Goal: Information Seeking & Learning: Find specific fact

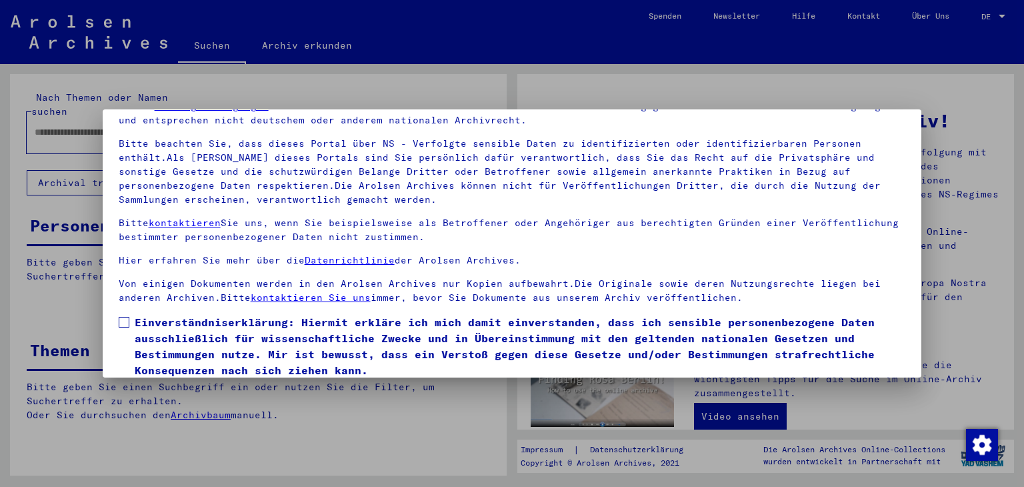
scroll to position [115, 0]
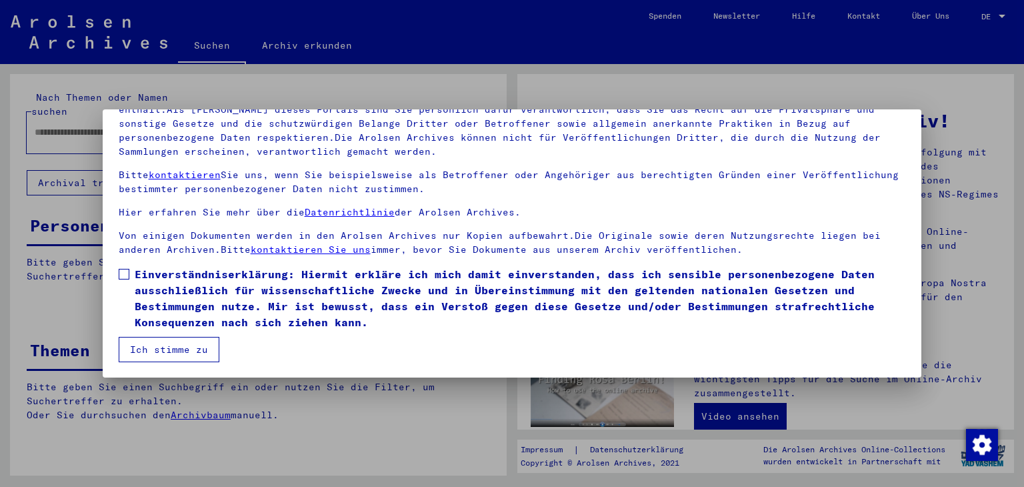
click at [124, 270] on span at bounding box center [124, 274] width 11 height 11
click at [159, 353] on button "Ich stimme zu" at bounding box center [169, 349] width 101 height 25
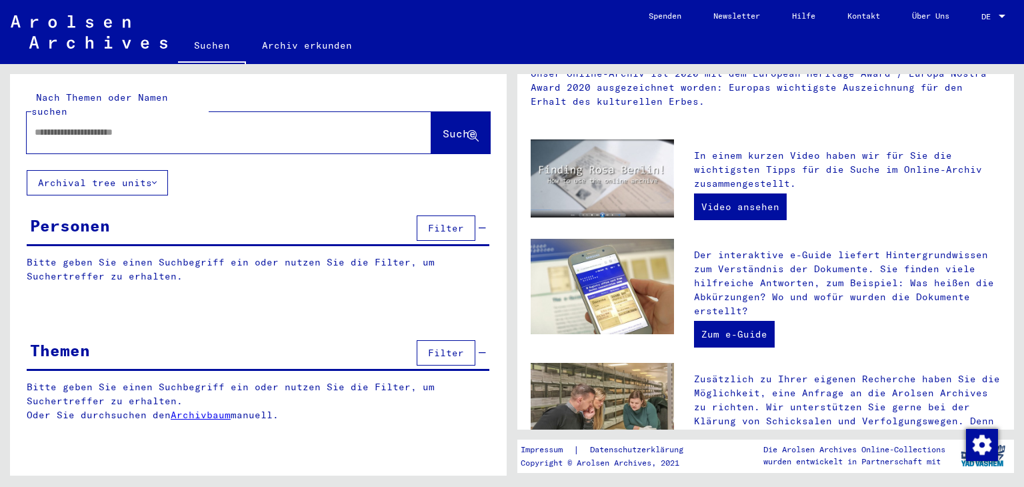
scroll to position [333, 0]
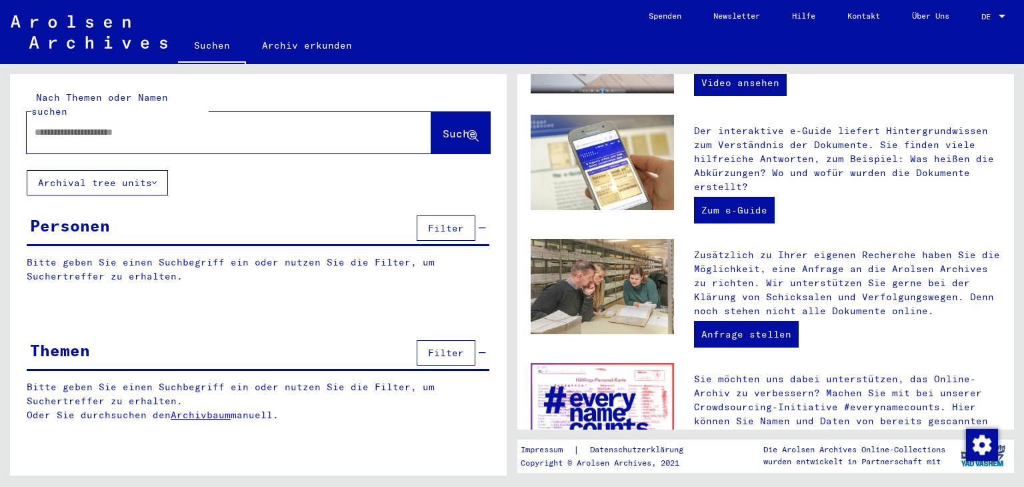
click at [125, 125] on input "text" at bounding box center [213, 132] width 357 height 14
type input "********"
click at [75, 213] on div "Personen" at bounding box center [70, 225] width 80 height 24
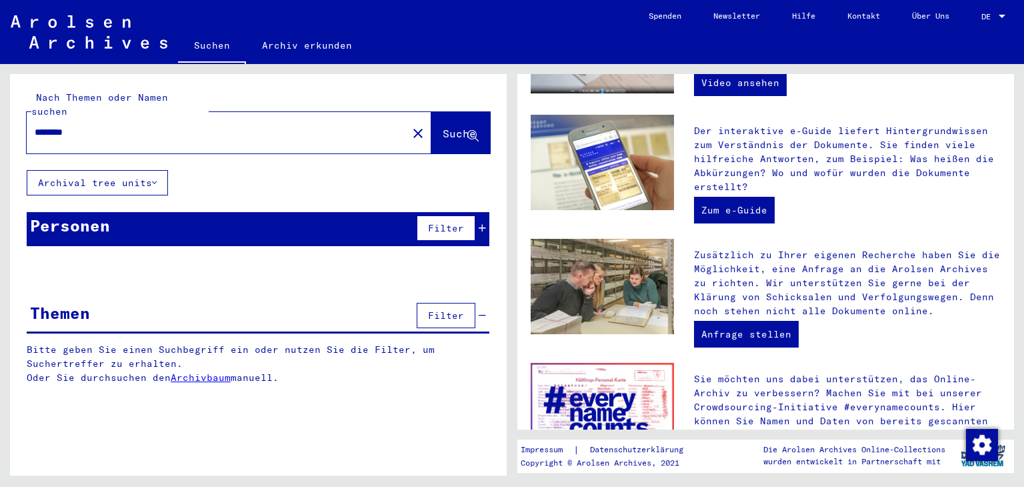
click at [83, 213] on div "Personen" at bounding box center [70, 225] width 80 height 24
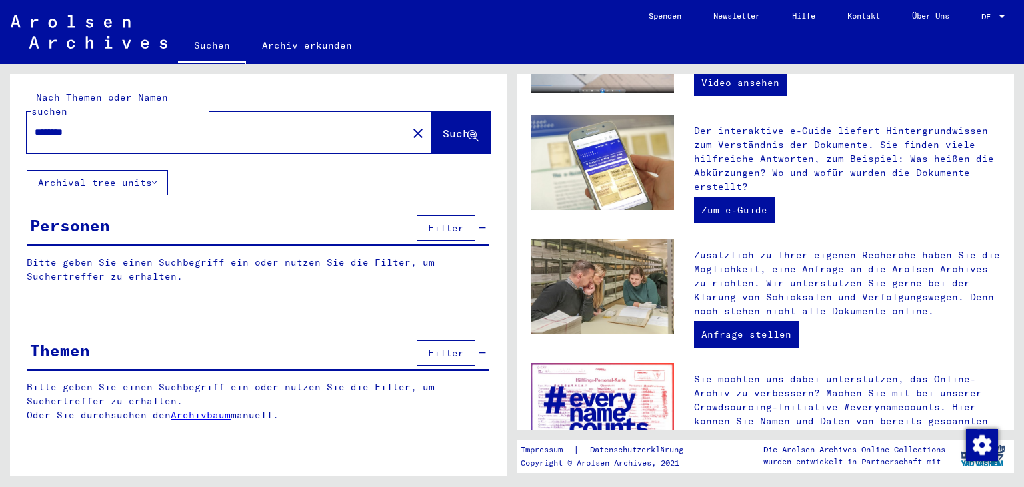
click at [178, 303] on div at bounding box center [258, 311] width 497 height 17
click at [442, 222] on span "Filter" at bounding box center [446, 228] width 36 height 12
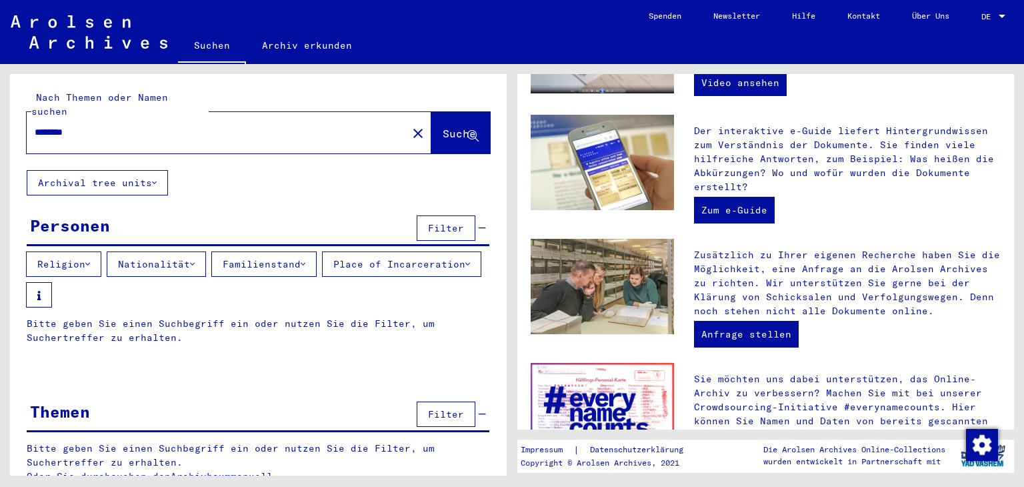
click at [90, 259] on icon at bounding box center [87, 263] width 5 height 9
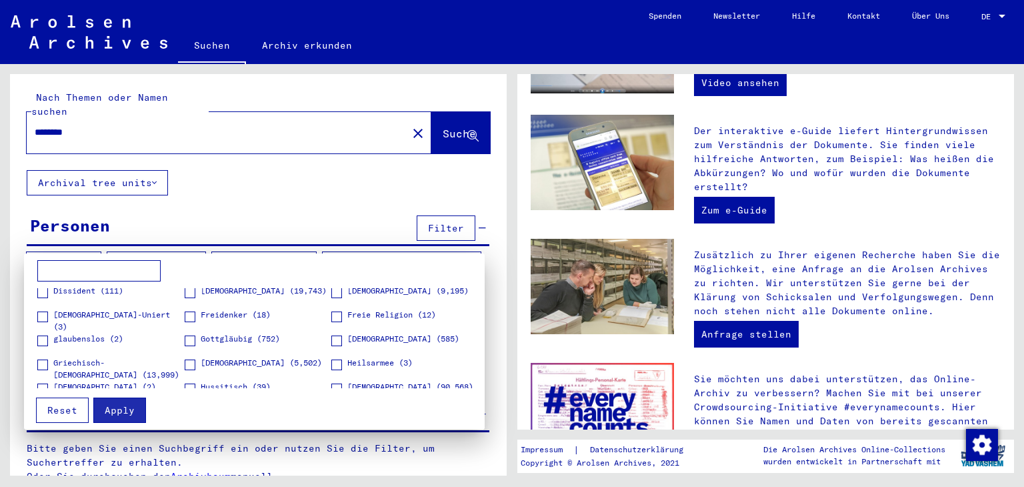
scroll to position [200, 0]
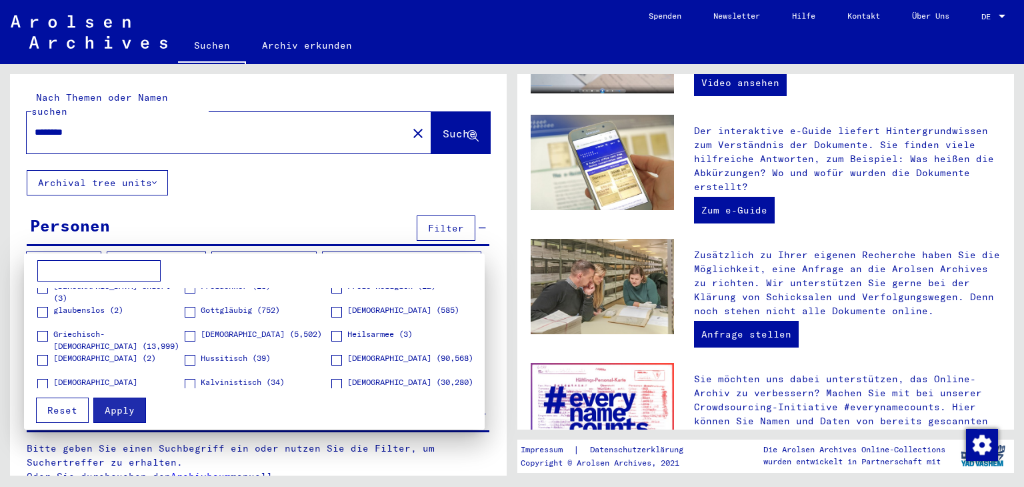
click at [331, 357] on span at bounding box center [336, 360] width 11 height 11
click at [112, 409] on span "Apply" at bounding box center [120, 410] width 30 height 12
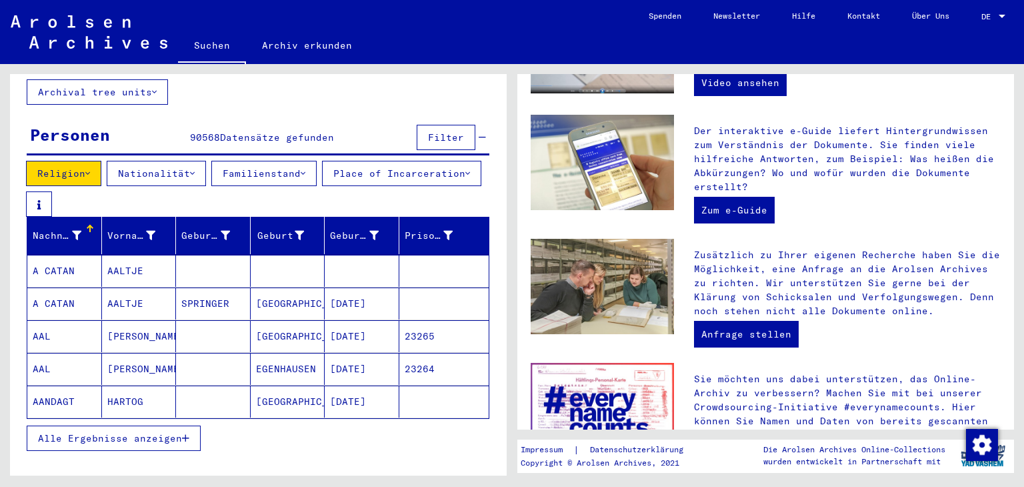
scroll to position [199, 0]
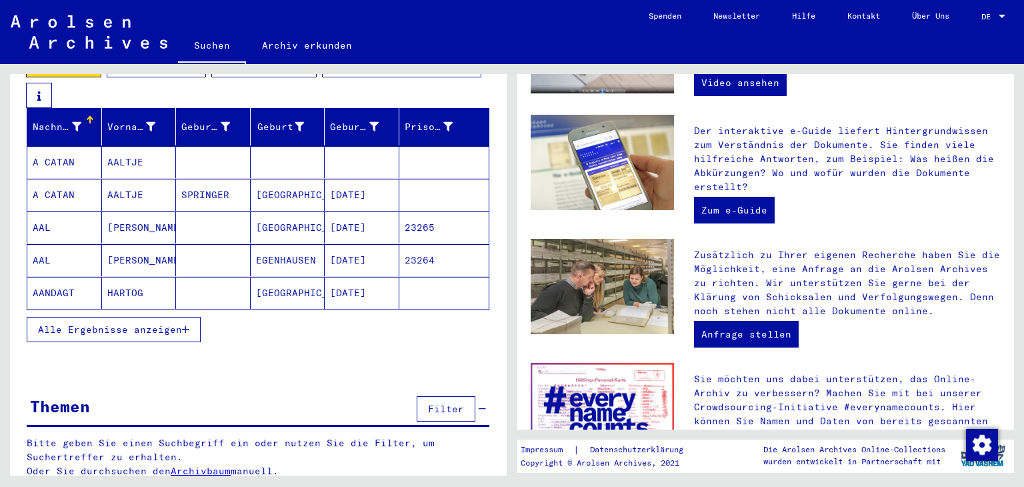
click at [182, 325] on icon "button" at bounding box center [185, 329] width 7 height 9
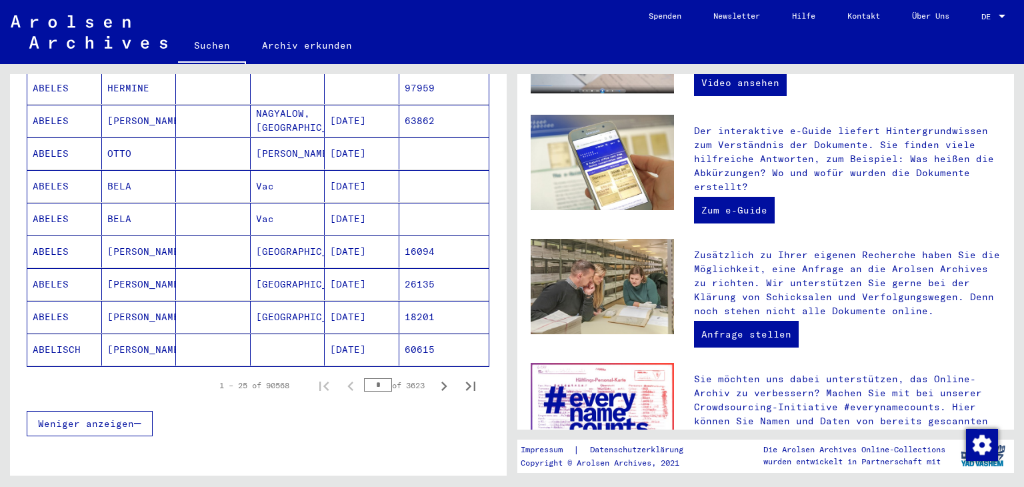
scroll to position [866, 0]
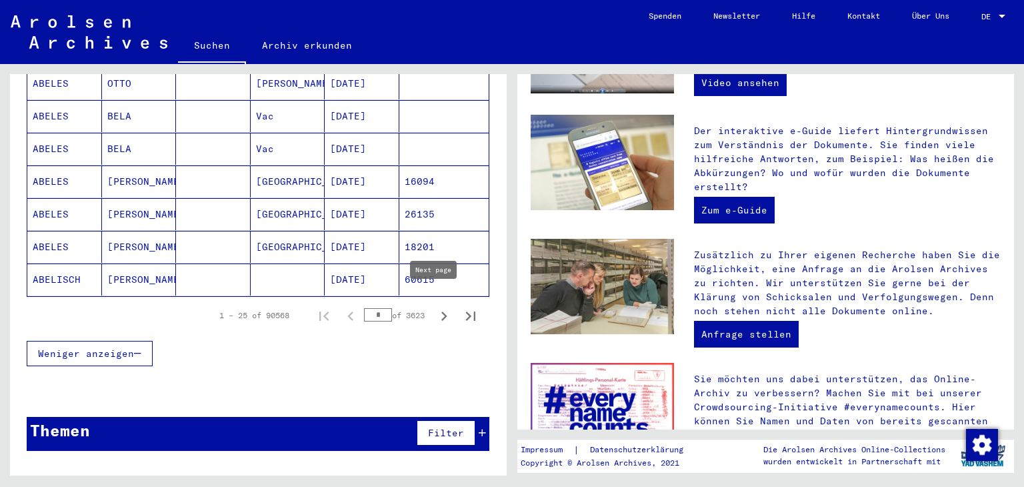
click at [435, 307] on icon "Next page" at bounding box center [444, 316] width 19 height 19
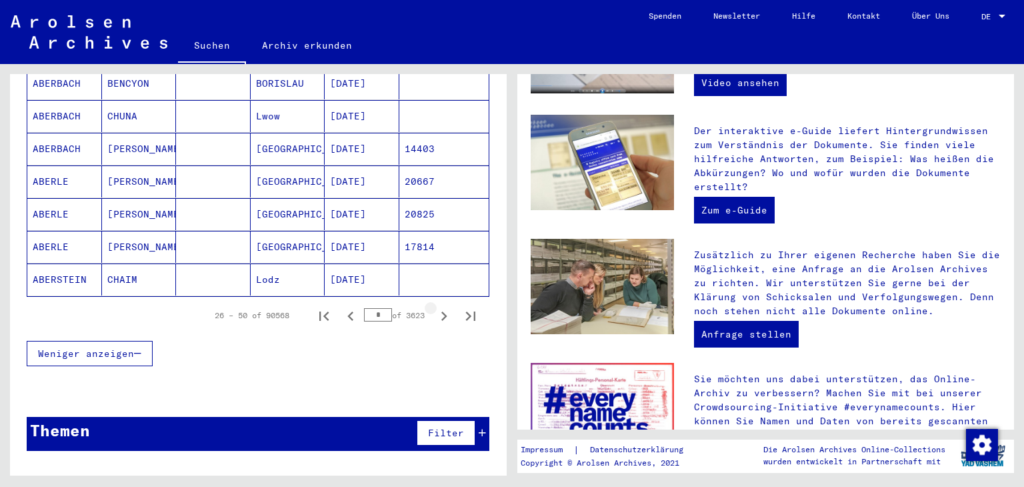
click at [435, 307] on icon "Next page" at bounding box center [444, 316] width 19 height 19
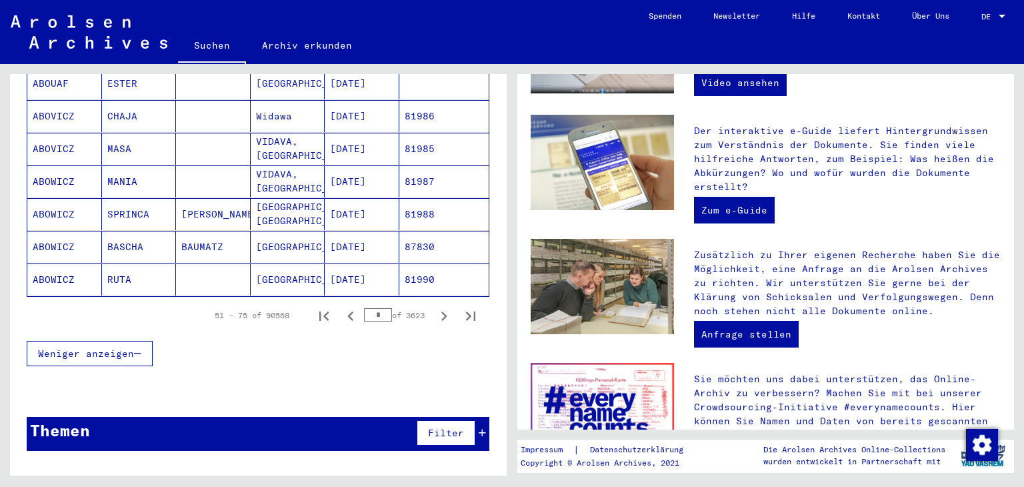
click at [441, 311] on icon "Next page" at bounding box center [444, 315] width 6 height 9
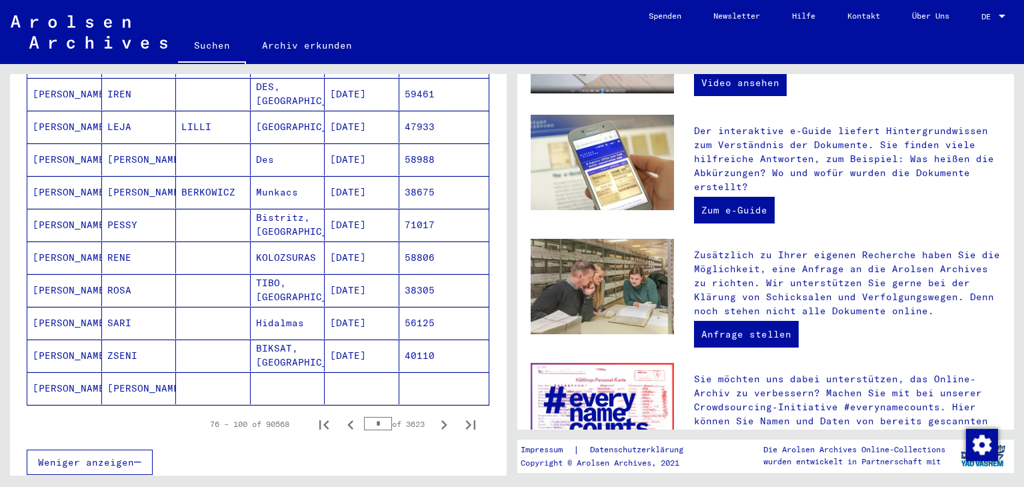
scroll to position [877, 0]
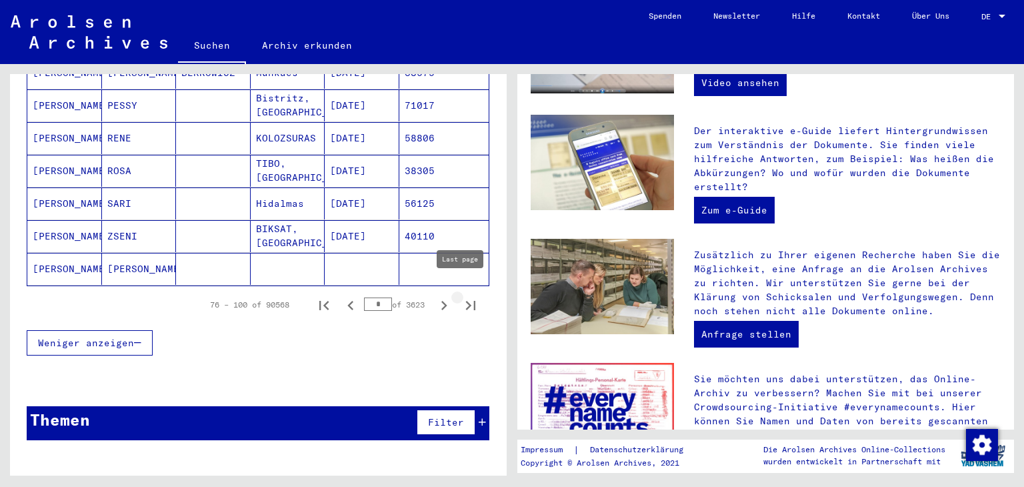
click at [461, 296] on icon "Last page" at bounding box center [470, 305] width 19 height 19
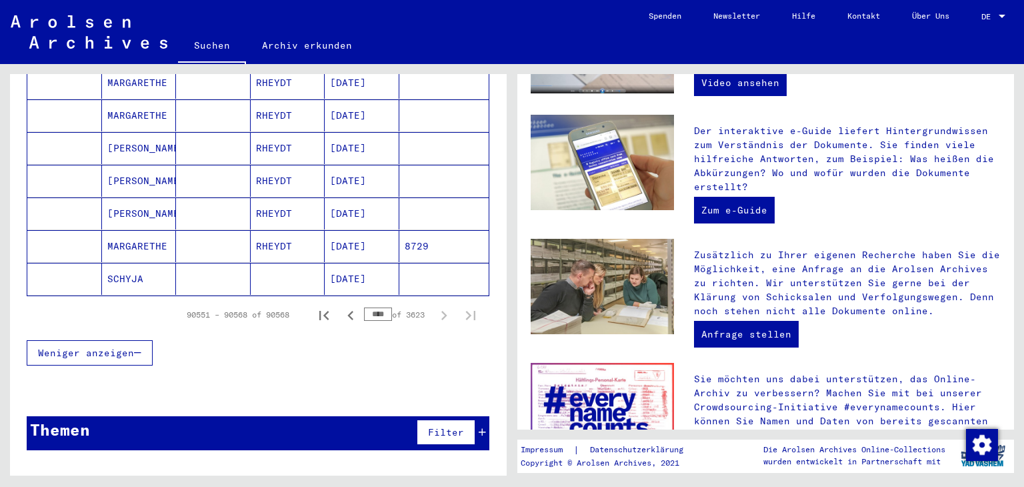
scroll to position [649, 0]
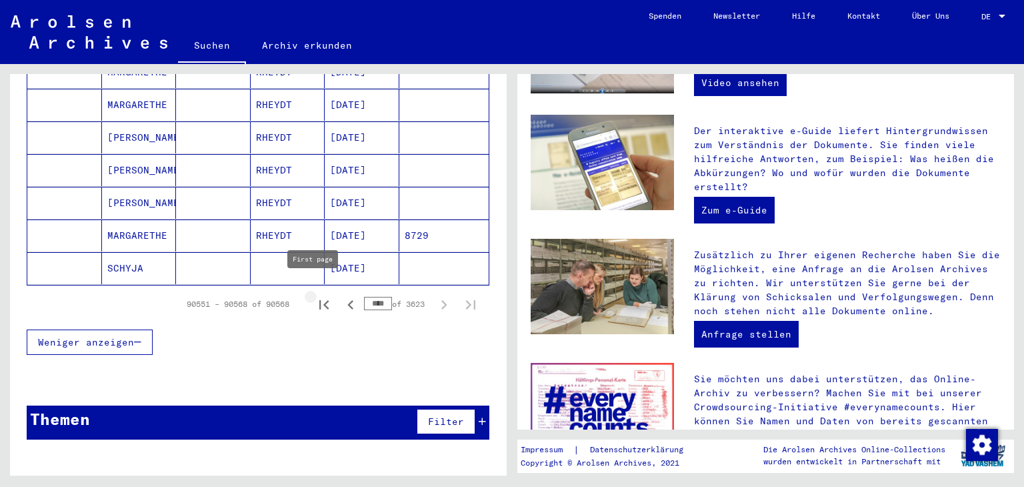
click at [315, 295] on icon "First page" at bounding box center [324, 304] width 19 height 19
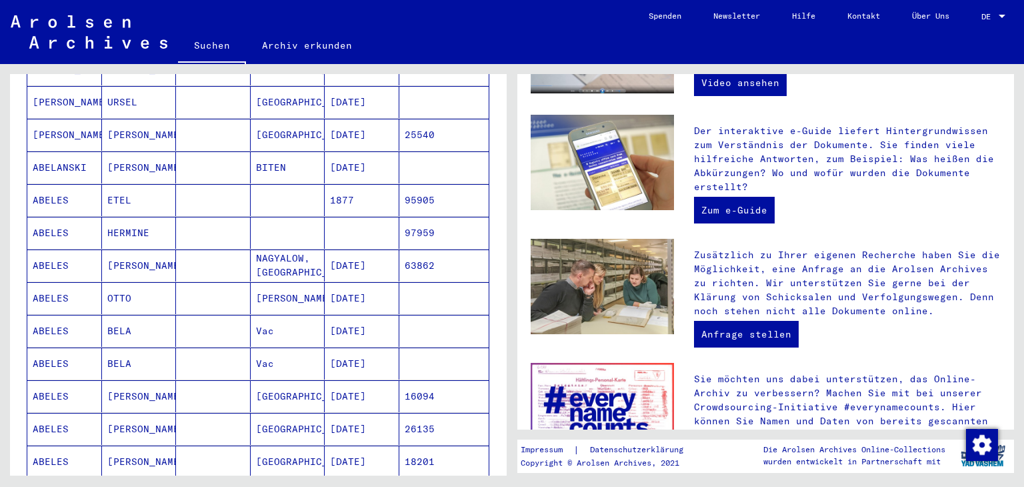
click at [434, 290] on mat-cell at bounding box center [444, 298] width 90 height 32
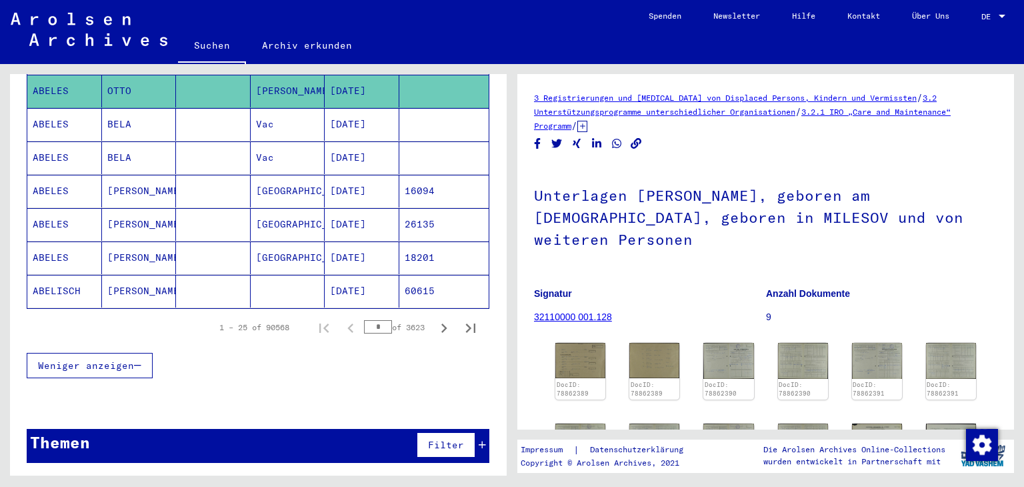
scroll to position [890, 0]
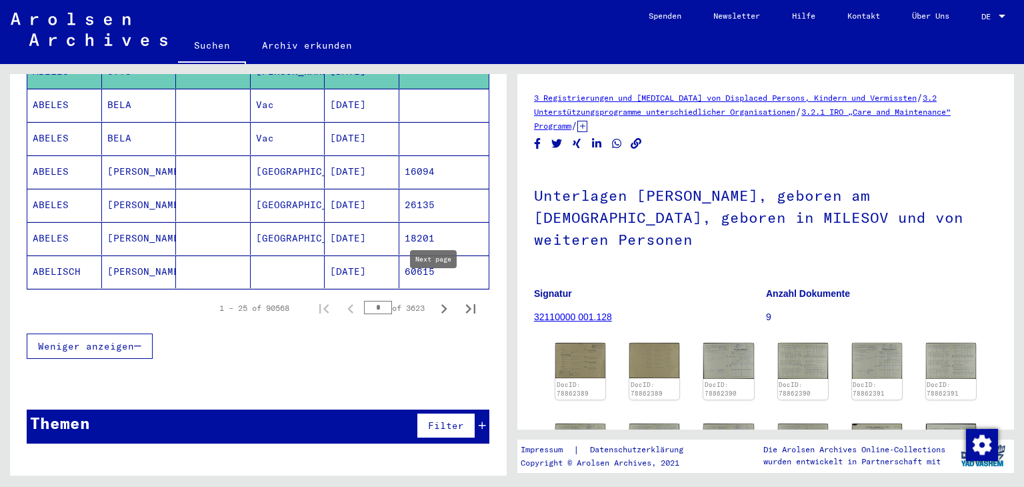
click at [441, 304] on icon "Next page" at bounding box center [444, 308] width 6 height 9
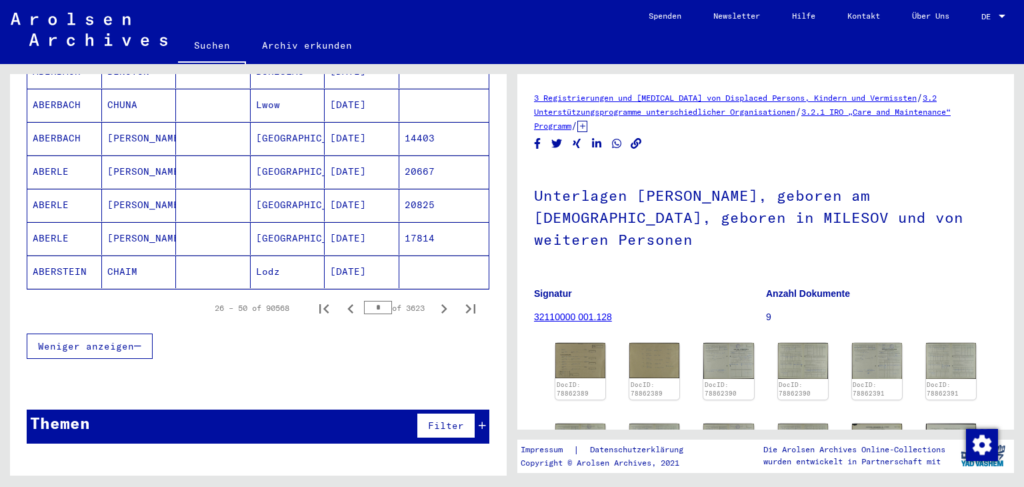
click at [441, 304] on icon "Next page" at bounding box center [444, 308] width 6 height 9
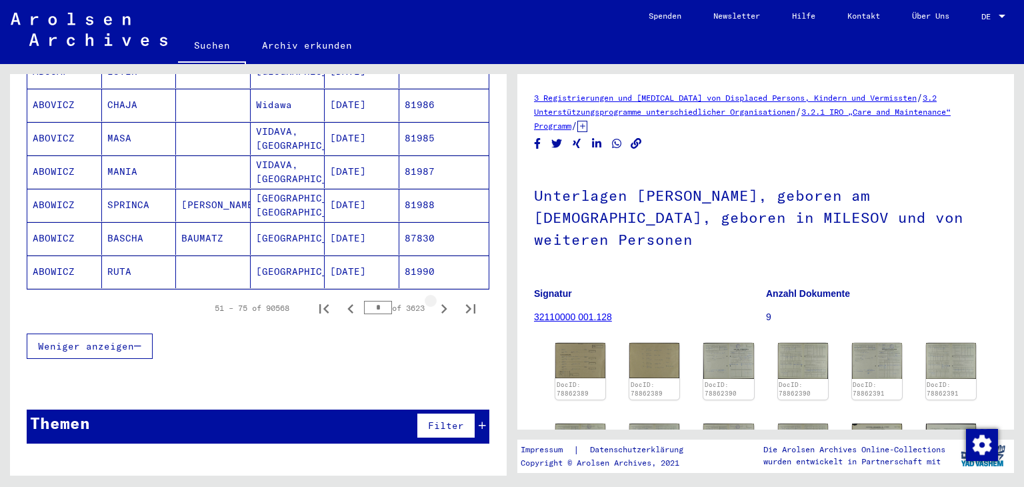
click at [441, 304] on icon "Next page" at bounding box center [444, 308] width 6 height 9
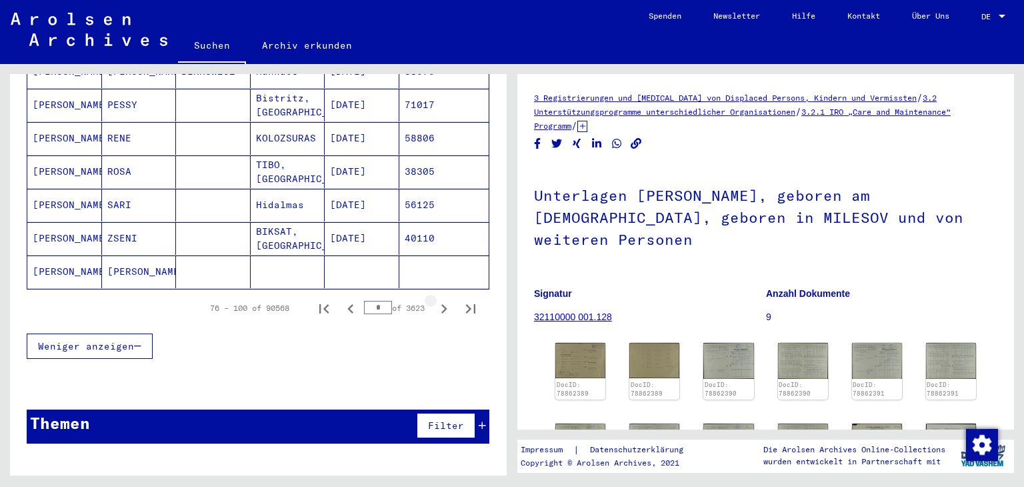
click at [441, 304] on icon "Next page" at bounding box center [444, 308] width 6 height 9
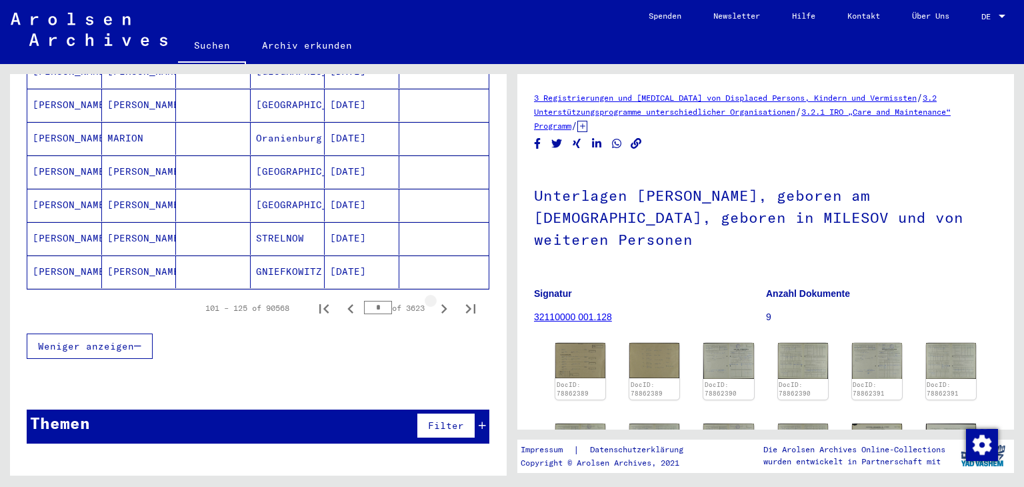
click at [441, 304] on icon "Next page" at bounding box center [444, 308] width 6 height 9
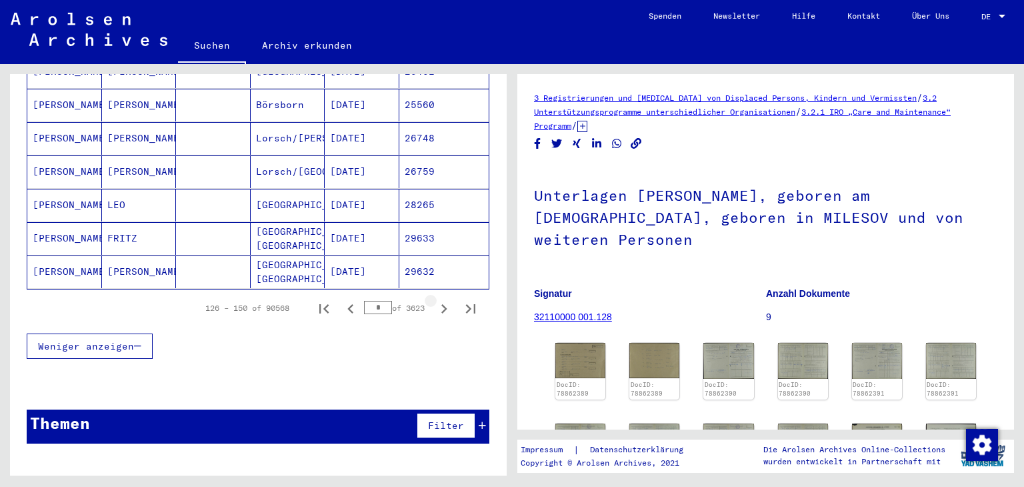
click at [441, 304] on icon "Next page" at bounding box center [444, 308] width 6 height 9
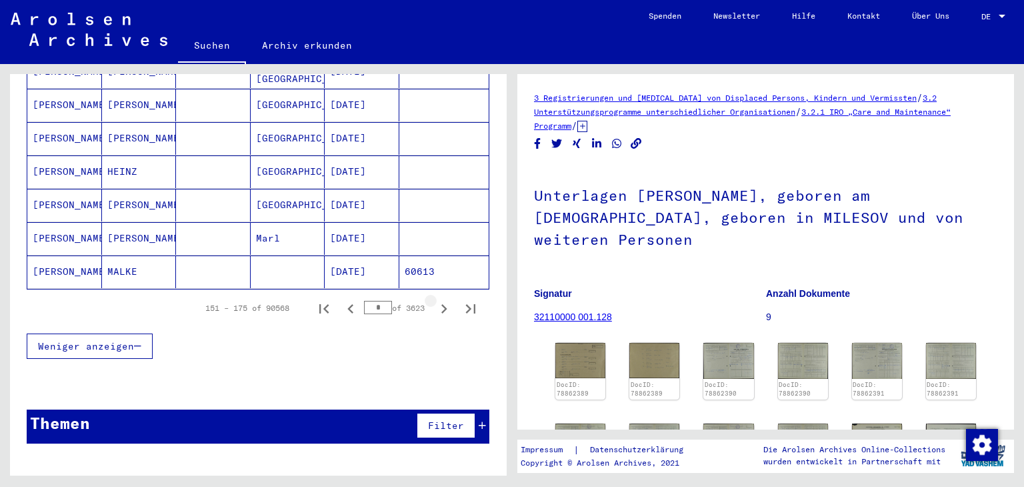
click at [441, 304] on icon "Next page" at bounding box center [444, 308] width 6 height 9
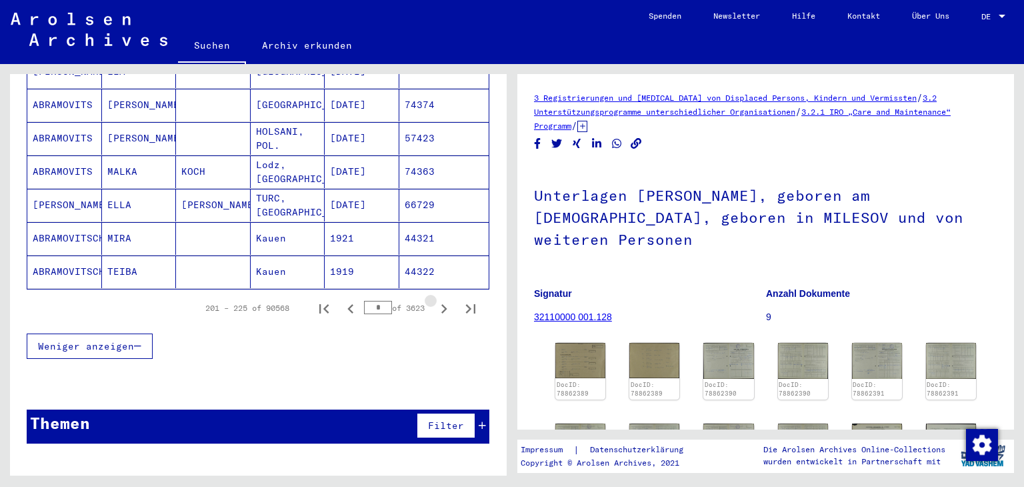
click at [441, 304] on icon "Next page" at bounding box center [444, 308] width 6 height 9
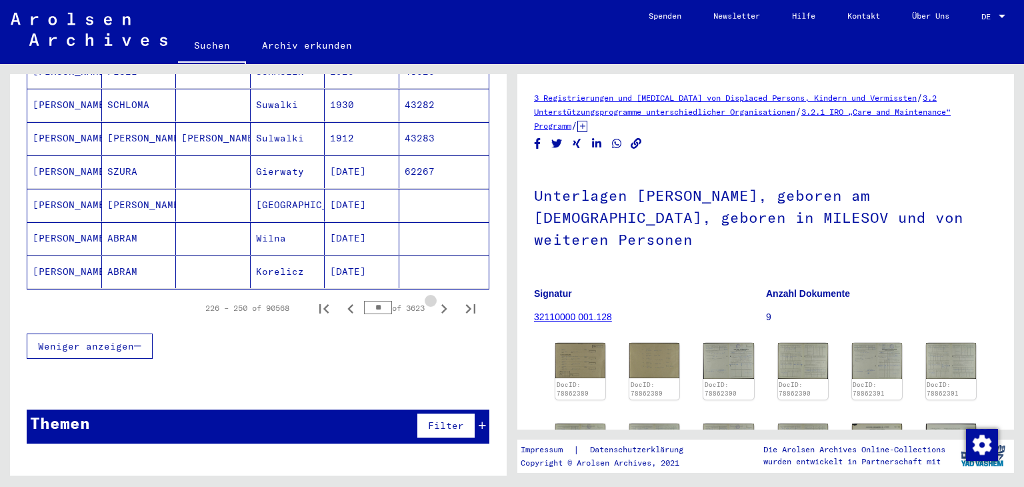
click at [441, 304] on icon "Next page" at bounding box center [444, 308] width 6 height 9
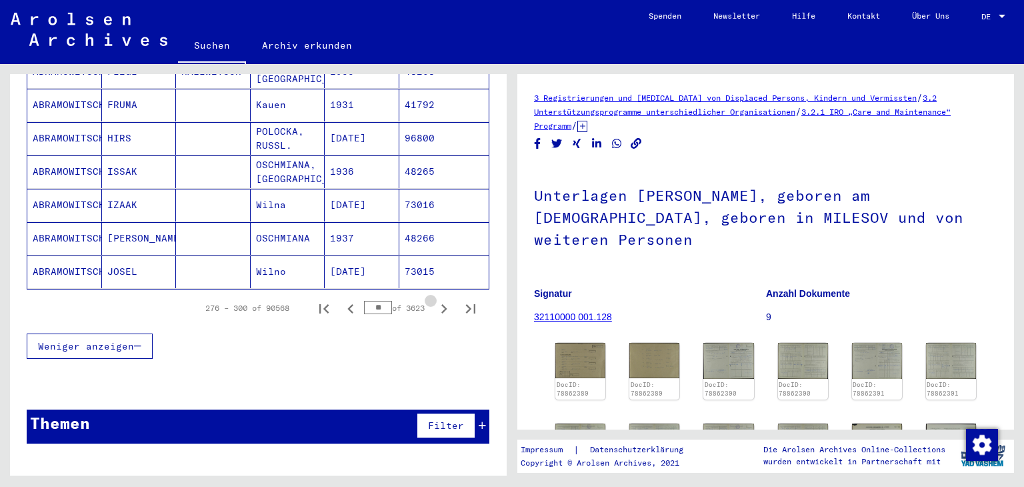
click at [441, 304] on icon "Next page" at bounding box center [444, 308] width 6 height 9
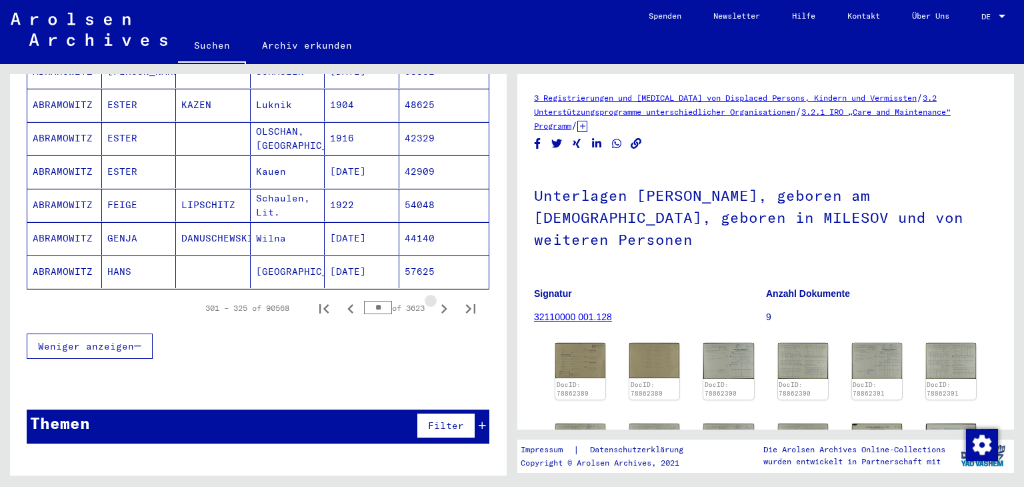
click at [441, 304] on icon "Next page" at bounding box center [444, 308] width 6 height 9
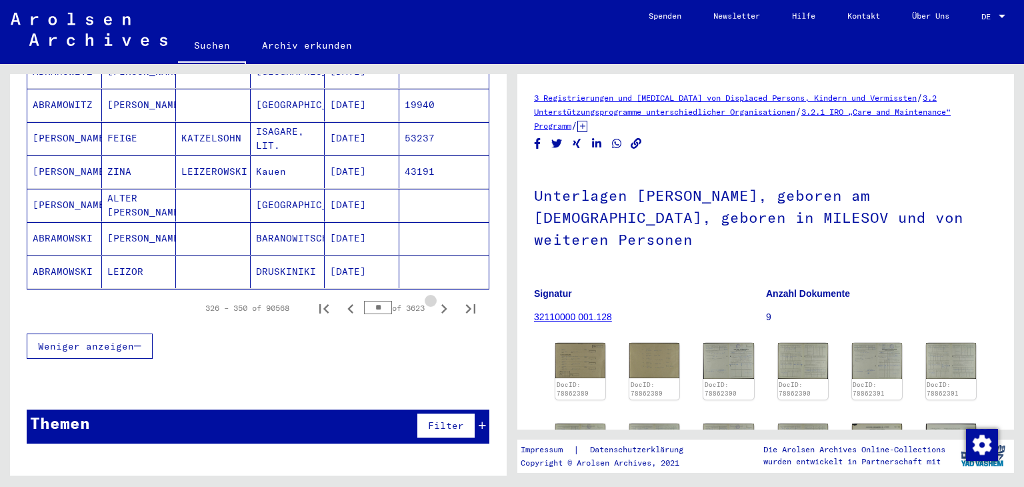
click at [441, 304] on icon "Next page" at bounding box center [444, 308] width 6 height 9
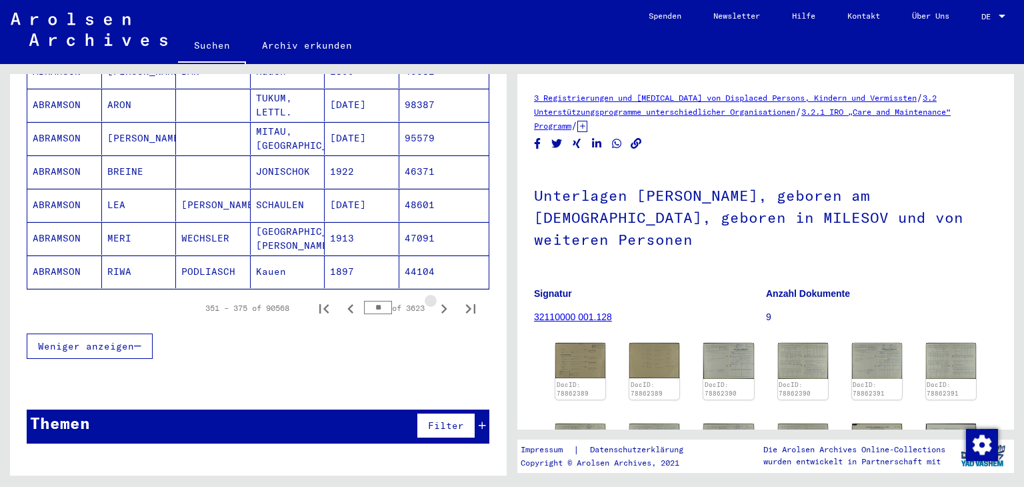
click at [441, 304] on icon "Next page" at bounding box center [444, 308] width 6 height 9
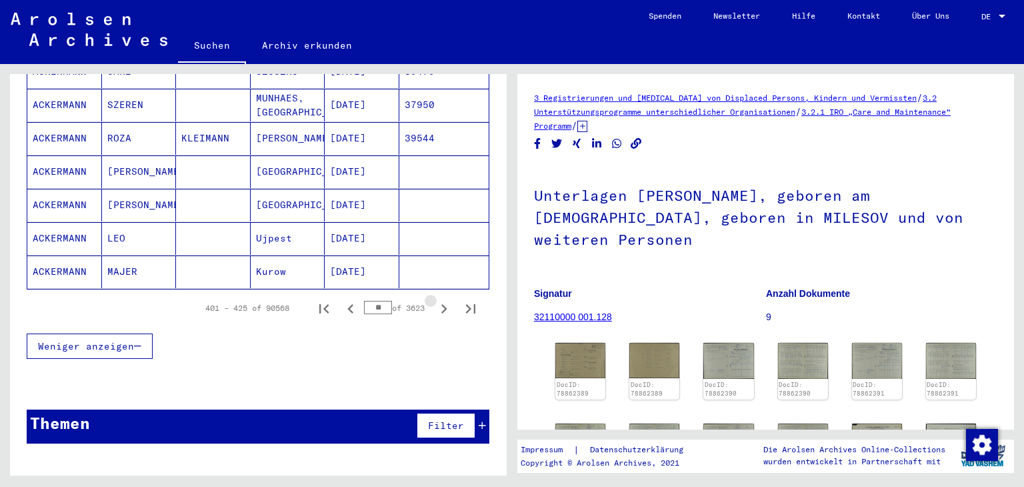
click at [441, 304] on icon "Next page" at bounding box center [444, 308] width 6 height 9
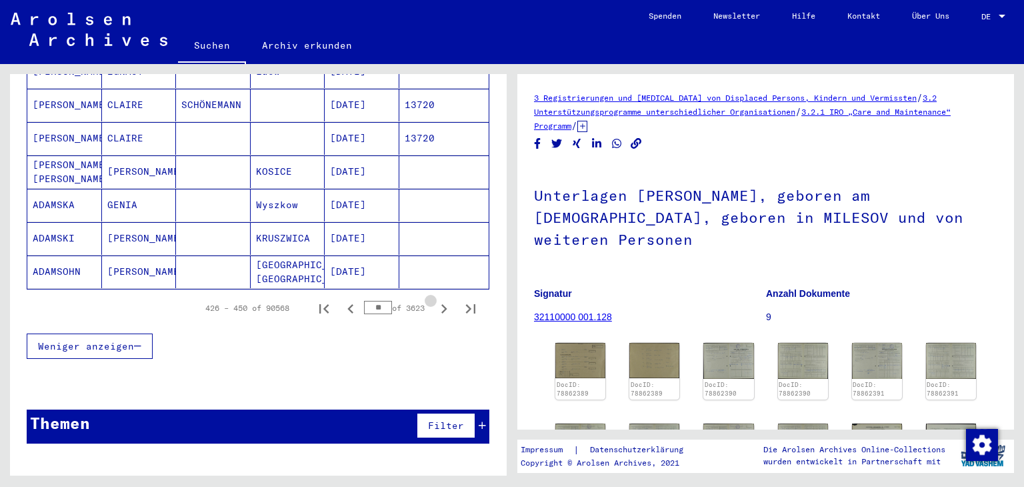
click at [441, 304] on icon "Next page" at bounding box center [444, 308] width 6 height 9
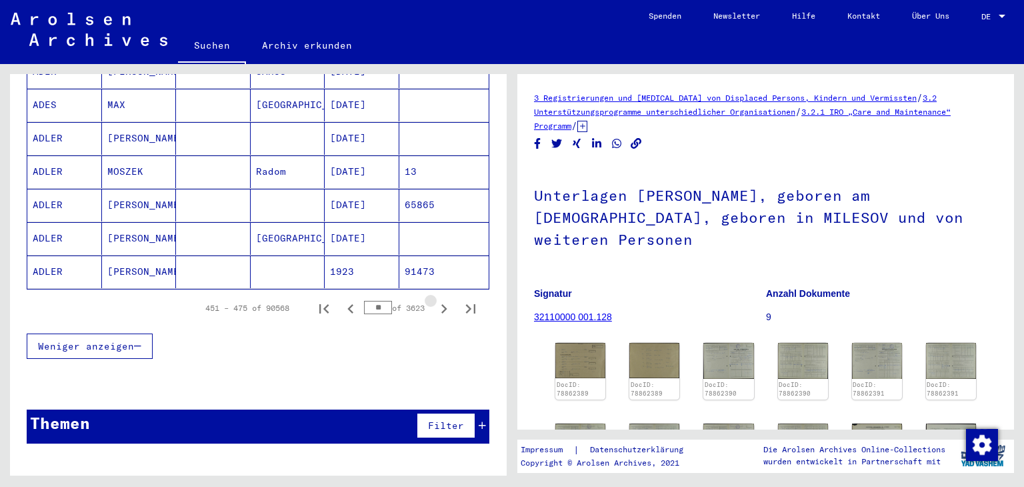
click at [441, 304] on icon "Next page" at bounding box center [444, 308] width 6 height 9
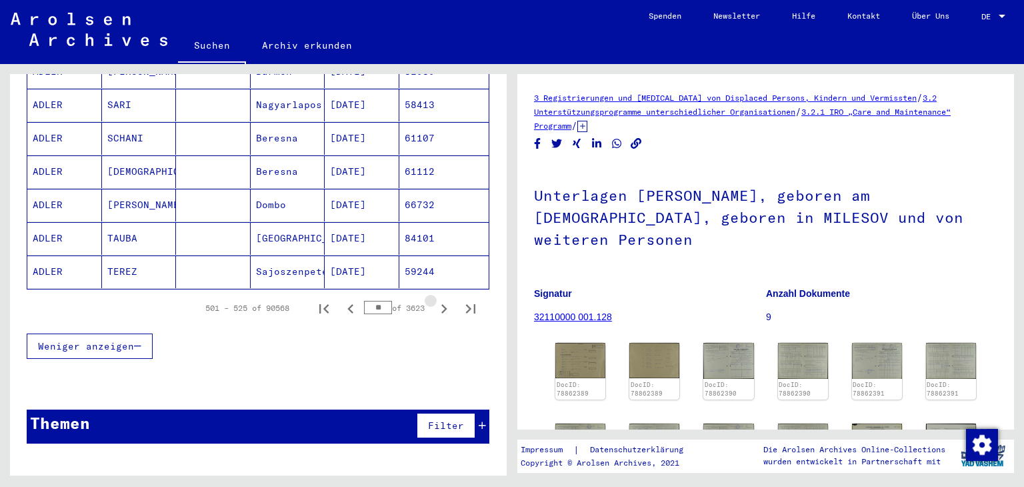
click at [441, 304] on icon "Next page" at bounding box center [444, 308] width 6 height 9
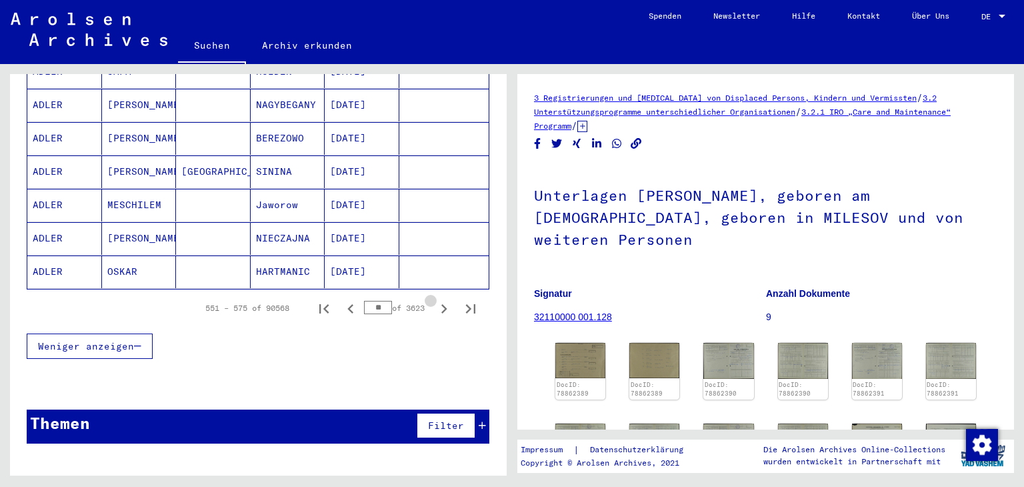
click at [441, 304] on icon "Next page" at bounding box center [444, 308] width 6 height 9
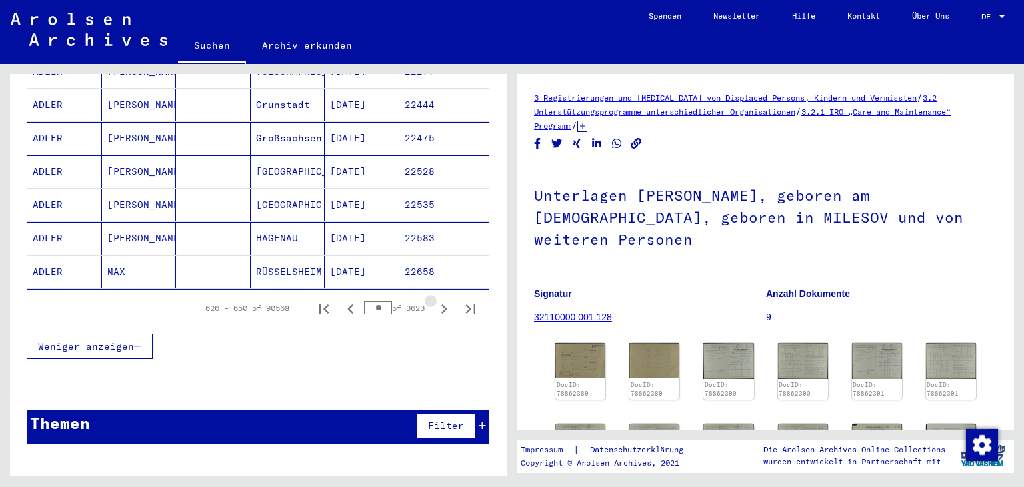
click at [441, 304] on icon "Next page" at bounding box center [444, 308] width 6 height 9
click at [435, 299] on icon "Next page" at bounding box center [444, 308] width 19 height 19
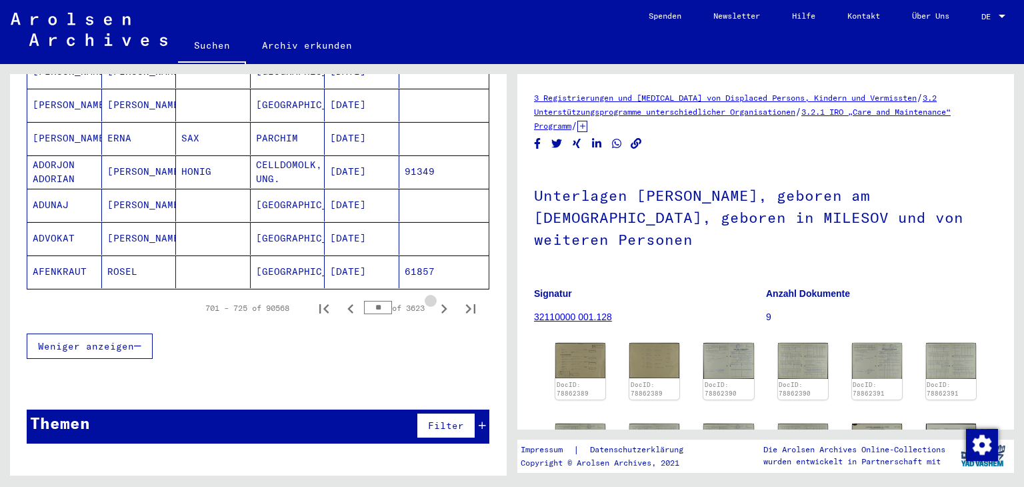
click at [435, 299] on icon "Next page" at bounding box center [444, 308] width 19 height 19
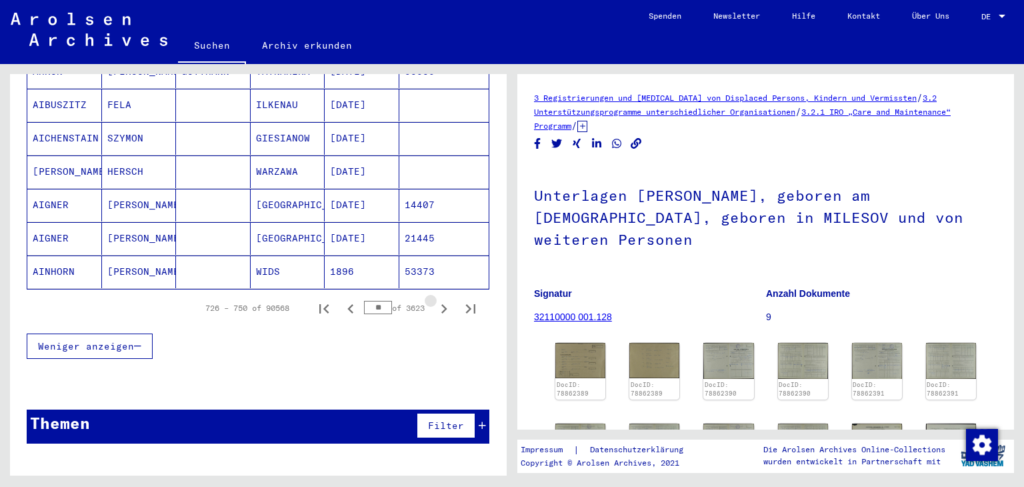
click at [435, 299] on icon "Next page" at bounding box center [444, 308] width 19 height 19
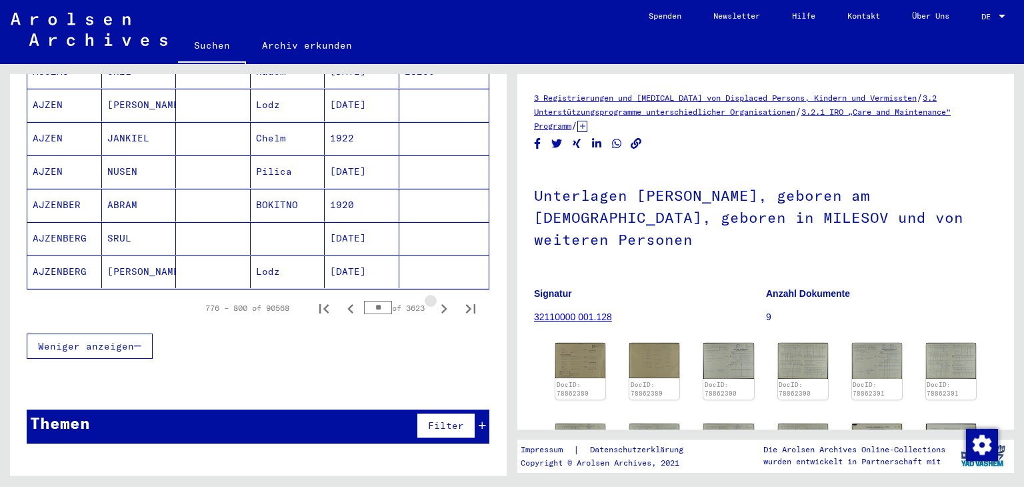
click at [435, 299] on icon "Next page" at bounding box center [444, 308] width 19 height 19
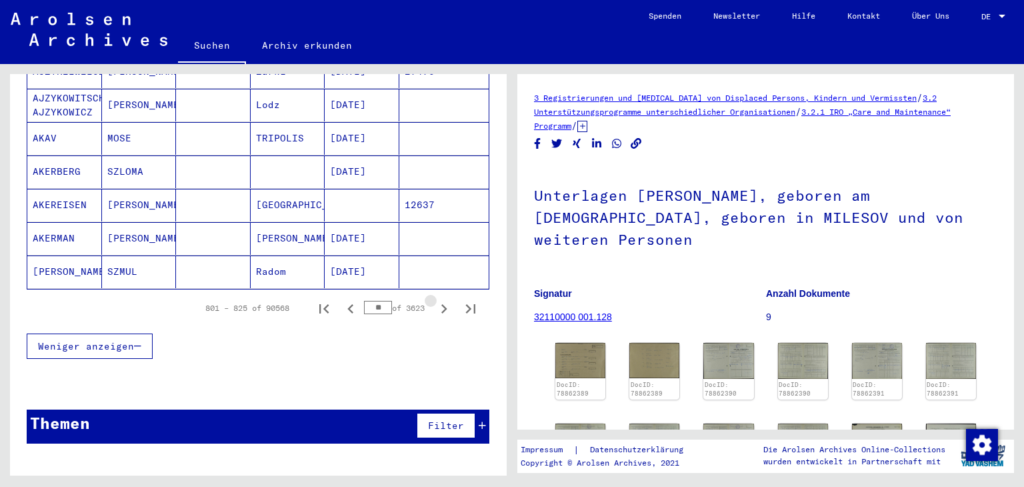
click at [435, 299] on icon "Next page" at bounding box center [444, 308] width 19 height 19
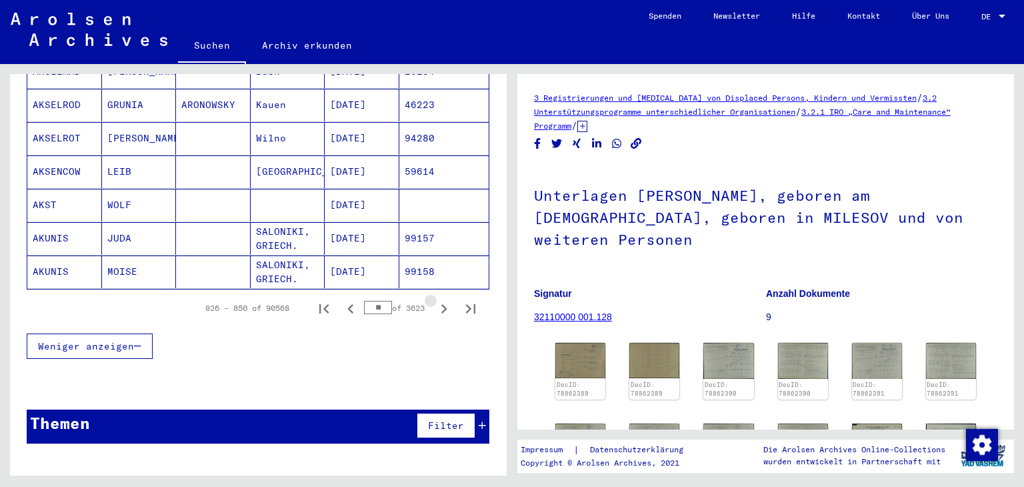
click at [435, 299] on icon "Next page" at bounding box center [444, 308] width 19 height 19
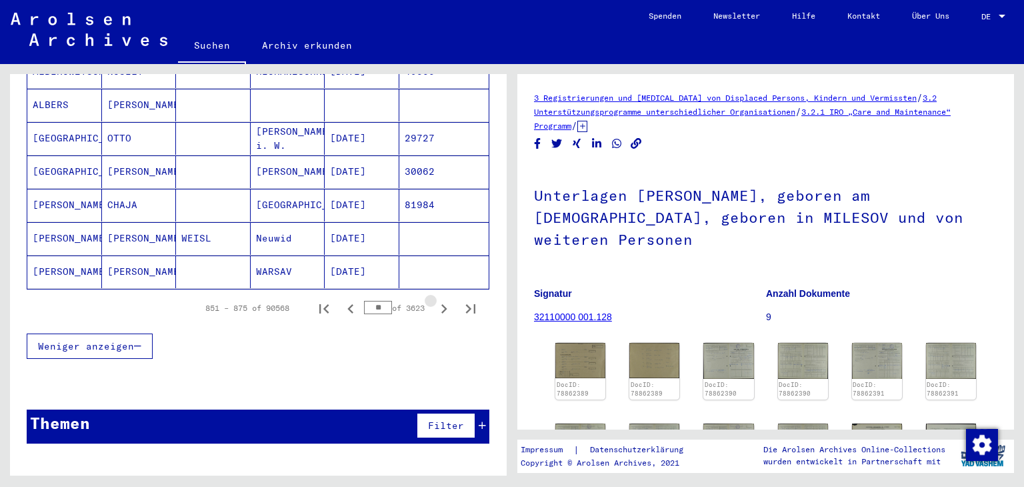
click at [435, 299] on icon "Next page" at bounding box center [444, 308] width 19 height 19
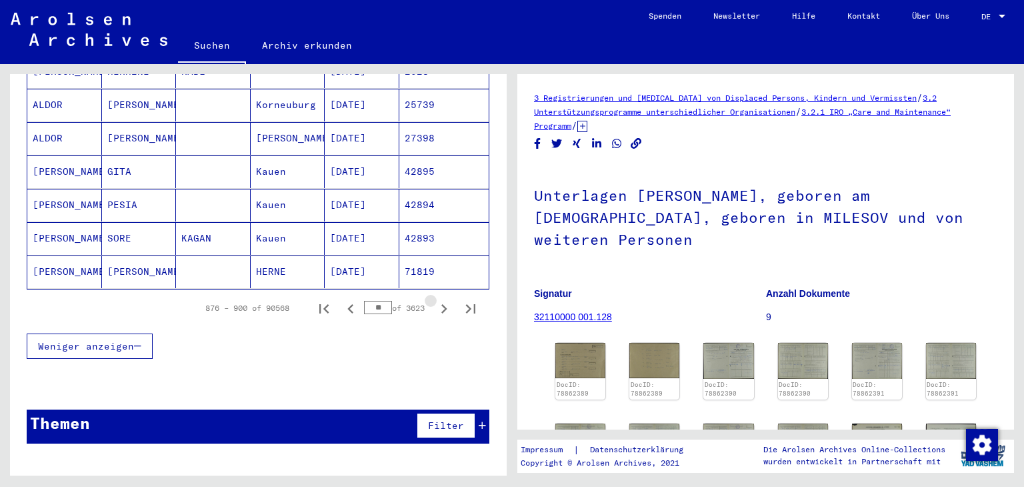
click at [435, 299] on icon "Next page" at bounding box center [444, 308] width 19 height 19
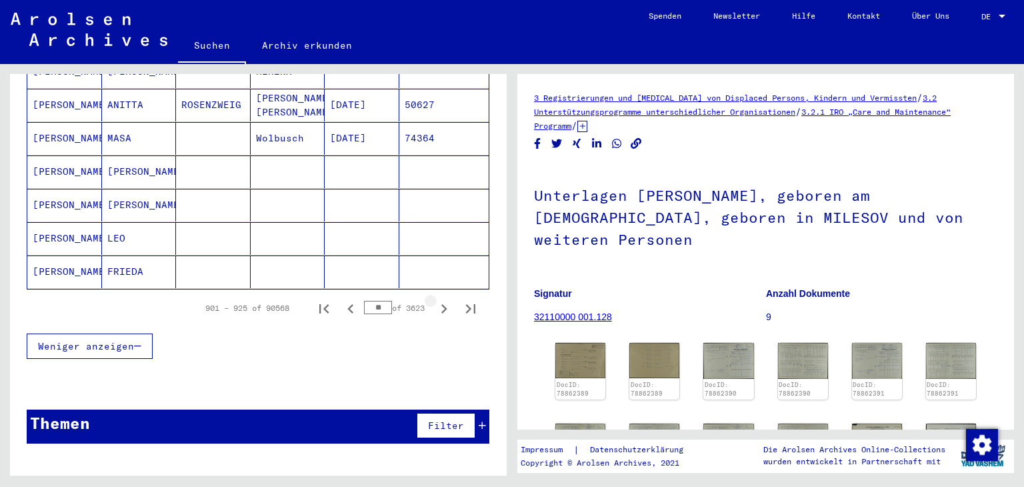
click at [435, 299] on icon "Next page" at bounding box center [444, 308] width 19 height 19
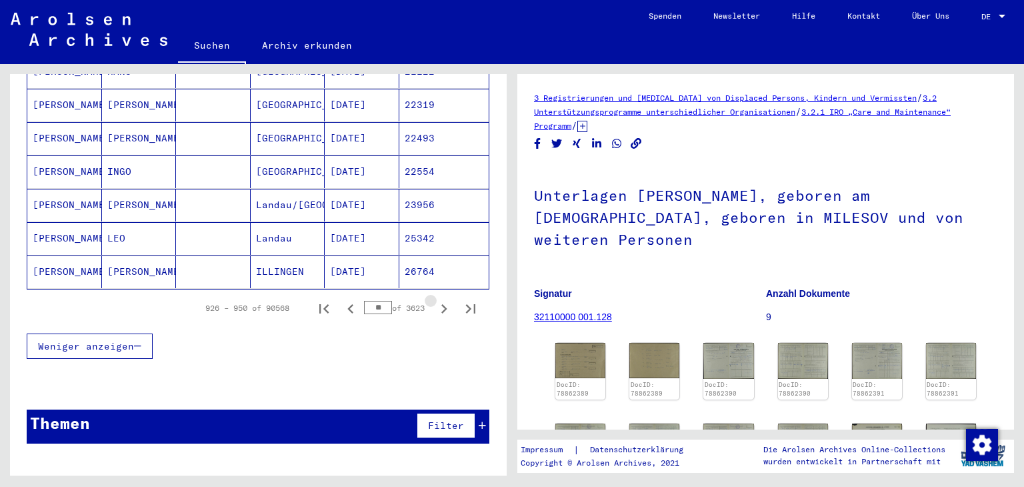
click at [435, 299] on icon "Next page" at bounding box center [444, 308] width 19 height 19
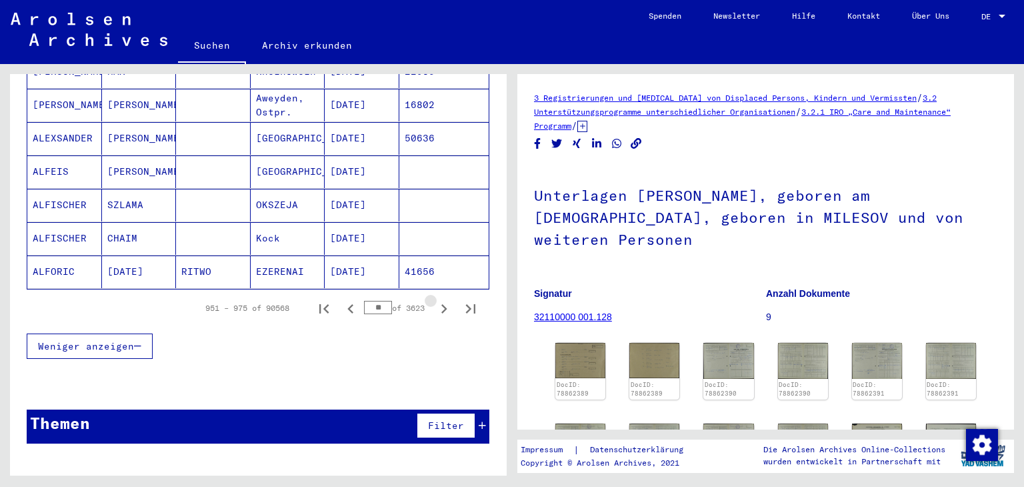
click at [435, 299] on icon "Next page" at bounding box center [444, 308] width 19 height 19
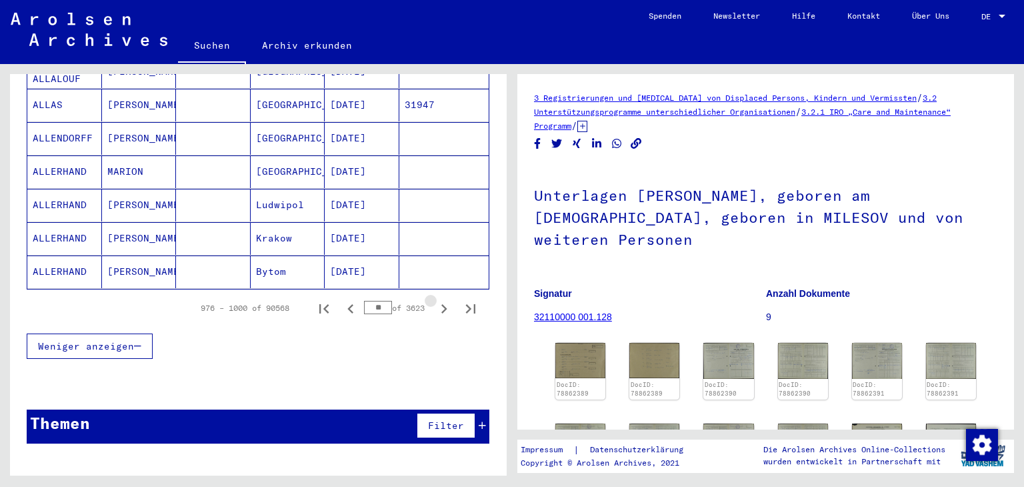
click at [435, 299] on icon "Next page" at bounding box center [444, 308] width 19 height 19
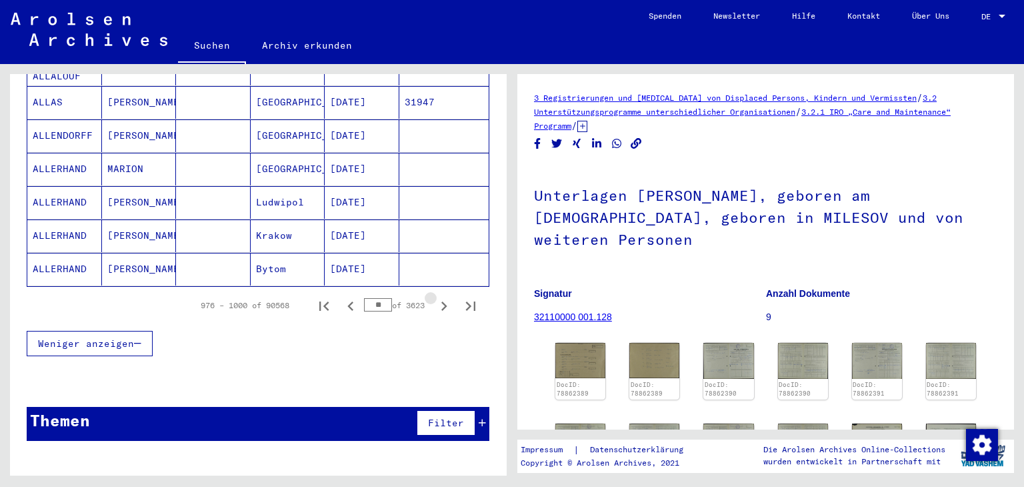
click at [435, 297] on icon "Next page" at bounding box center [444, 306] width 19 height 19
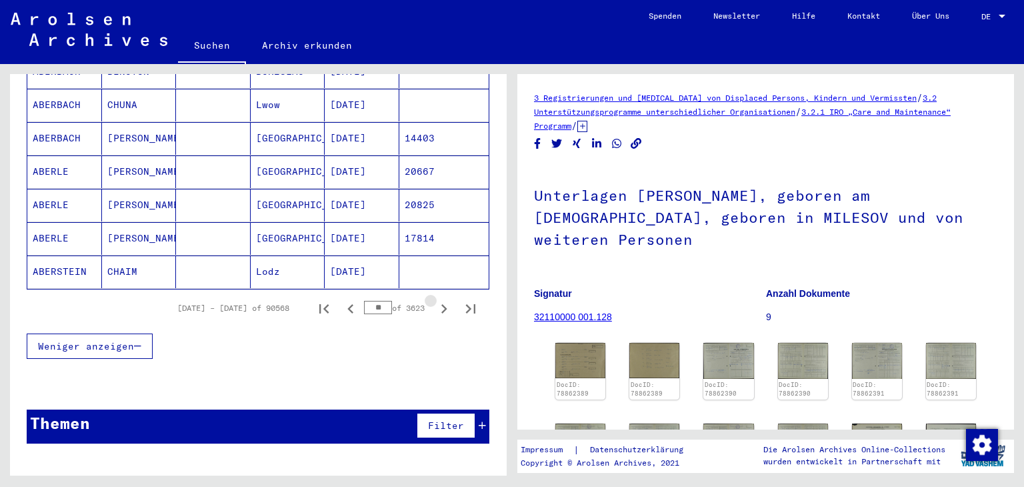
click at [435, 299] on icon "Next page" at bounding box center [444, 308] width 19 height 19
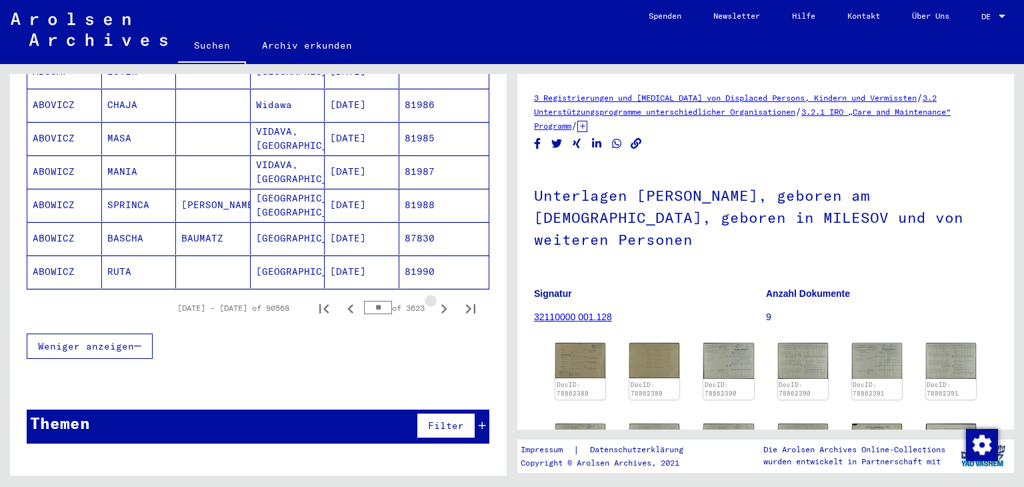
click at [435, 299] on icon "Next page" at bounding box center [444, 308] width 19 height 19
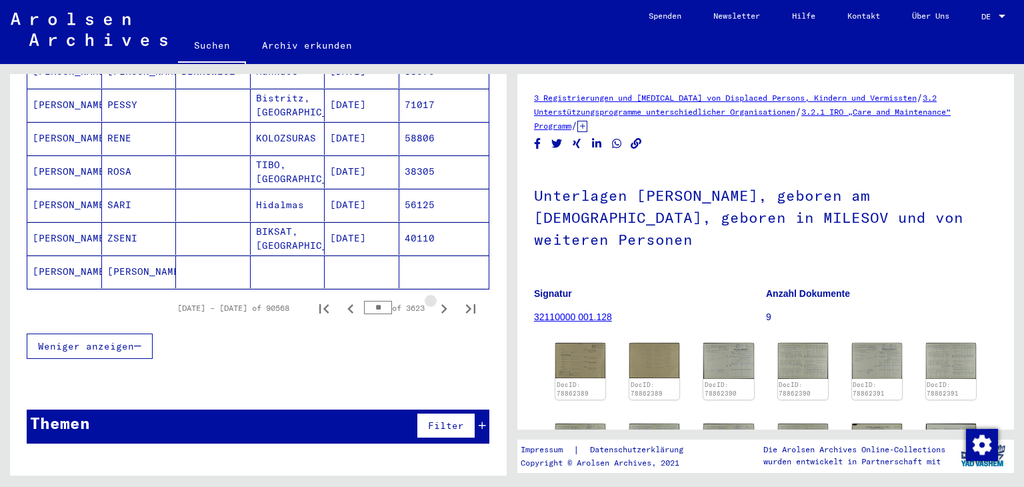
click at [435, 299] on icon "Next page" at bounding box center [444, 308] width 19 height 19
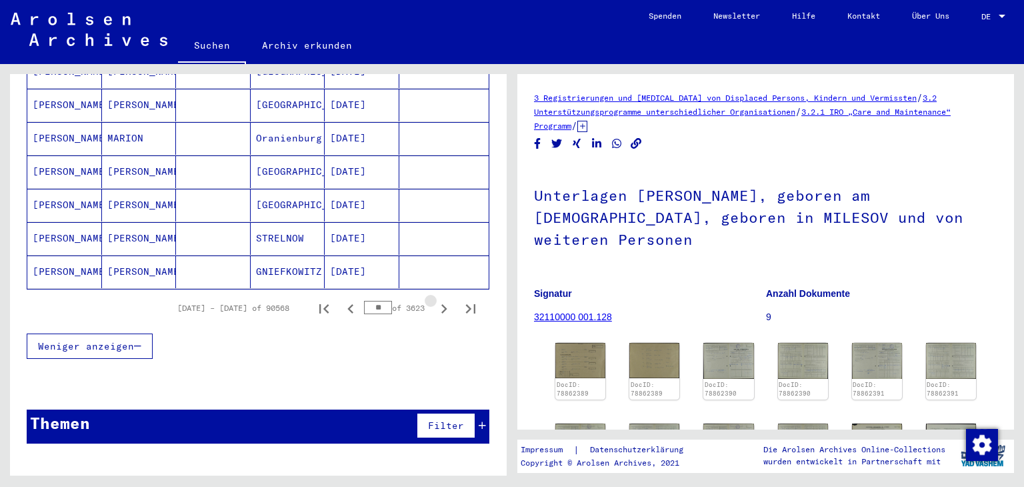
click at [435, 299] on icon "Next page" at bounding box center [444, 308] width 19 height 19
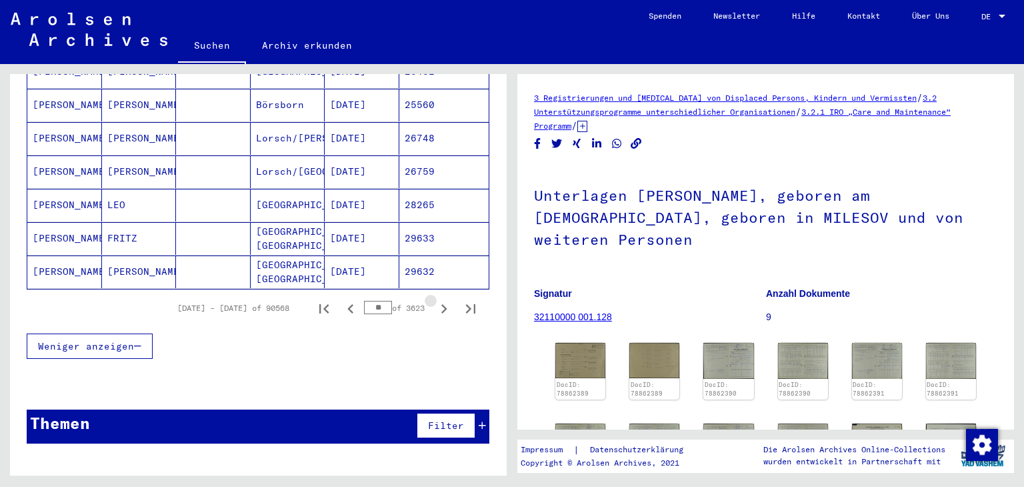
click at [435, 299] on icon "Next page" at bounding box center [444, 308] width 19 height 19
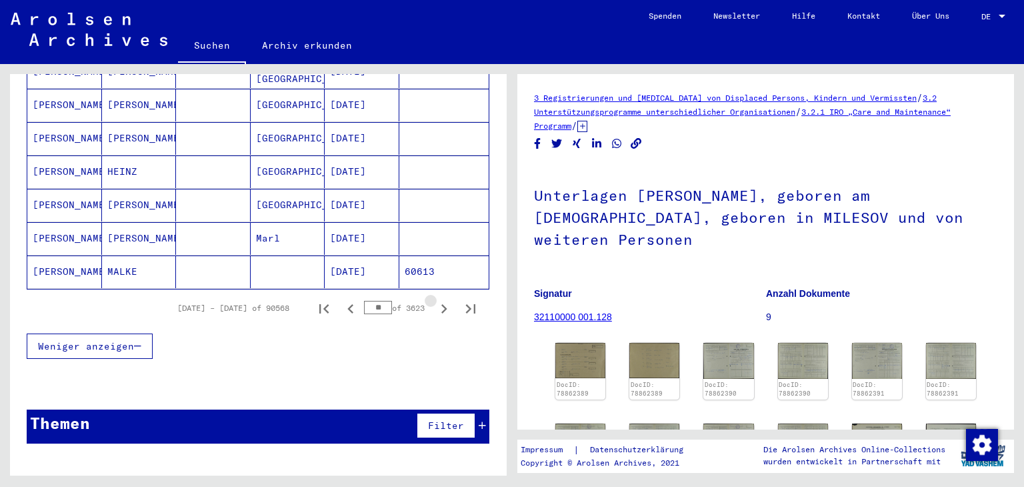
click at [435, 299] on icon "Next page" at bounding box center [444, 308] width 19 height 19
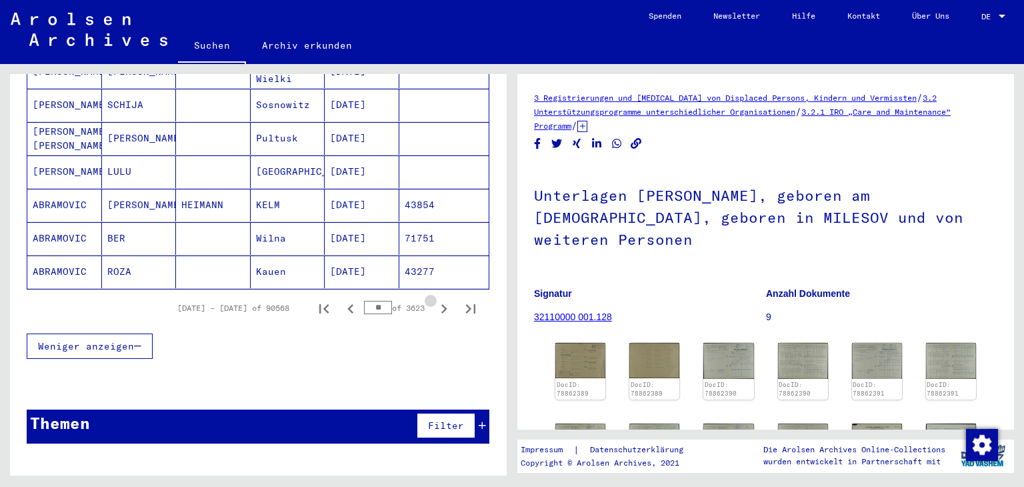
click at [435, 299] on icon "Next page" at bounding box center [444, 308] width 19 height 19
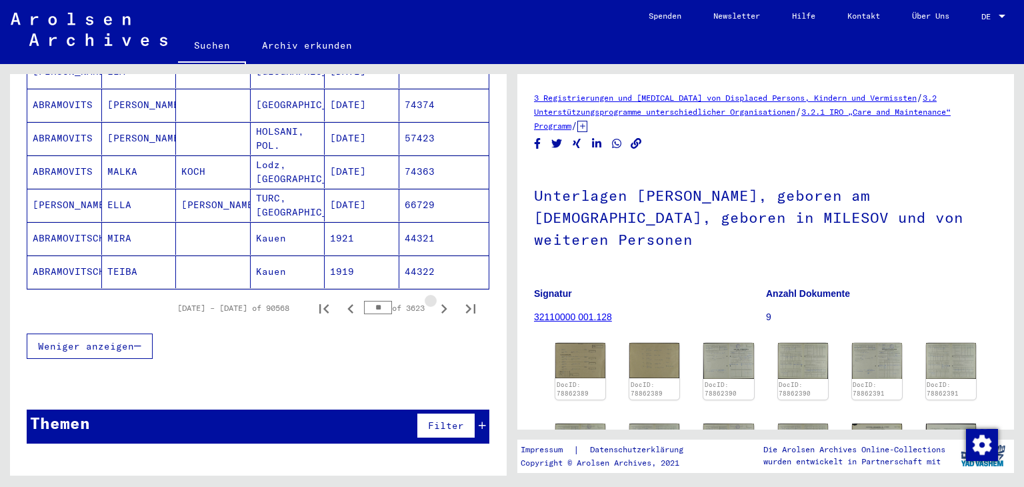
click at [435, 299] on icon "Next page" at bounding box center [444, 308] width 19 height 19
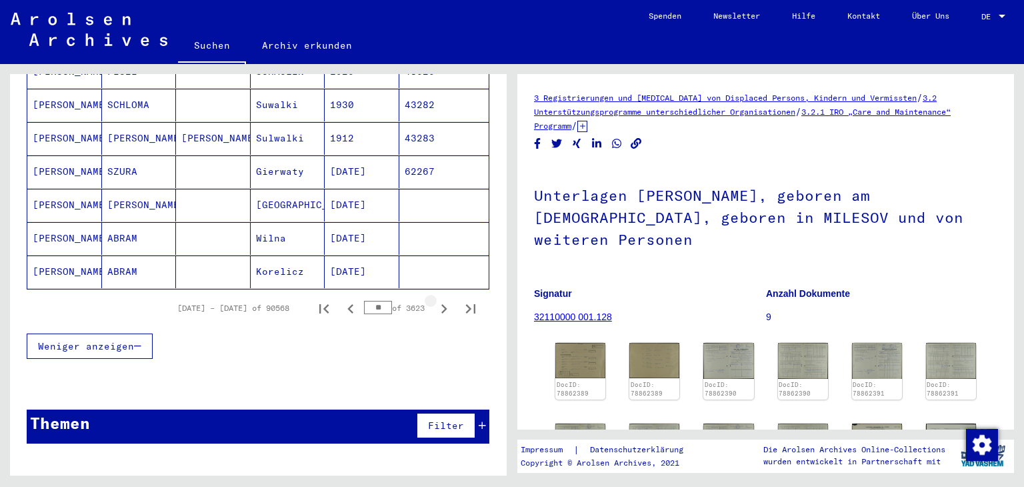
click at [435, 299] on icon "Next page" at bounding box center [444, 308] width 19 height 19
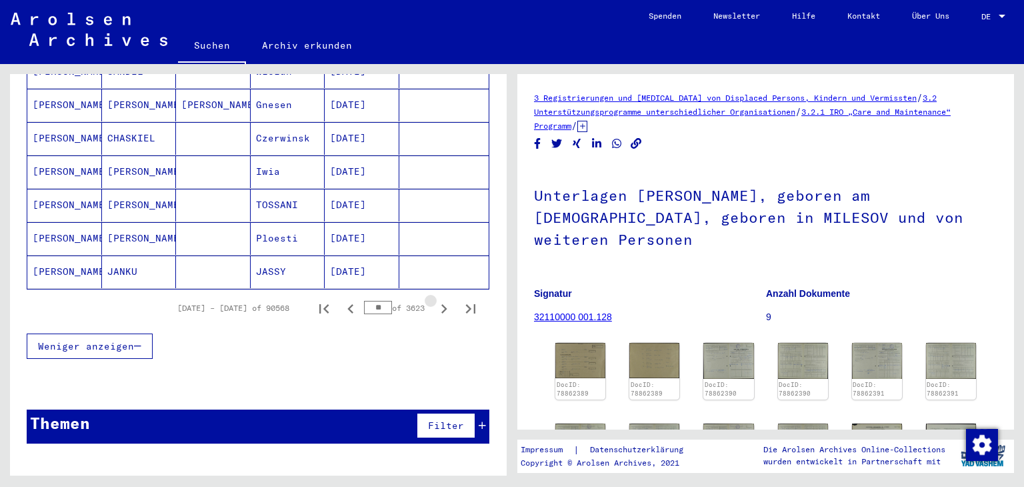
click at [435, 299] on icon "Next page" at bounding box center [444, 308] width 19 height 19
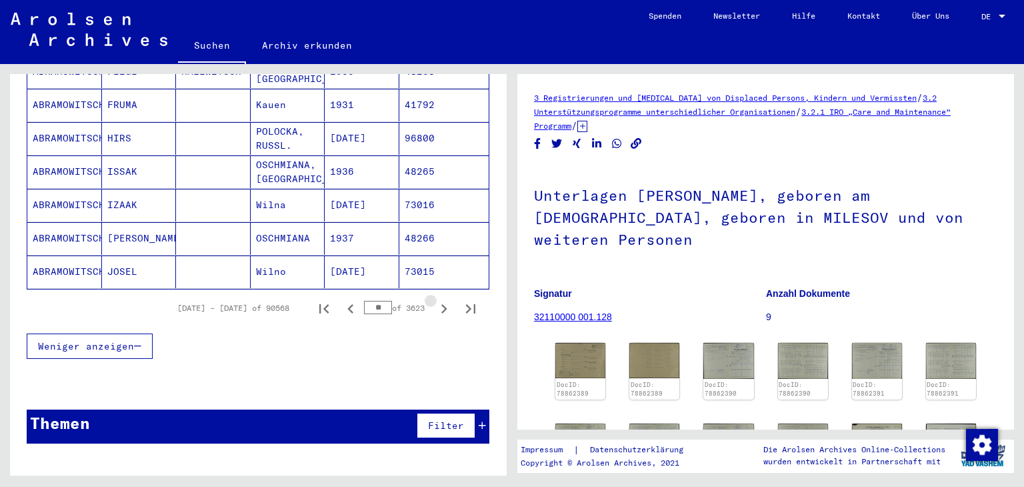
click at [435, 299] on icon "Next page" at bounding box center [444, 308] width 19 height 19
click at [436, 299] on icon "Next page" at bounding box center [444, 308] width 19 height 19
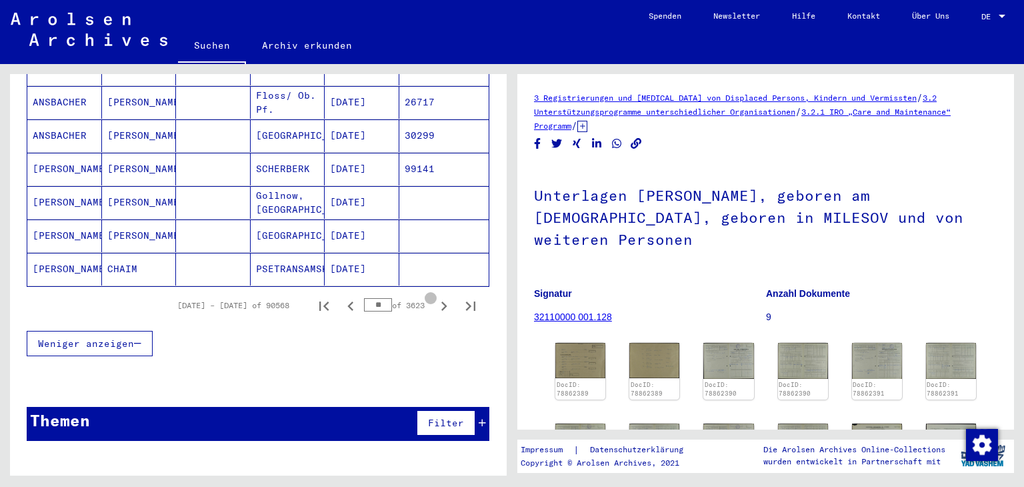
click at [436, 297] on icon "Next page" at bounding box center [444, 306] width 19 height 19
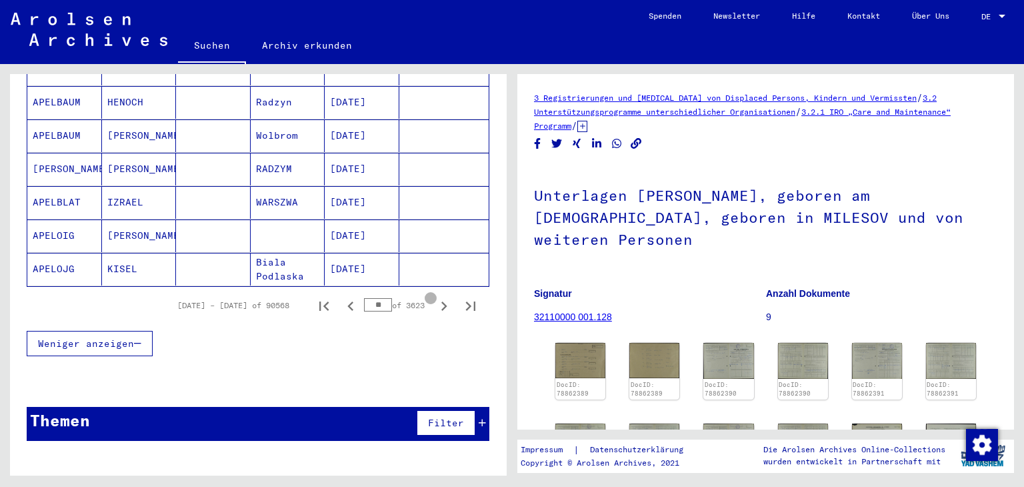
scroll to position [890, 0]
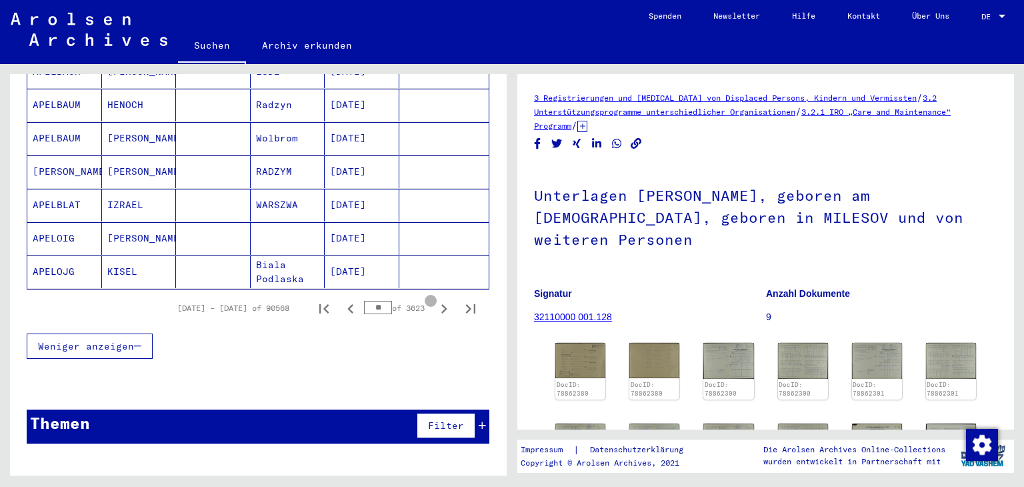
click at [437, 299] on icon "Next page" at bounding box center [444, 308] width 19 height 19
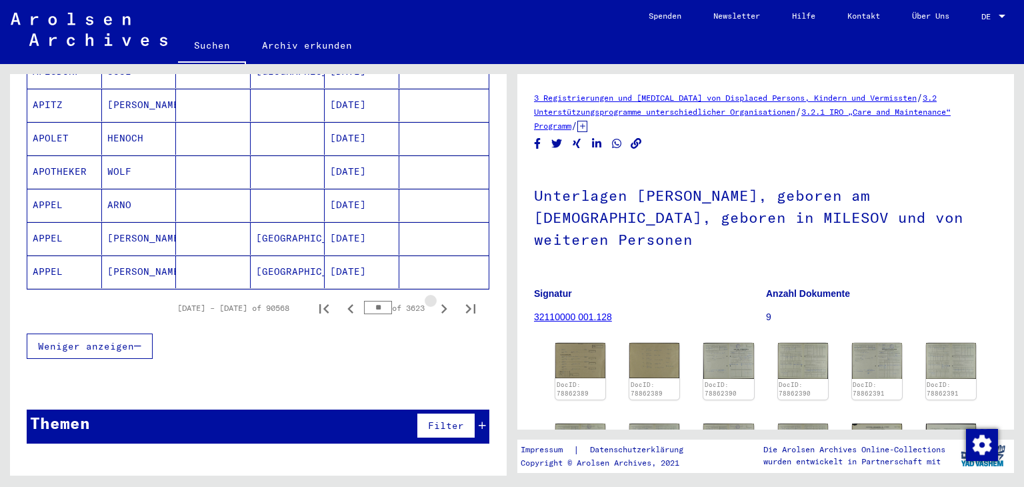
click at [437, 299] on icon "Next page" at bounding box center [444, 308] width 19 height 19
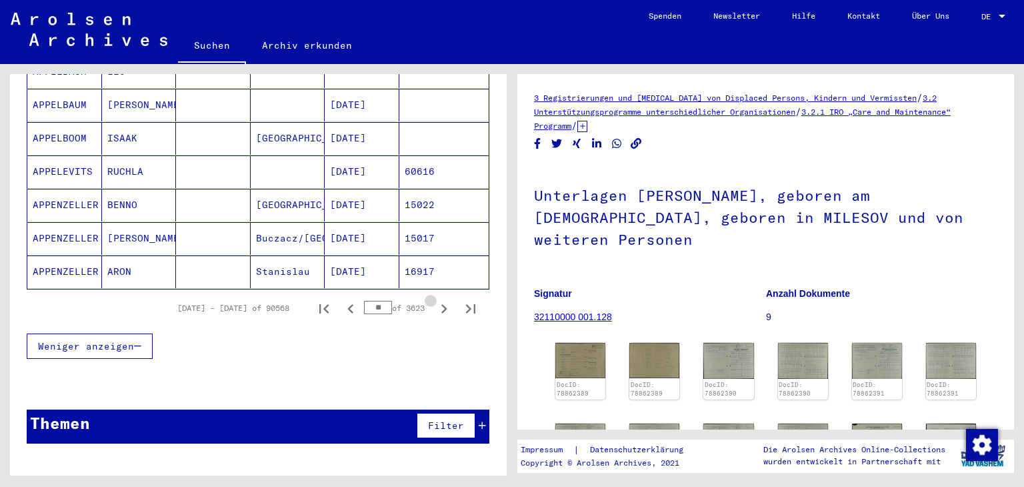
click at [437, 299] on icon "Next page" at bounding box center [444, 308] width 19 height 19
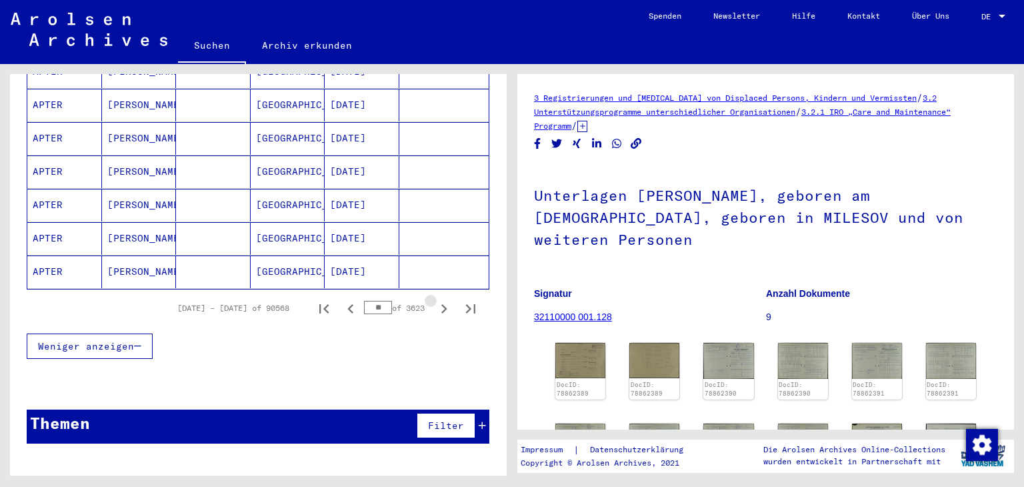
click at [437, 299] on icon "Next page" at bounding box center [444, 308] width 19 height 19
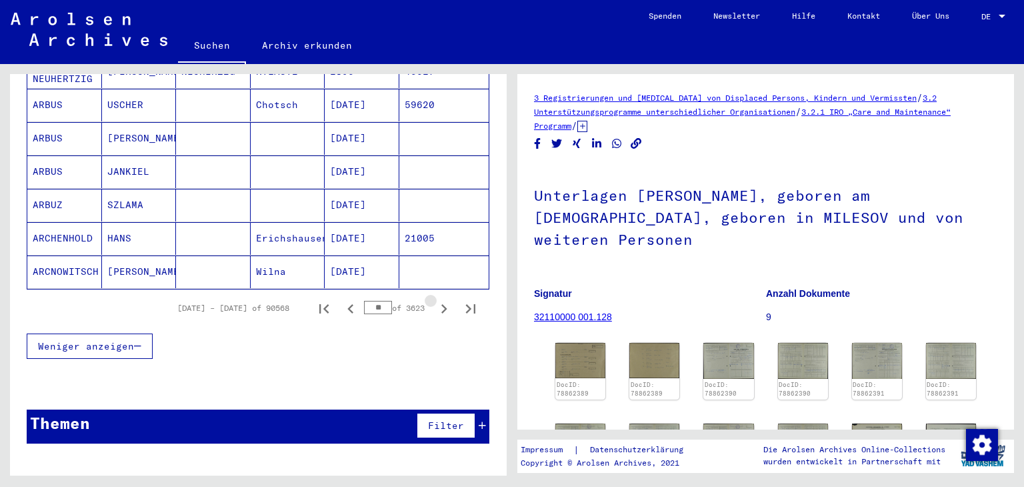
click at [437, 299] on icon "Next page" at bounding box center [444, 308] width 19 height 19
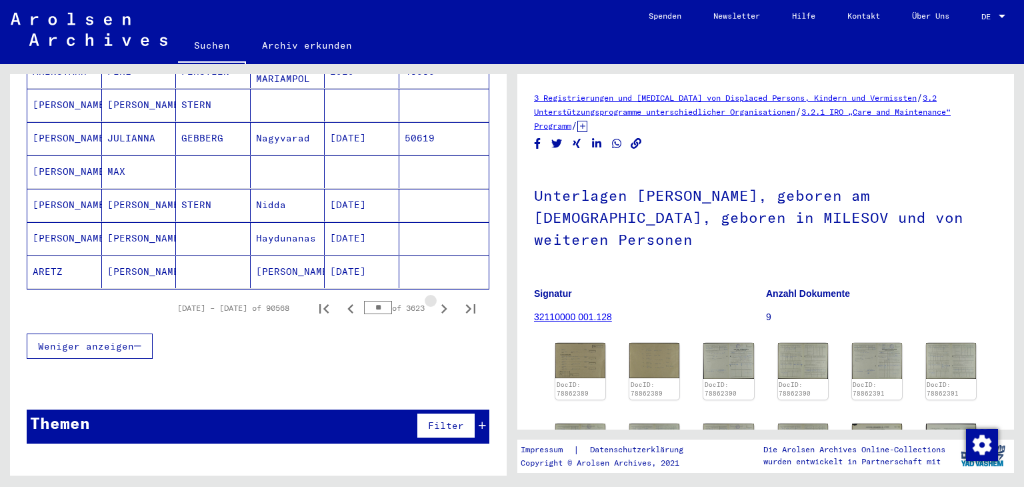
click at [437, 299] on icon "Next page" at bounding box center [444, 308] width 19 height 19
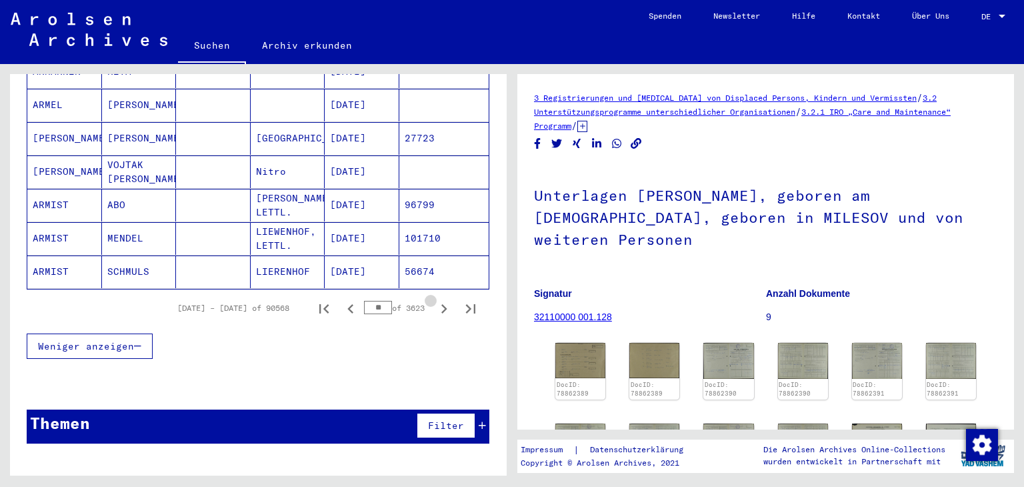
click at [437, 299] on icon "Next page" at bounding box center [444, 308] width 19 height 19
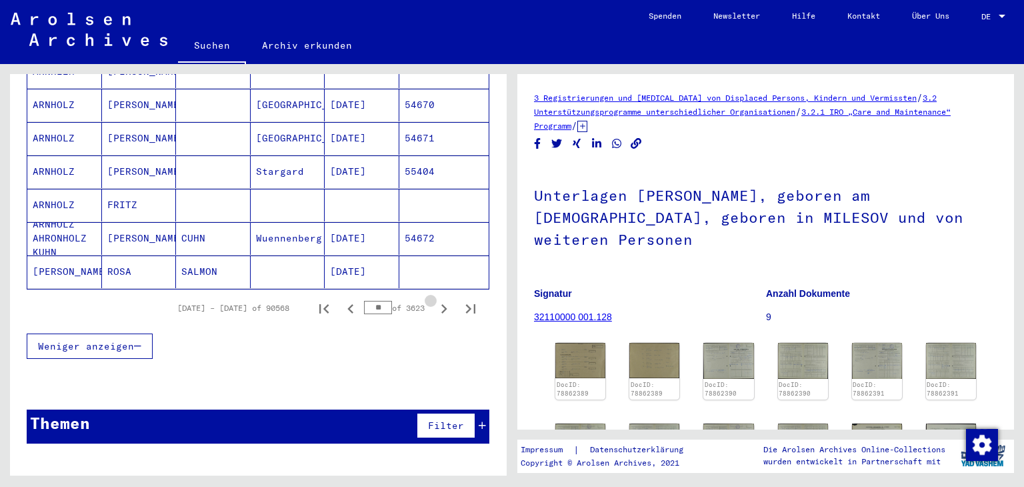
click at [437, 299] on icon "Next page" at bounding box center [444, 308] width 19 height 19
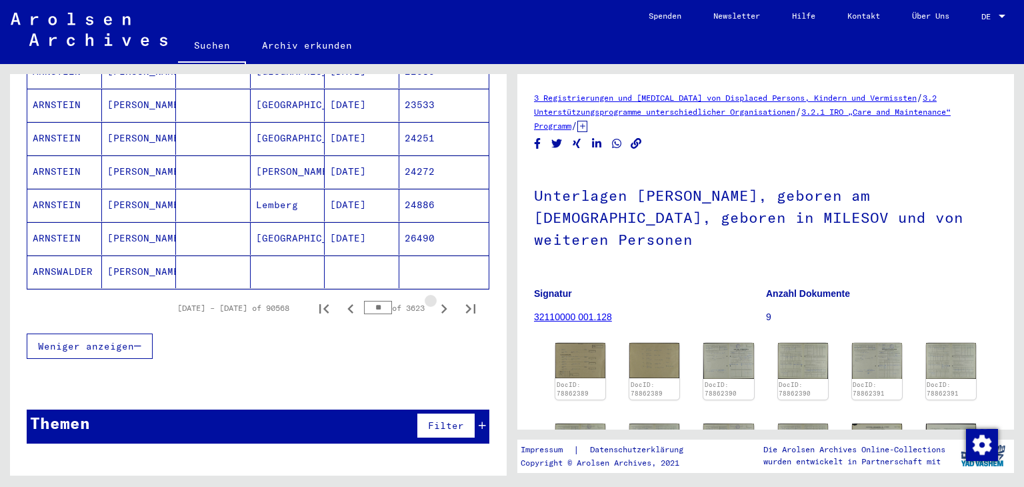
click at [437, 299] on icon "Next page" at bounding box center [444, 308] width 19 height 19
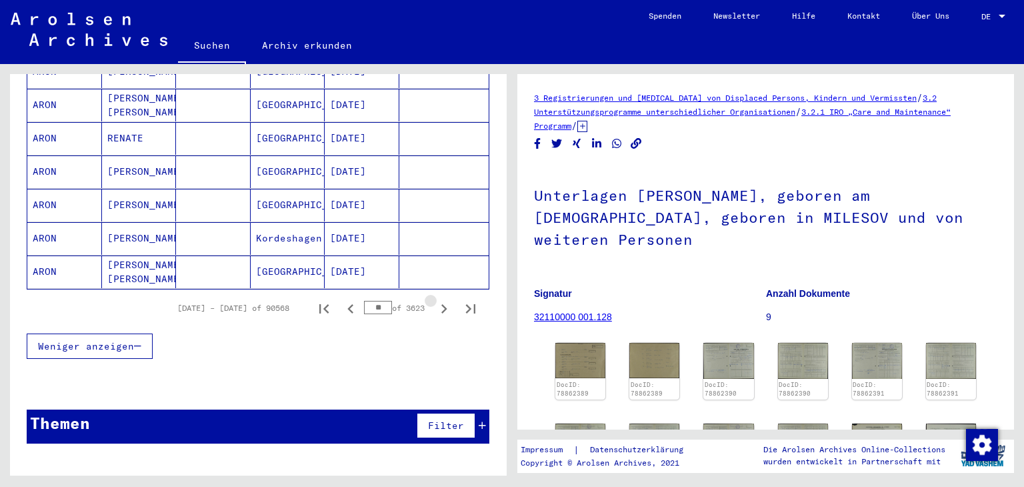
click at [437, 299] on icon "Next page" at bounding box center [444, 308] width 19 height 19
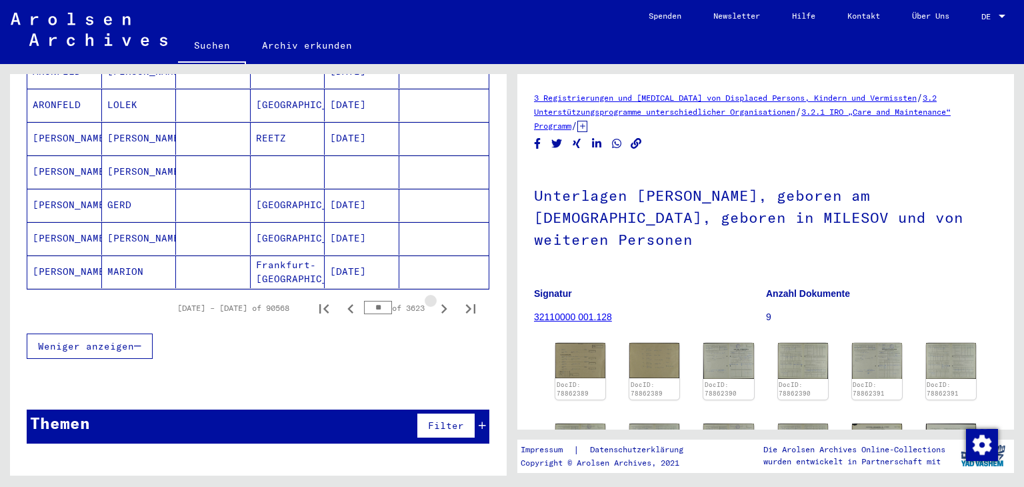
click at [437, 299] on icon "Next page" at bounding box center [444, 308] width 19 height 19
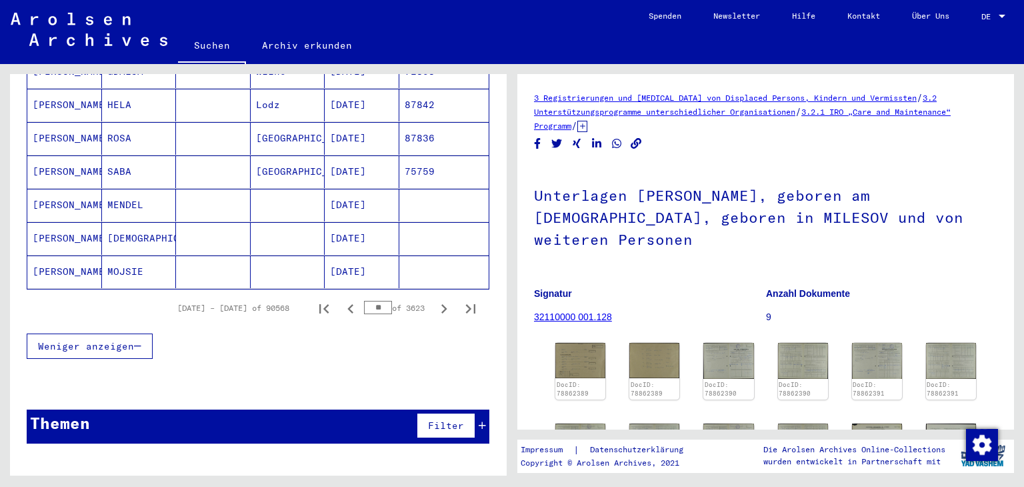
click at [373, 301] on input "**" at bounding box center [378, 307] width 28 height 13
type input "*"
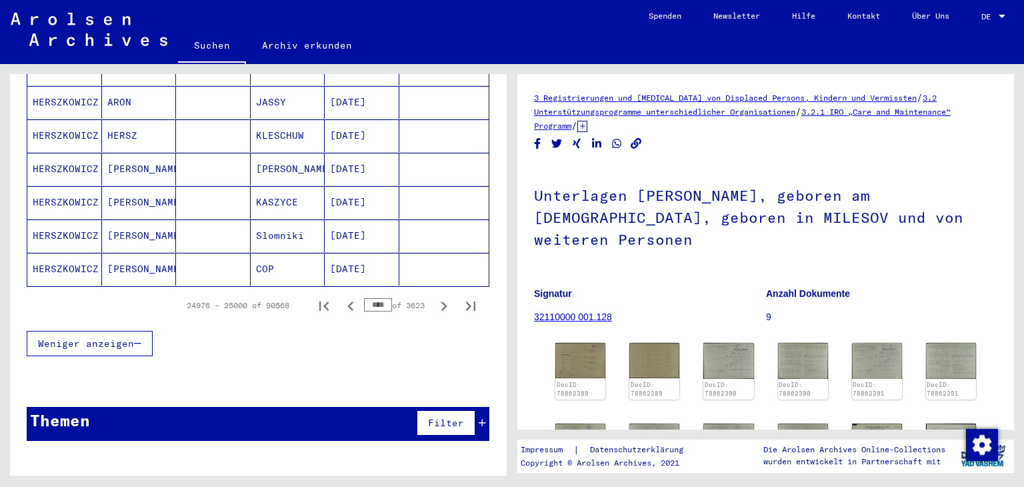
click at [437, 305] on div "24976 – 25000 of 90568 **** of 3623" at bounding box center [258, 305] width 463 height 37
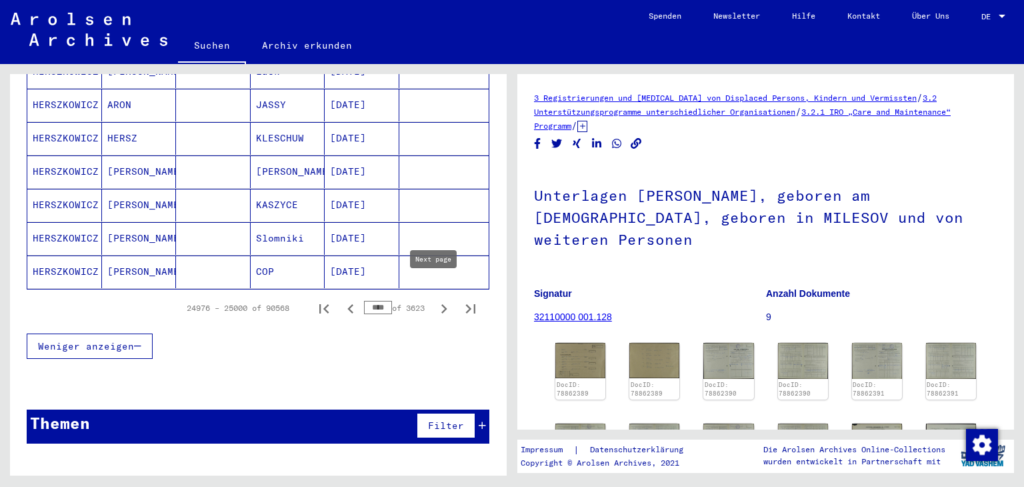
click at [441, 304] on icon "Next page" at bounding box center [444, 308] width 6 height 9
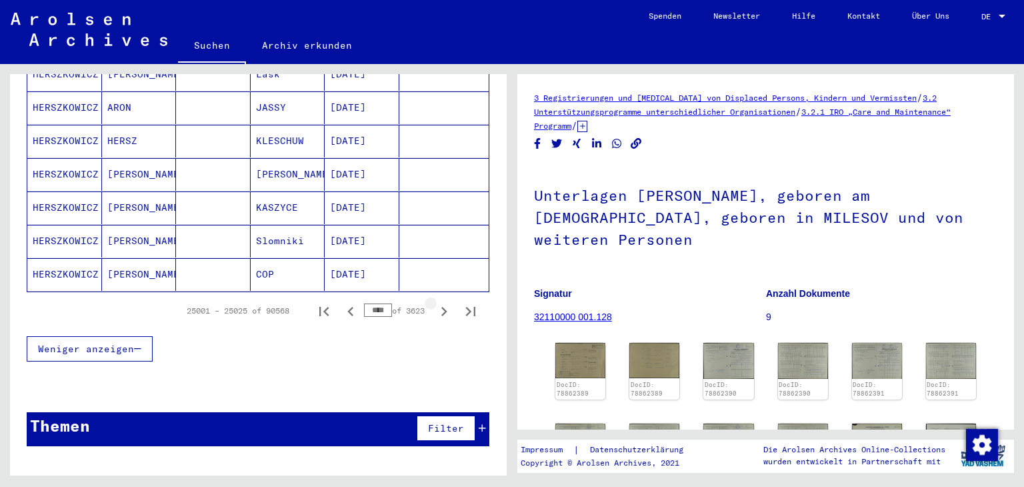
scroll to position [893, 0]
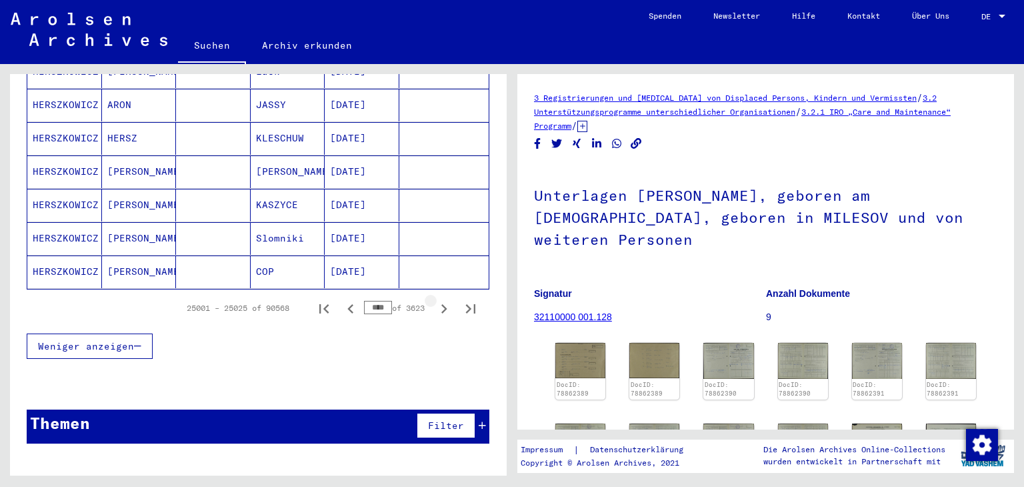
click at [441, 304] on icon "Next page" at bounding box center [444, 308] width 6 height 9
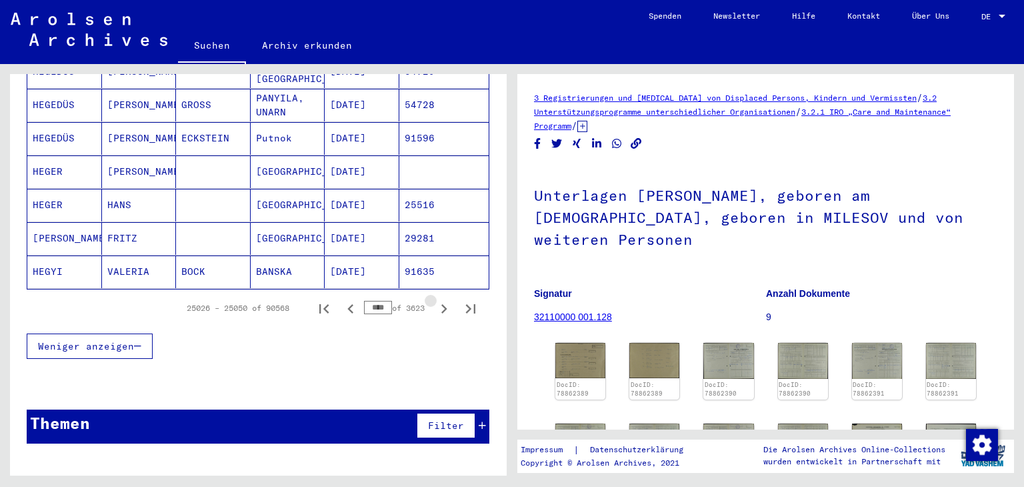
click at [435, 299] on icon "Next page" at bounding box center [444, 308] width 19 height 19
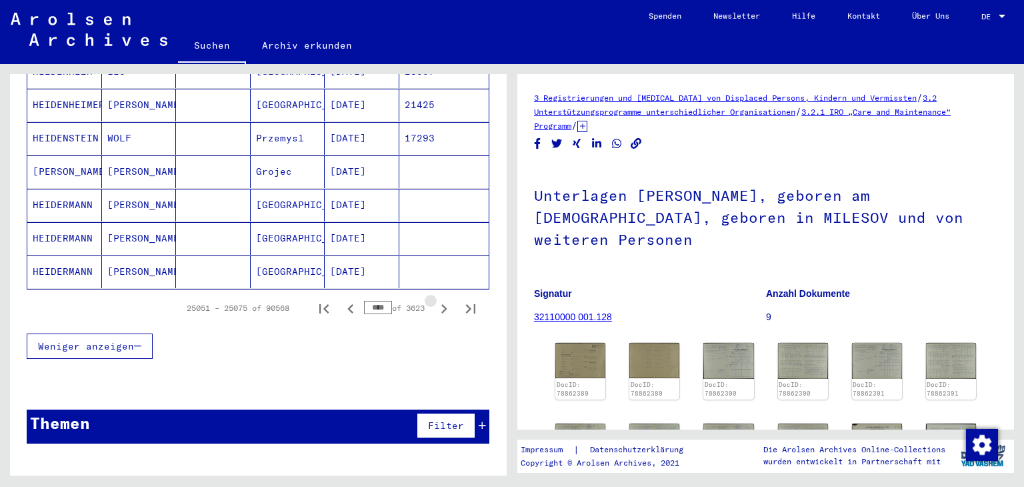
click at [441, 304] on icon "Next page" at bounding box center [444, 308] width 6 height 9
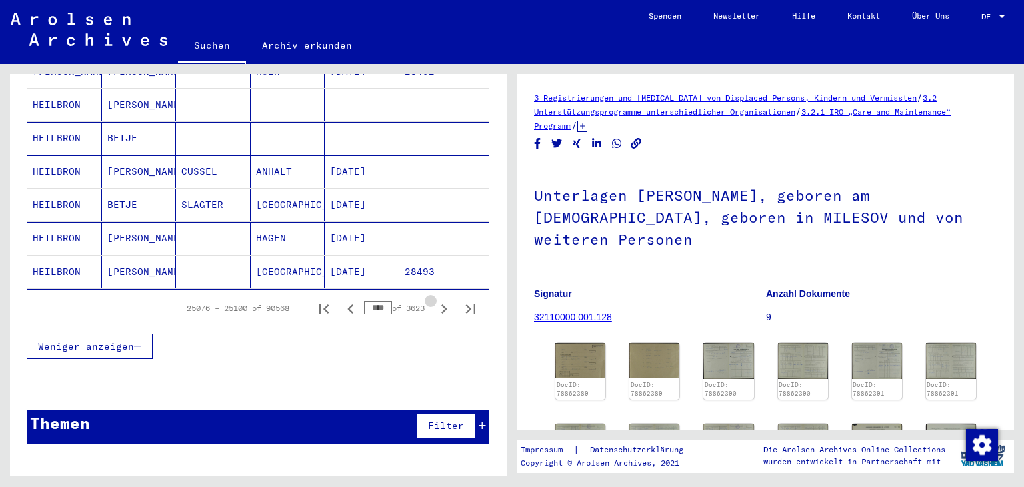
click at [441, 304] on icon "Next page" at bounding box center [444, 308] width 6 height 9
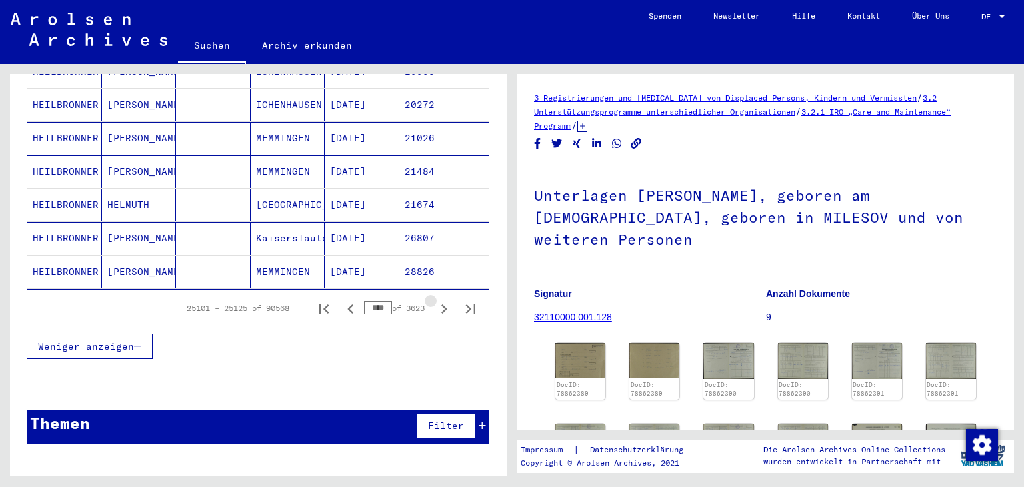
click at [441, 304] on icon "Next page" at bounding box center [444, 308] width 6 height 9
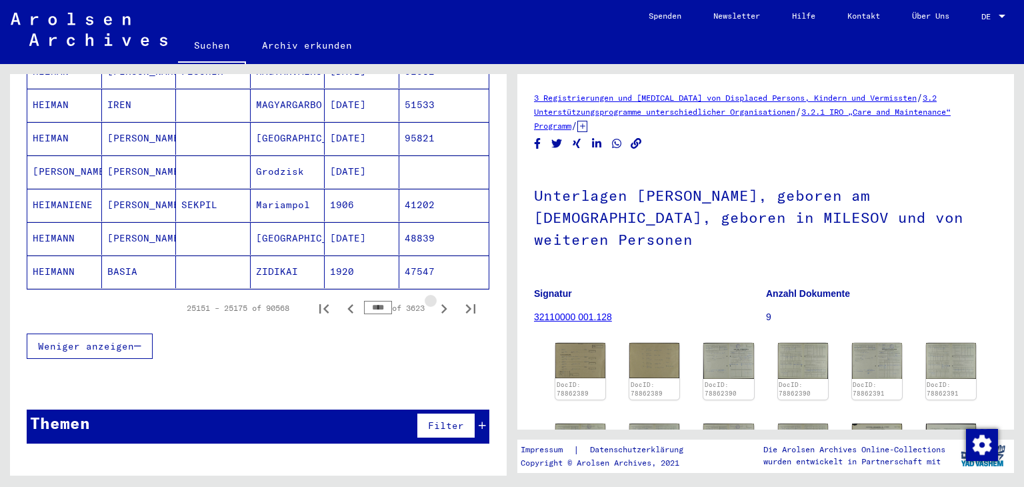
click at [441, 304] on icon "Next page" at bounding box center [444, 308] width 6 height 9
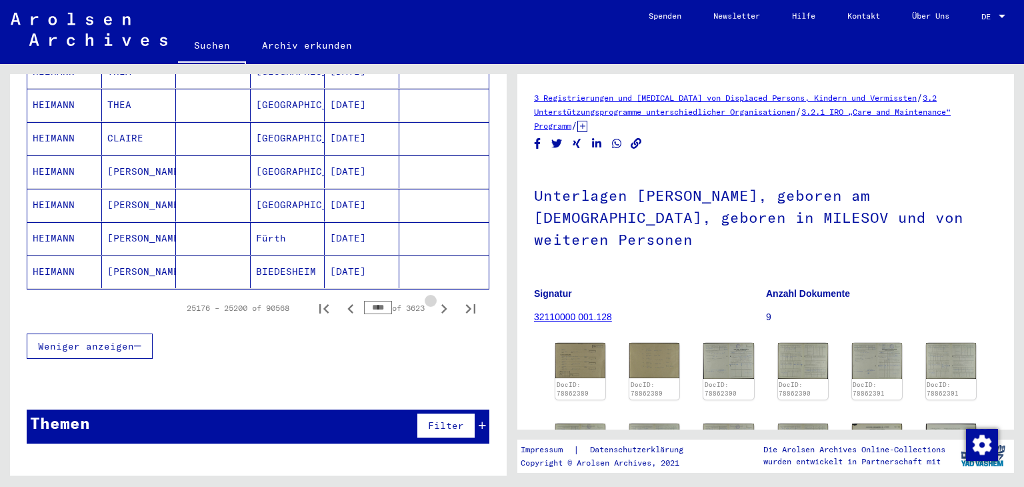
click at [441, 304] on icon "Next page" at bounding box center [444, 308] width 6 height 9
click at [435, 299] on icon "Next page" at bounding box center [444, 308] width 19 height 19
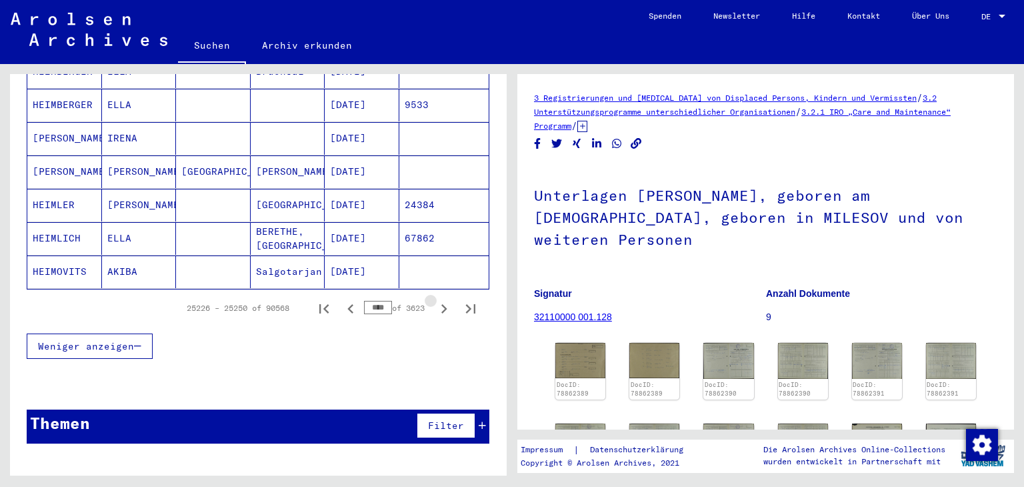
click at [435, 299] on icon "Next page" at bounding box center [444, 308] width 19 height 19
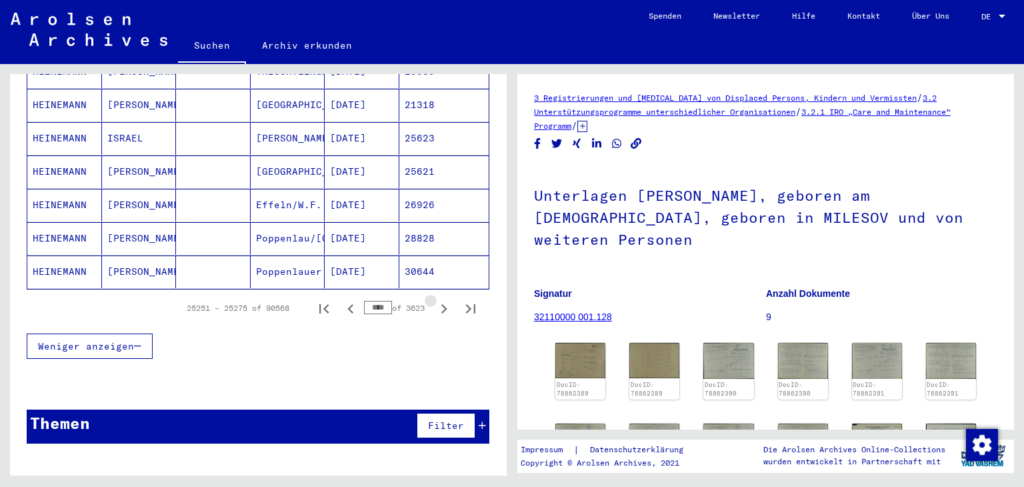
click at [437, 299] on icon "Next page" at bounding box center [444, 308] width 19 height 19
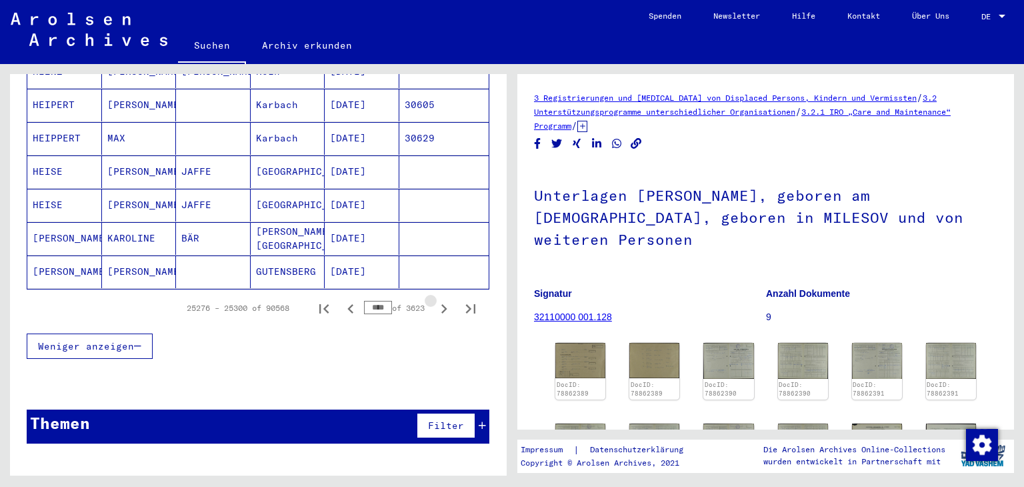
click at [437, 299] on icon "Next page" at bounding box center [444, 308] width 19 height 19
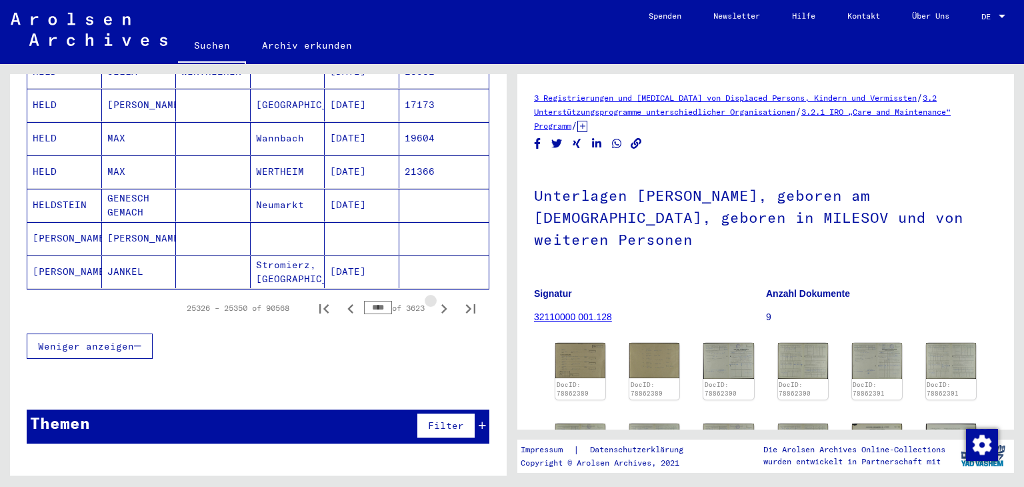
click at [437, 299] on icon "Next page" at bounding box center [444, 308] width 19 height 19
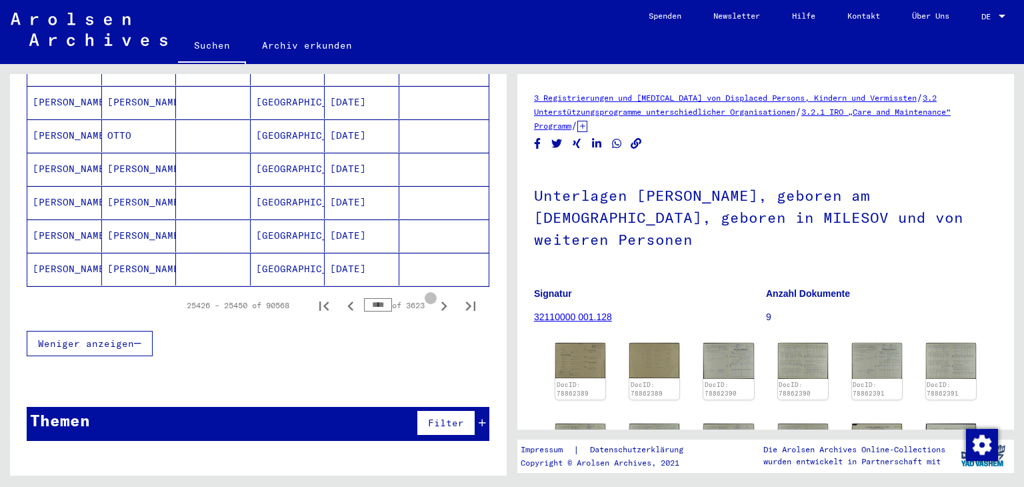
click at [438, 297] on icon "Next page" at bounding box center [444, 306] width 19 height 19
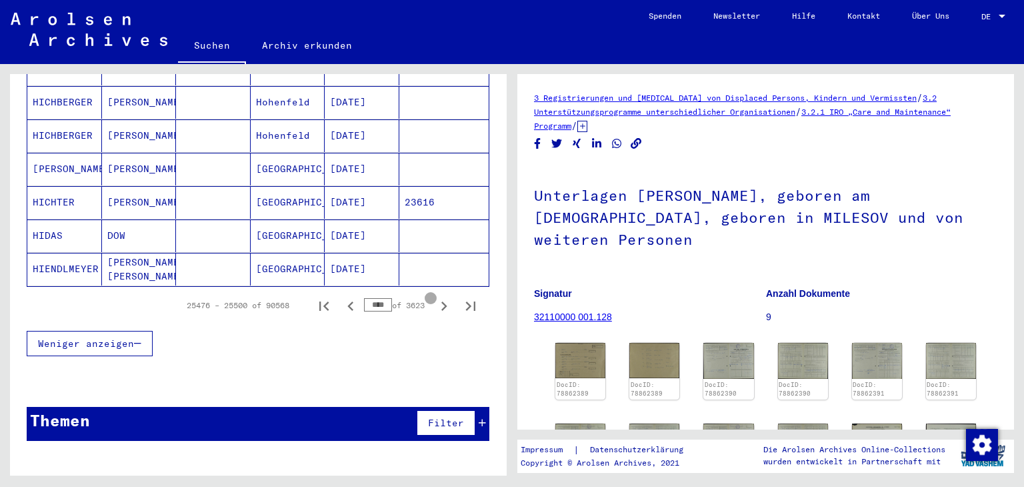
click at [438, 297] on icon "Next page" at bounding box center [444, 306] width 19 height 19
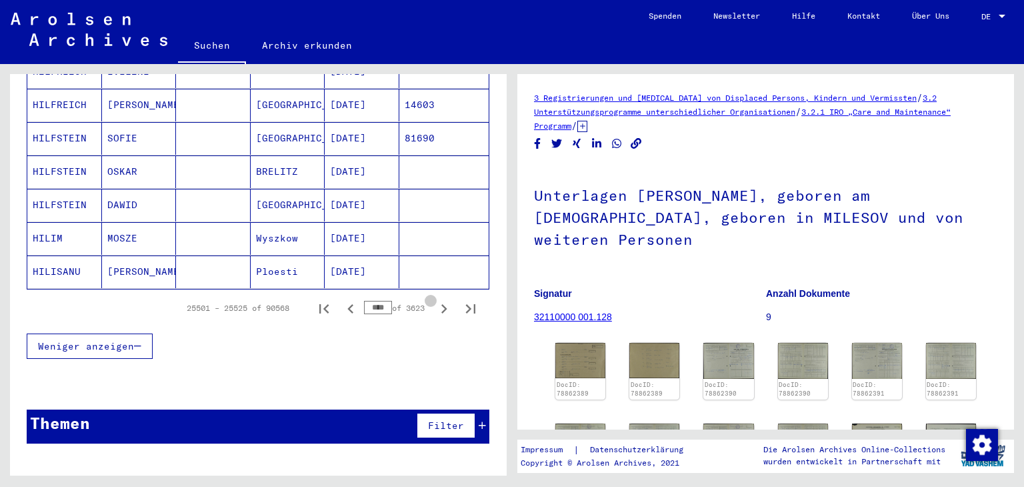
click at [438, 299] on icon "Next page" at bounding box center [444, 308] width 19 height 19
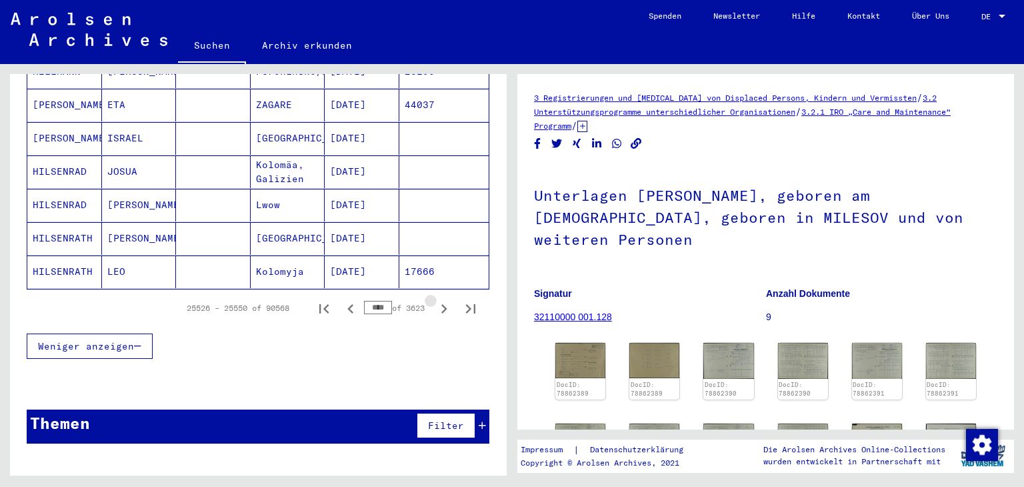
click at [439, 299] on icon "Next page" at bounding box center [444, 308] width 19 height 19
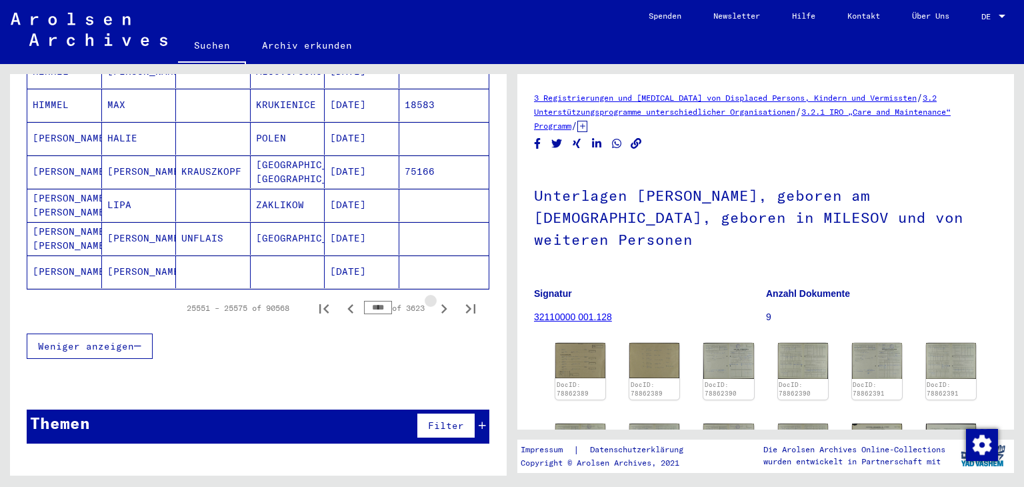
click at [437, 299] on icon "Next page" at bounding box center [444, 308] width 19 height 19
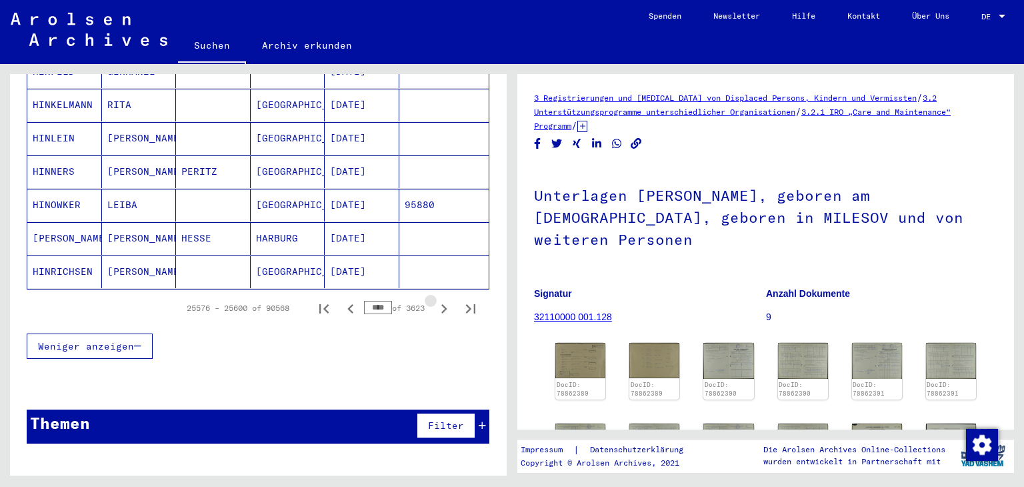
click at [435, 299] on icon "Next page" at bounding box center [444, 308] width 19 height 19
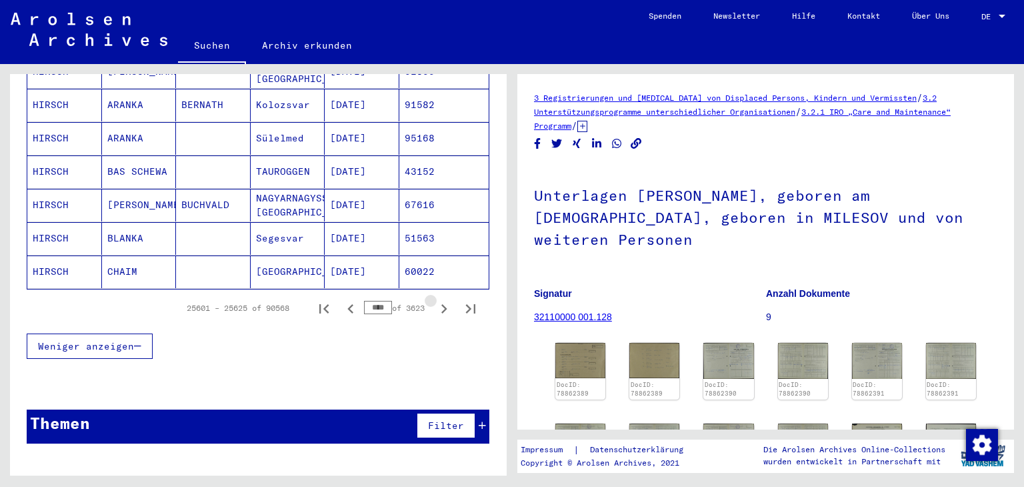
click at [435, 299] on icon "Next page" at bounding box center [444, 308] width 19 height 19
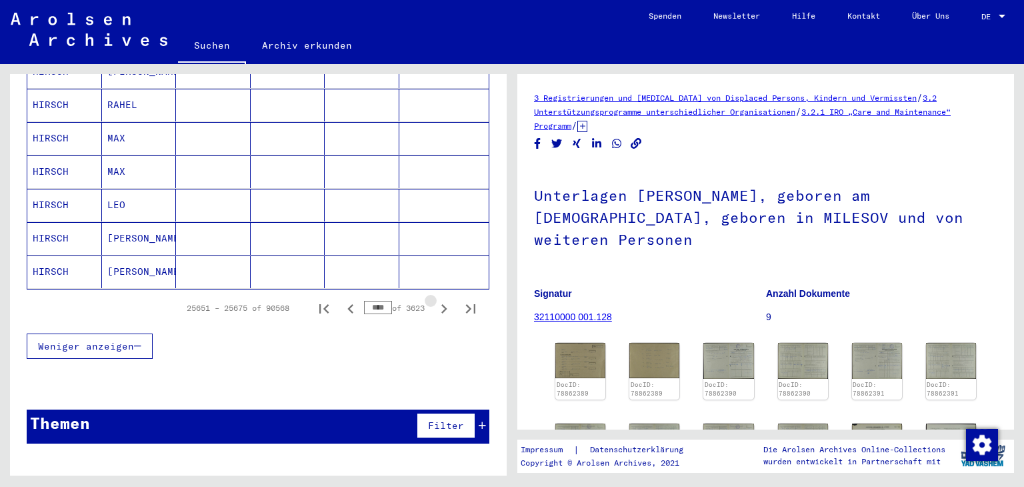
click at [435, 299] on icon "Next page" at bounding box center [444, 308] width 19 height 19
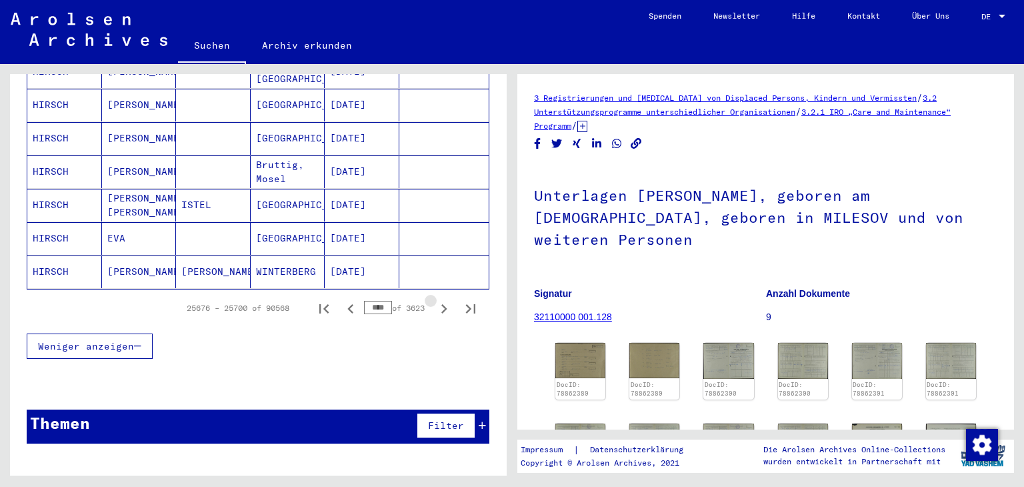
click at [435, 299] on icon "Next page" at bounding box center [444, 308] width 19 height 19
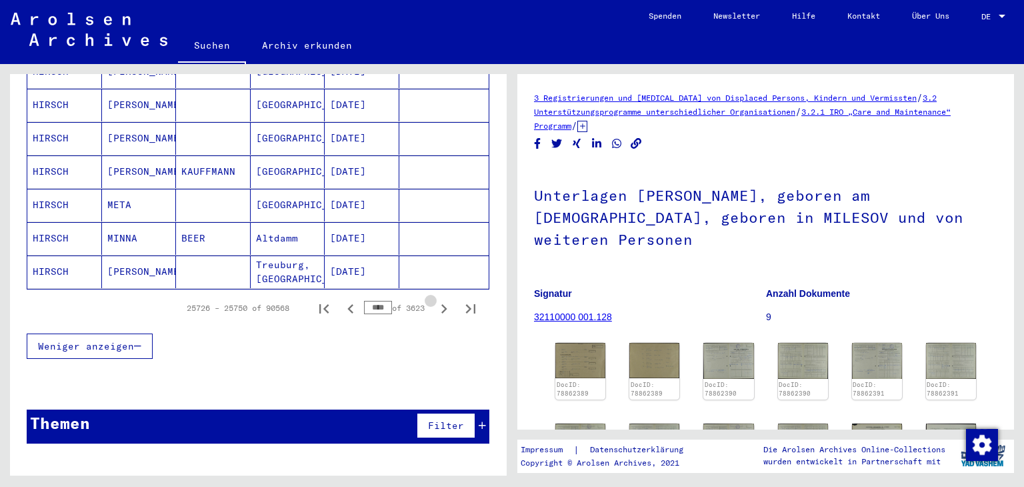
click at [435, 299] on icon "Next page" at bounding box center [444, 308] width 19 height 19
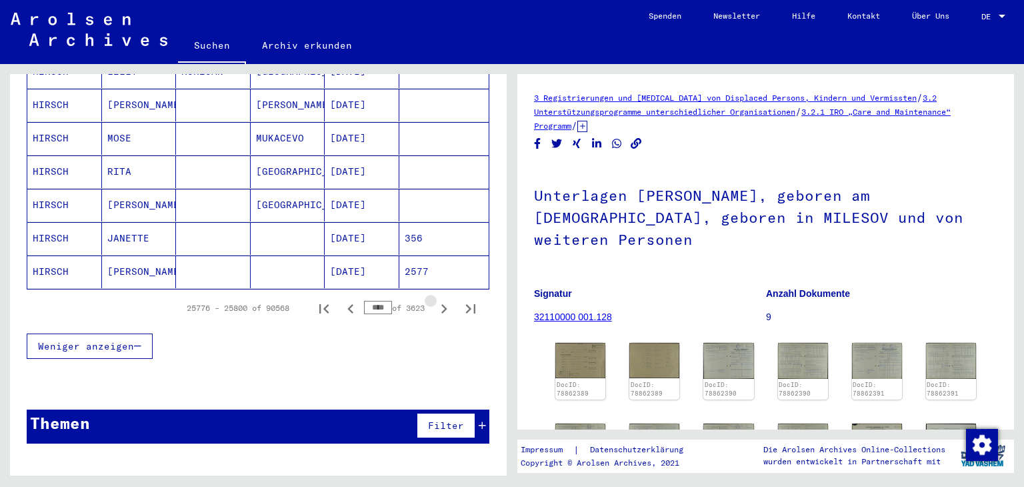
click at [435, 299] on icon "Next page" at bounding box center [444, 308] width 19 height 19
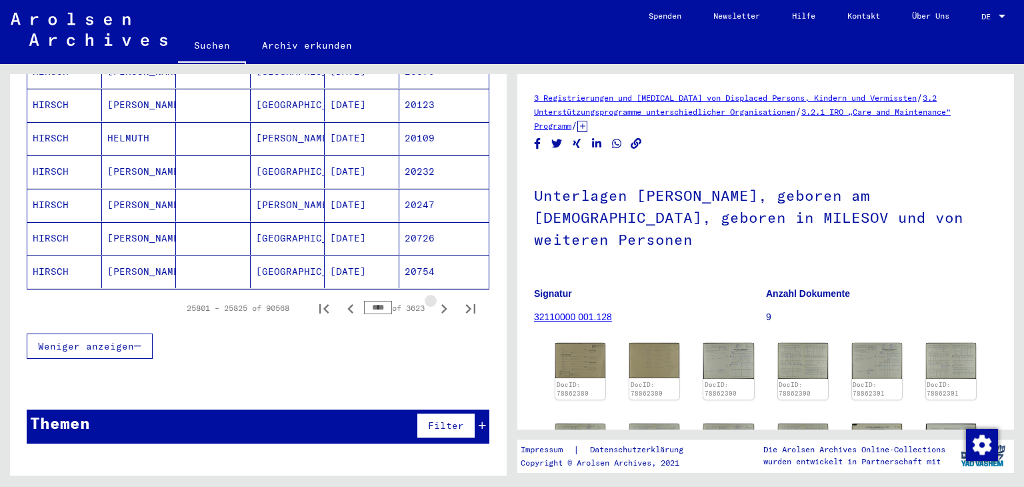
click at [441, 304] on icon "Next page" at bounding box center [444, 308] width 6 height 9
click at [435, 299] on icon "Next page" at bounding box center [444, 308] width 19 height 19
click at [441, 304] on icon "Next page" at bounding box center [444, 308] width 6 height 9
click at [435, 299] on icon "Next page" at bounding box center [444, 308] width 19 height 19
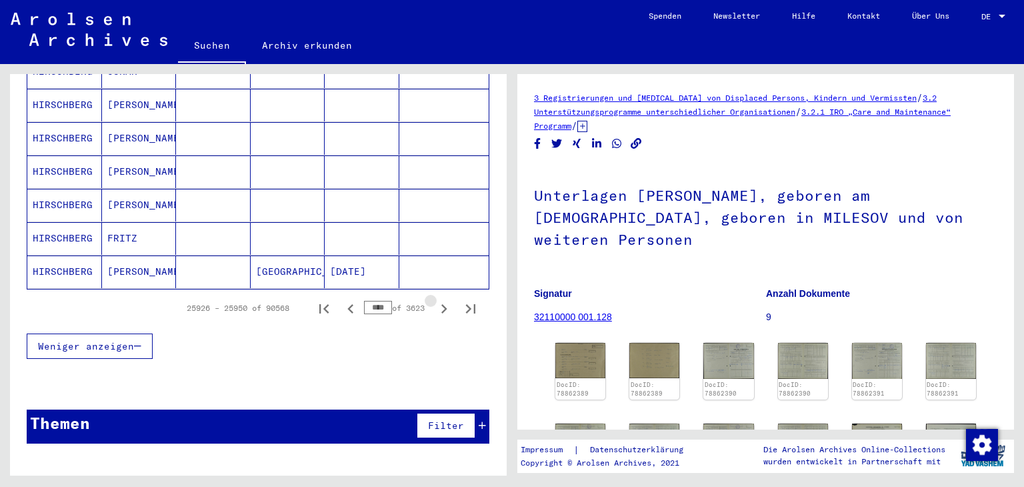
click at [435, 299] on icon "Next page" at bounding box center [444, 308] width 19 height 19
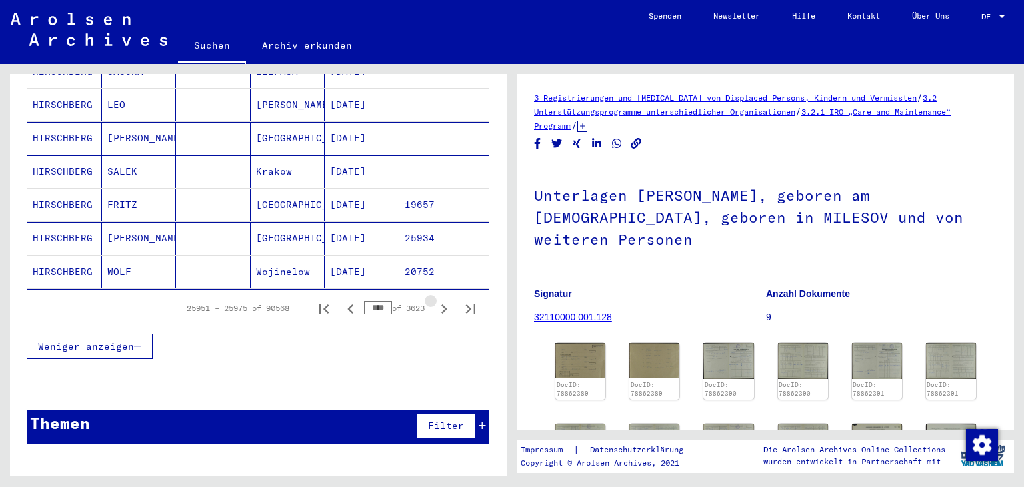
click at [435, 299] on icon "Next page" at bounding box center [444, 308] width 19 height 19
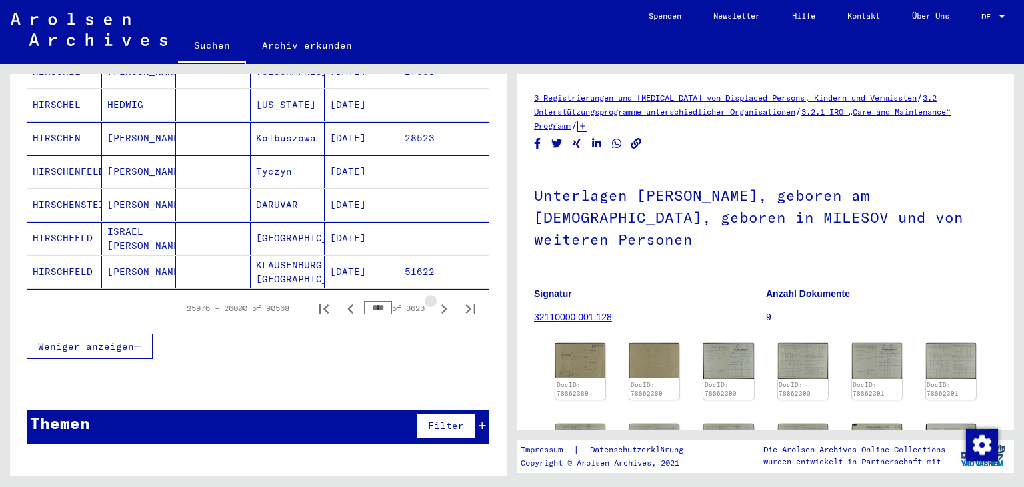
drag, startPoint x: 425, startPoint y: 284, endPoint x: 426, endPoint y: 293, distance: 9.4
click at [435, 299] on icon "Next page" at bounding box center [444, 308] width 19 height 19
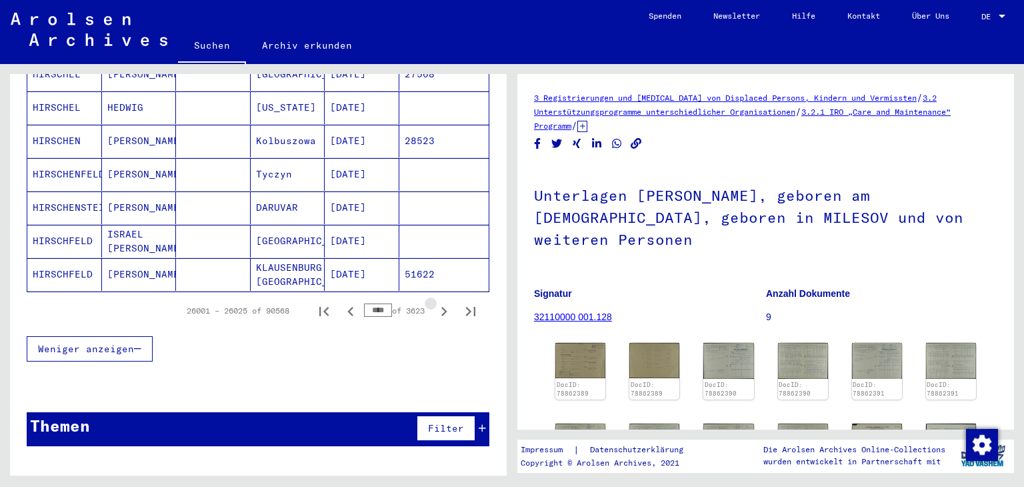
scroll to position [893, 0]
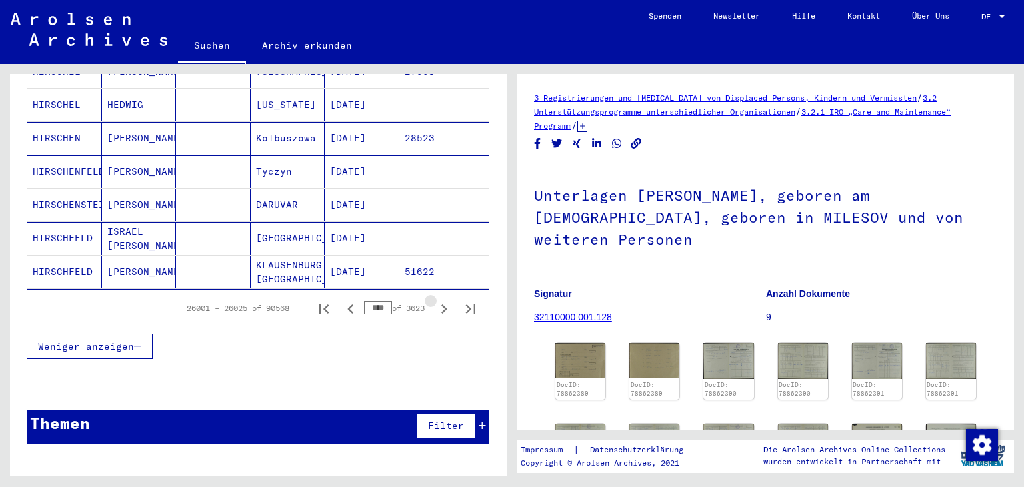
click at [435, 299] on icon "Next page" at bounding box center [444, 308] width 19 height 19
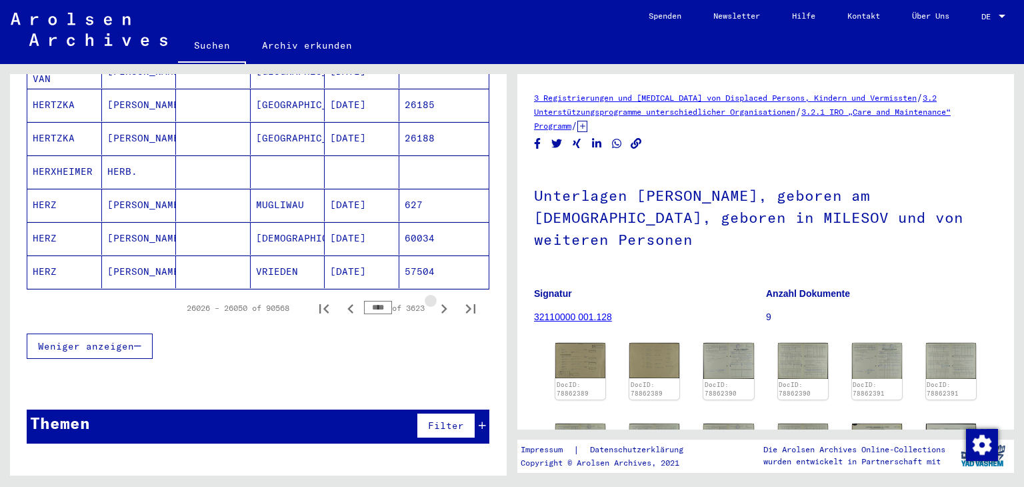
click at [435, 299] on icon "Next page" at bounding box center [444, 308] width 19 height 19
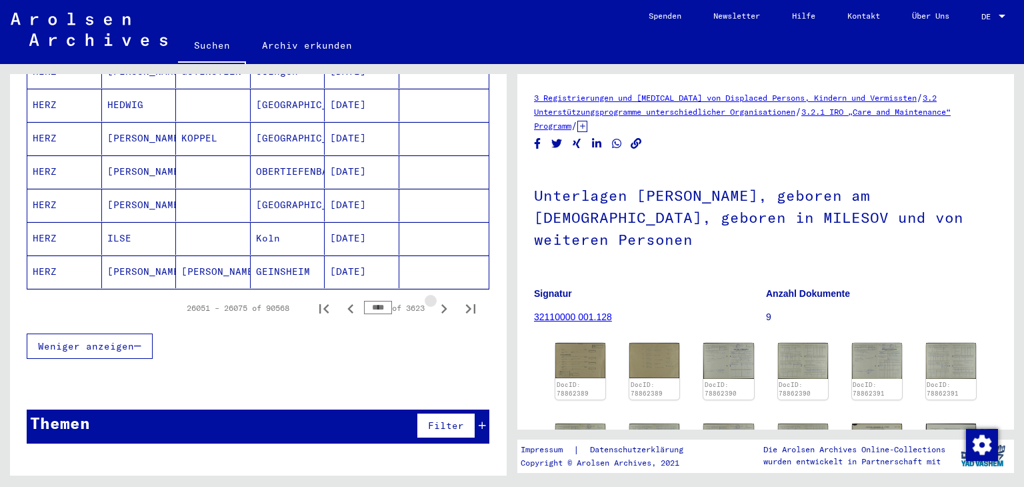
click at [435, 299] on icon "Next page" at bounding box center [444, 308] width 19 height 19
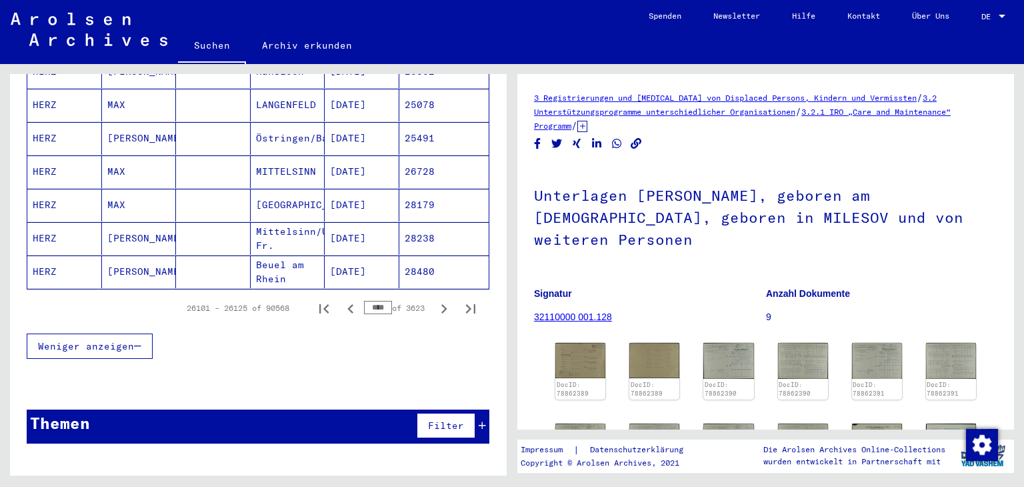
click at [373, 301] on input "****" at bounding box center [378, 307] width 28 height 13
click at [375, 301] on input "****" at bounding box center [378, 307] width 28 height 13
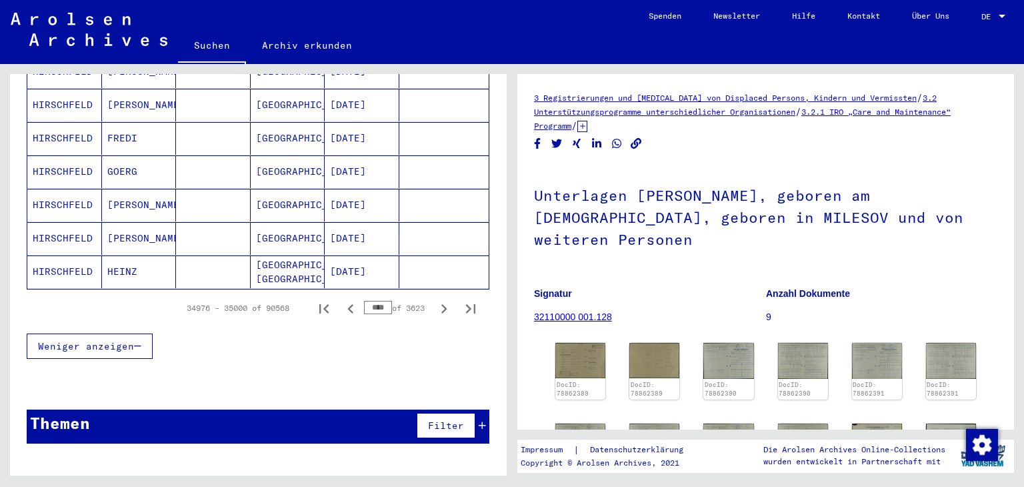
click at [376, 307] on div "34976 – 35000 of 90568 **** of 3623" at bounding box center [258, 307] width 463 height 37
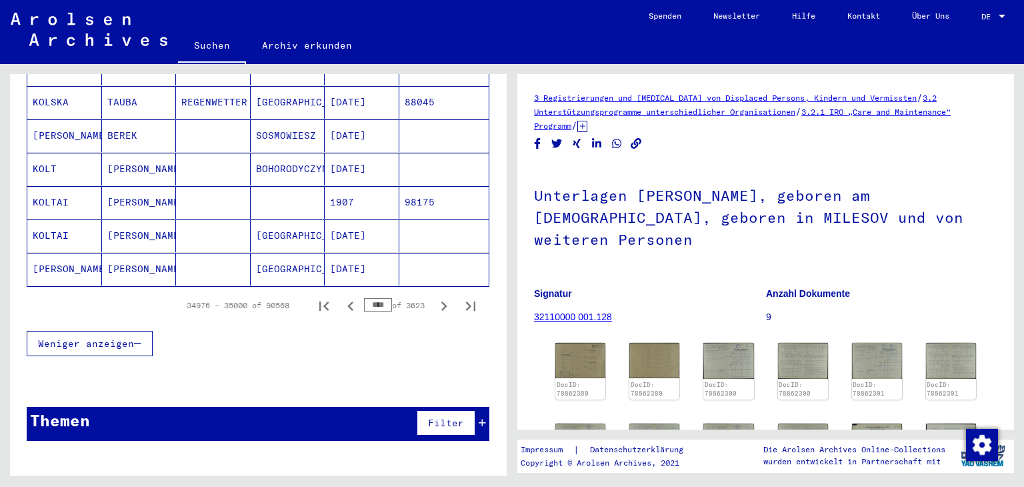
scroll to position [890, 0]
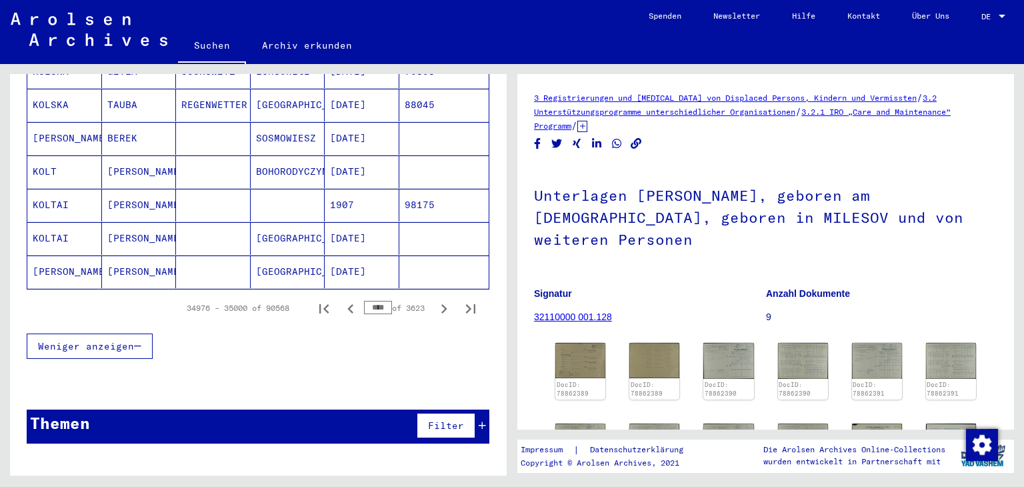
click at [375, 301] on input "****" at bounding box center [378, 307] width 28 height 13
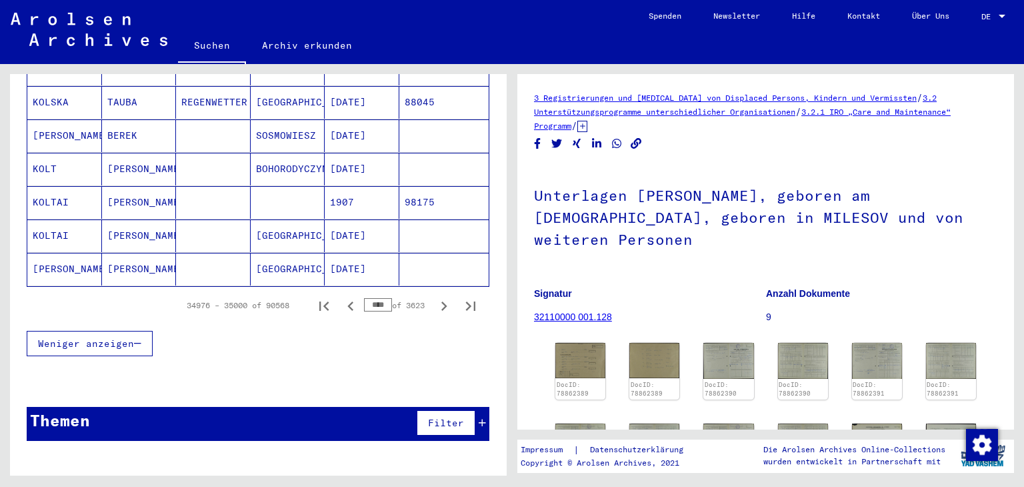
click at [371, 340] on div "Weniger anzeigen" at bounding box center [258, 343] width 463 height 39
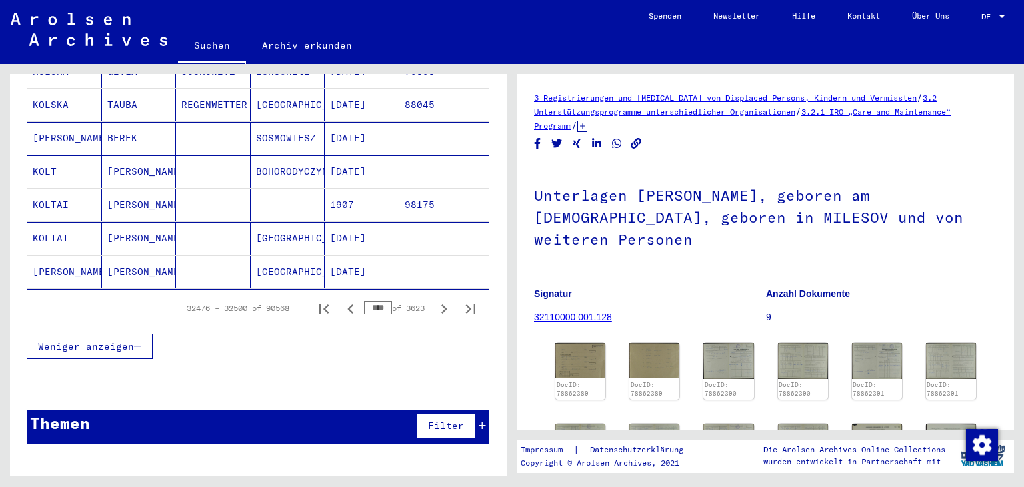
click at [377, 301] on input "****" at bounding box center [378, 307] width 28 height 13
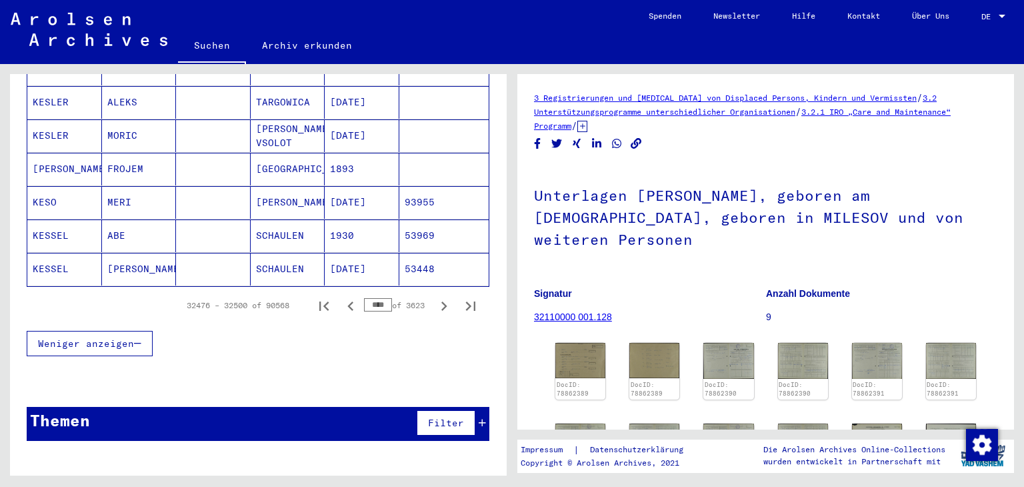
scroll to position [890, 0]
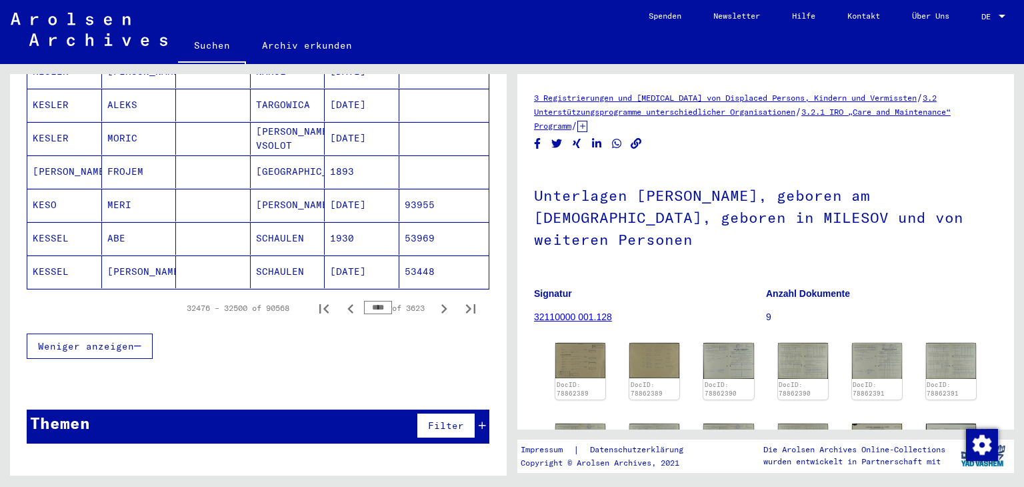
click at [374, 301] on input "****" at bounding box center [378, 307] width 28 height 13
click at [260, 341] on div "Weniger anzeigen" at bounding box center [258, 346] width 463 height 39
click at [347, 304] on icon "Previous page" at bounding box center [350, 308] width 6 height 9
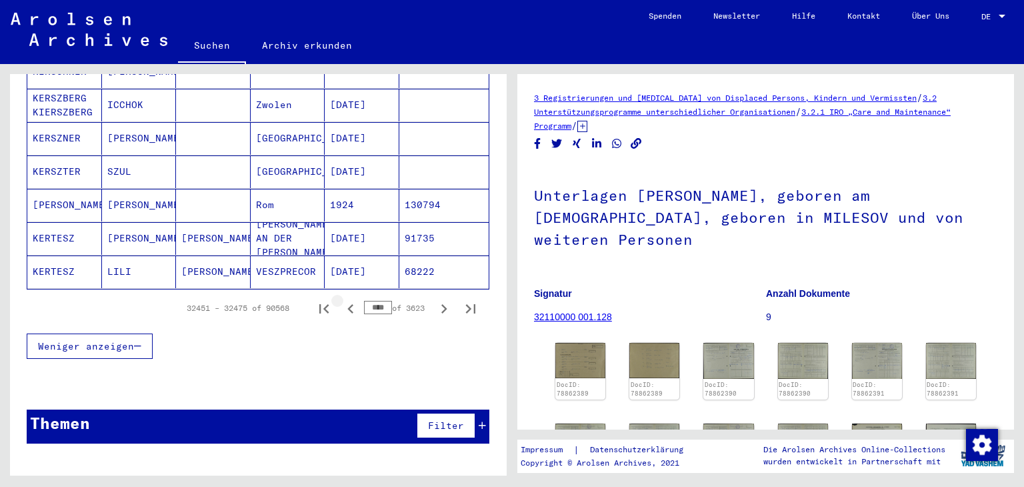
click at [343, 299] on icon "Previous page" at bounding box center [350, 308] width 19 height 19
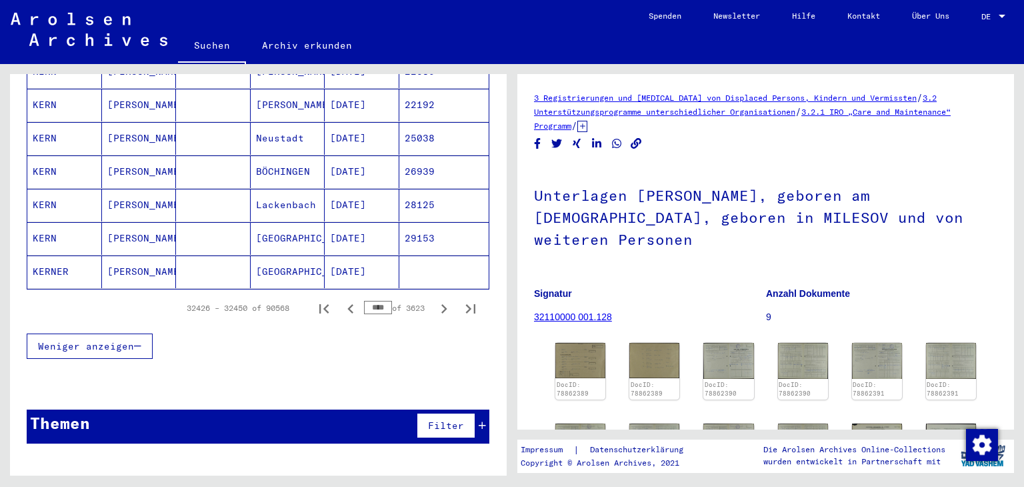
click at [375, 301] on input "****" at bounding box center [378, 307] width 28 height 13
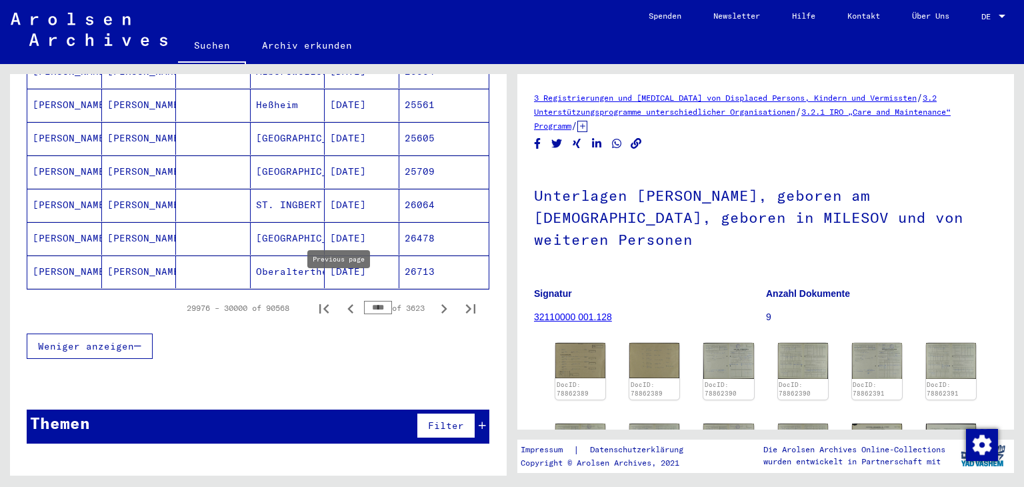
click at [347, 304] on icon "Previous page" at bounding box center [350, 308] width 6 height 9
click at [341, 299] on icon "Previous page" at bounding box center [350, 308] width 19 height 19
click at [347, 304] on icon "Previous page" at bounding box center [350, 308] width 6 height 9
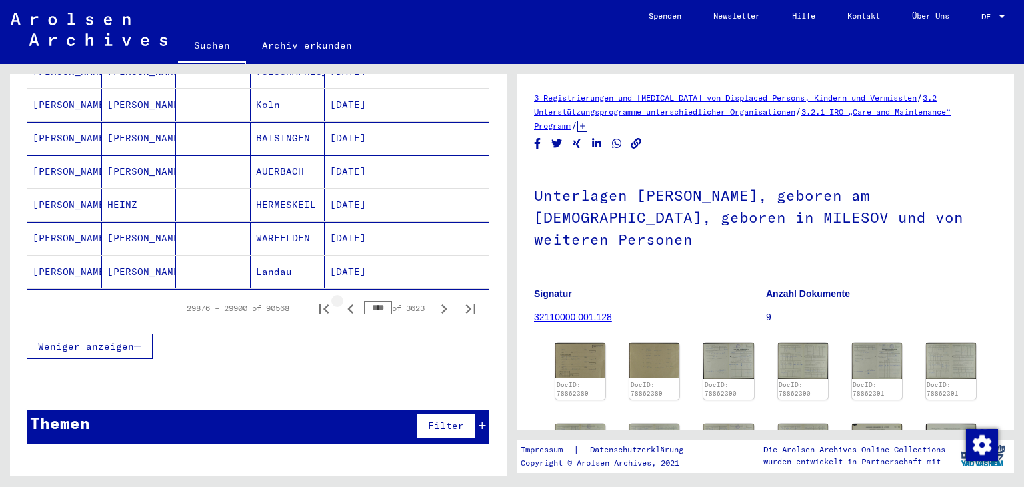
click at [347, 304] on icon "Previous page" at bounding box center [350, 308] width 6 height 9
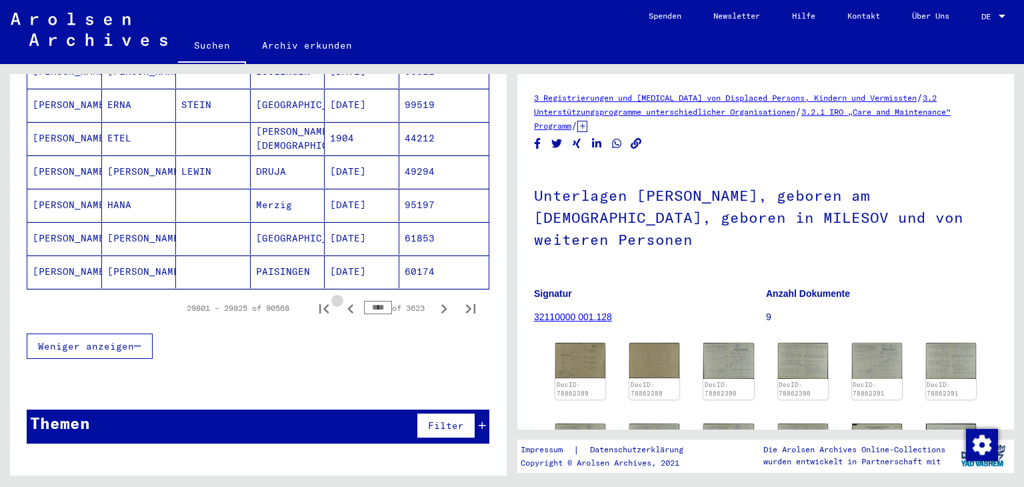
click at [347, 304] on icon "Previous page" at bounding box center [350, 308] width 6 height 9
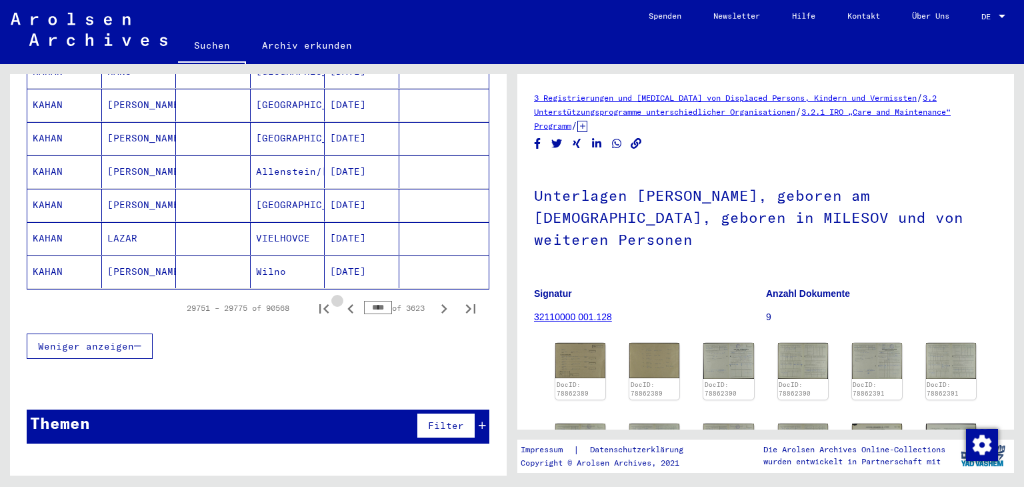
click at [347, 304] on icon "Previous page" at bounding box center [350, 308] width 6 height 9
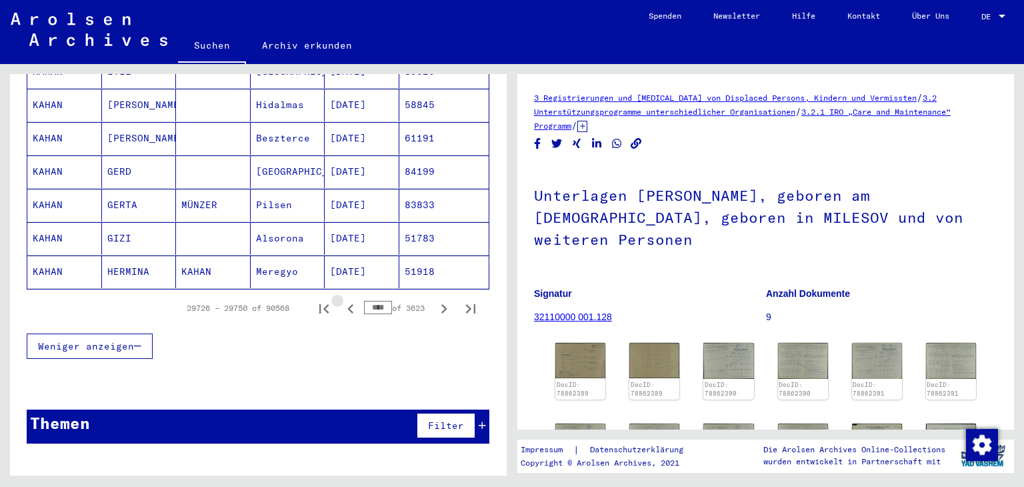
click at [347, 304] on icon "Previous page" at bounding box center [350, 308] width 6 height 9
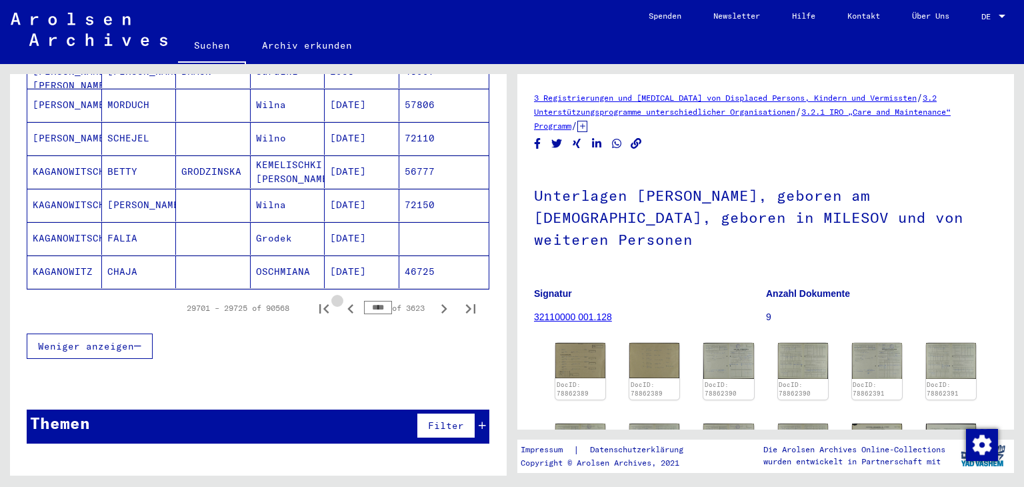
click at [347, 304] on icon "Previous page" at bounding box center [350, 308] width 6 height 9
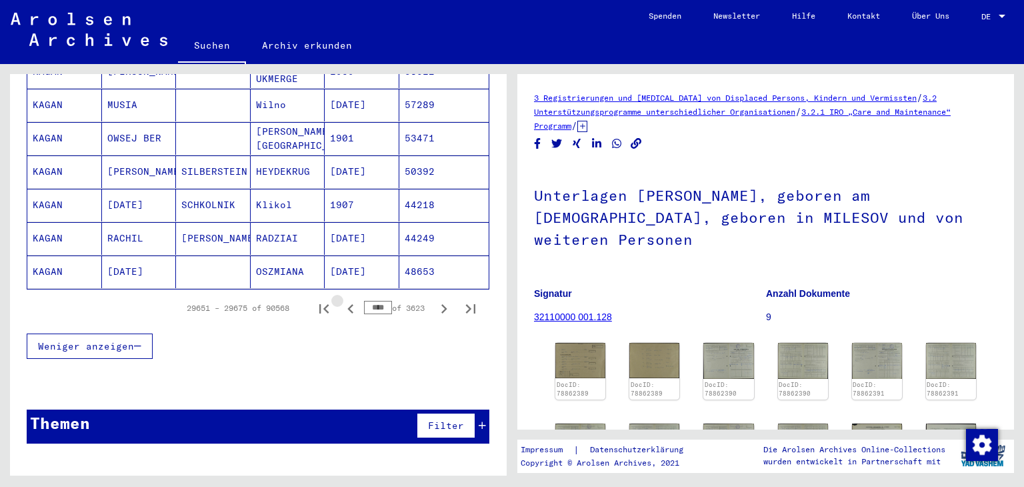
click at [347, 304] on icon "Previous page" at bounding box center [350, 308] width 6 height 9
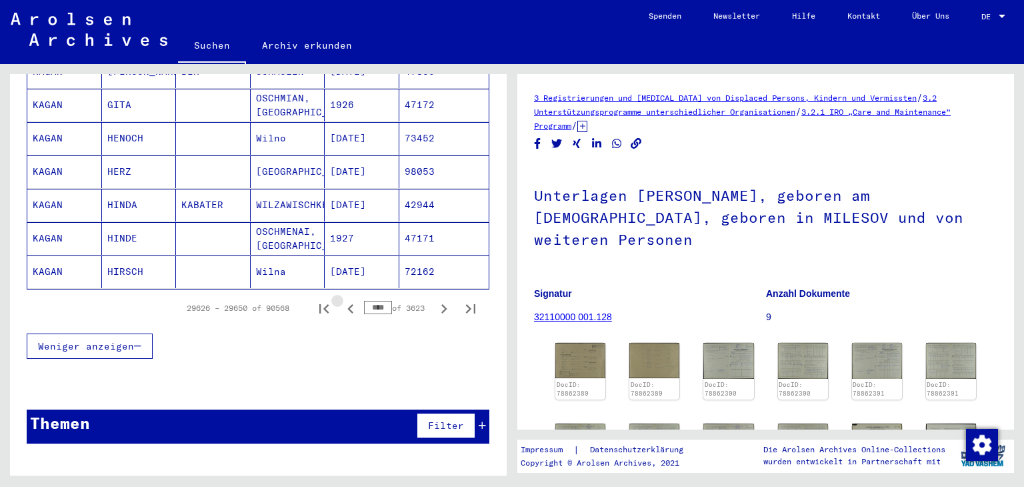
click at [347, 304] on icon "Previous page" at bounding box center [350, 308] width 6 height 9
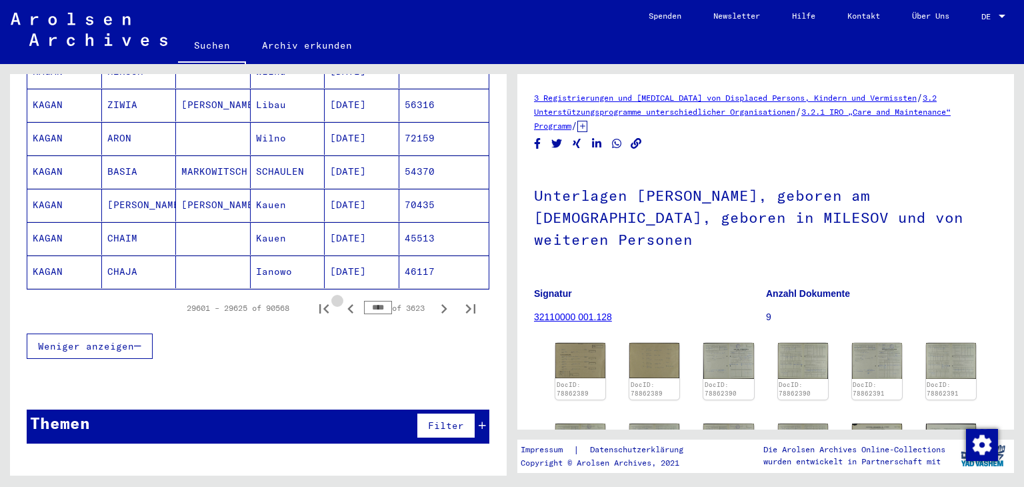
click at [347, 304] on icon "Previous page" at bounding box center [350, 308] width 6 height 9
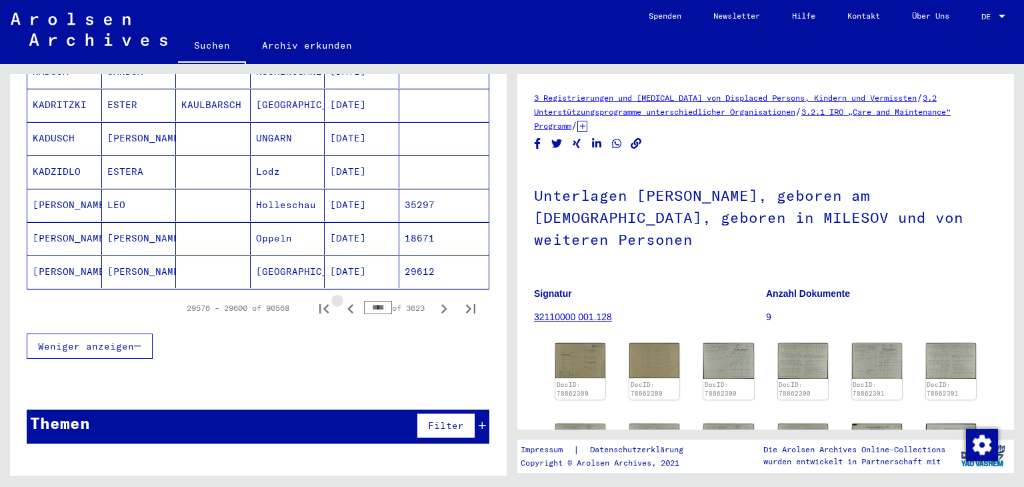
click at [347, 304] on icon "Previous page" at bounding box center [350, 308] width 6 height 9
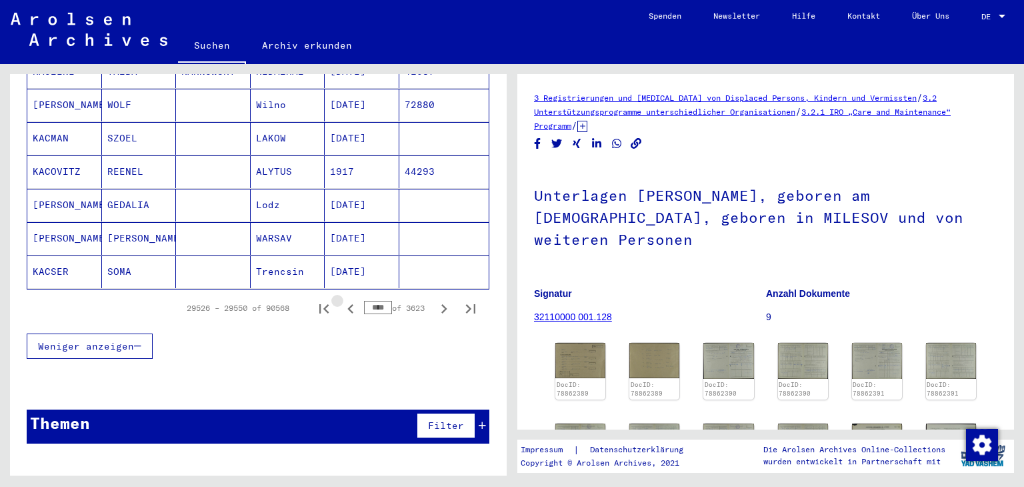
click at [347, 304] on icon "Previous page" at bounding box center [350, 308] width 6 height 9
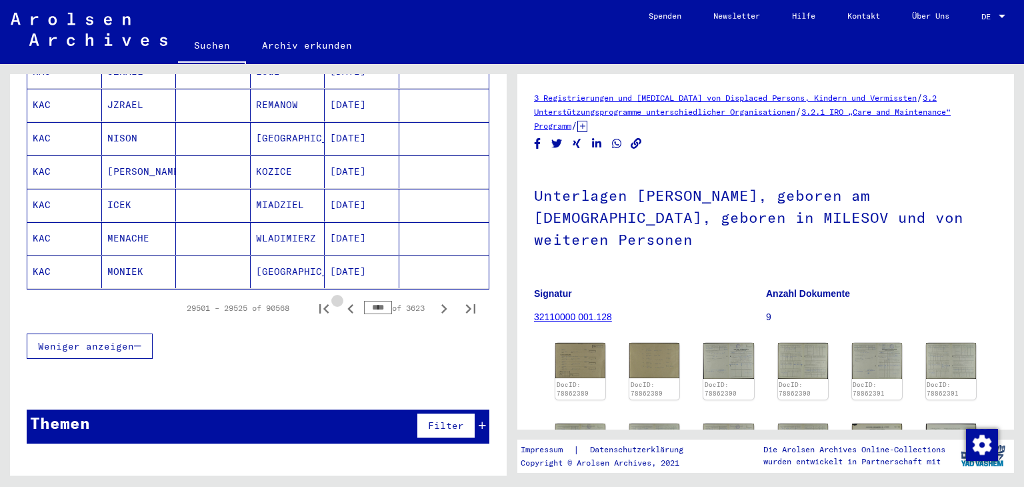
click at [347, 304] on icon "Previous page" at bounding box center [350, 308] width 6 height 9
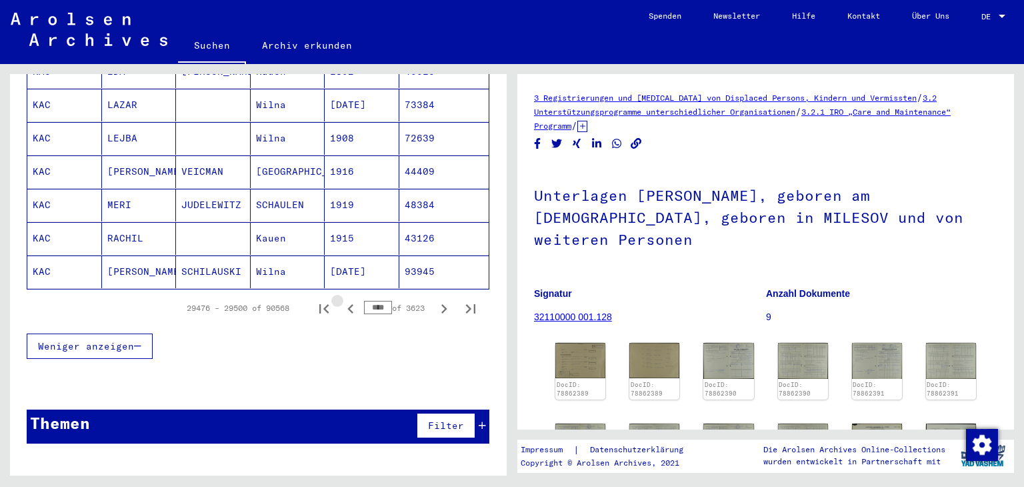
click at [347, 304] on icon "Previous page" at bounding box center [350, 308] width 6 height 9
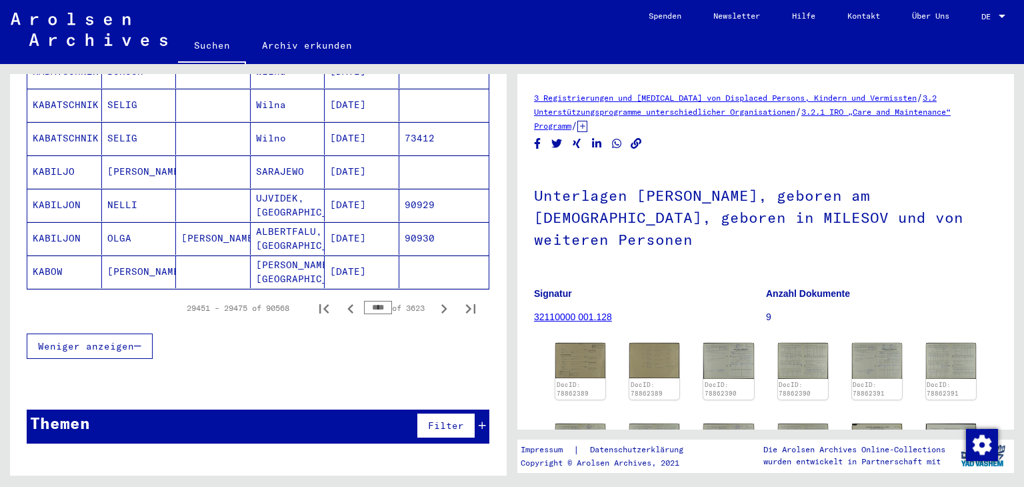
click at [371, 301] on input "****" at bounding box center [378, 307] width 28 height 13
click at [376, 301] on input "****" at bounding box center [378, 307] width 28 height 13
click at [315, 335] on div "Weniger anzeigen" at bounding box center [258, 346] width 463 height 39
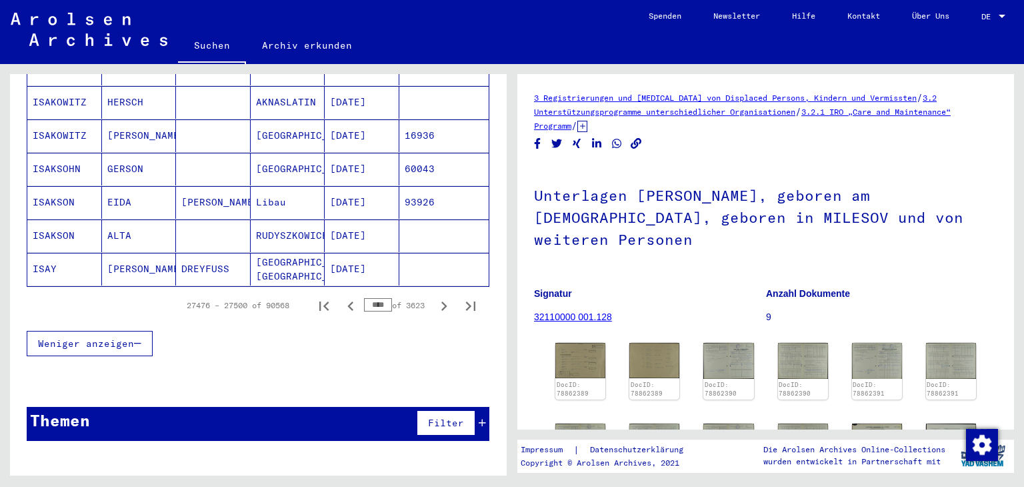
scroll to position [890, 0]
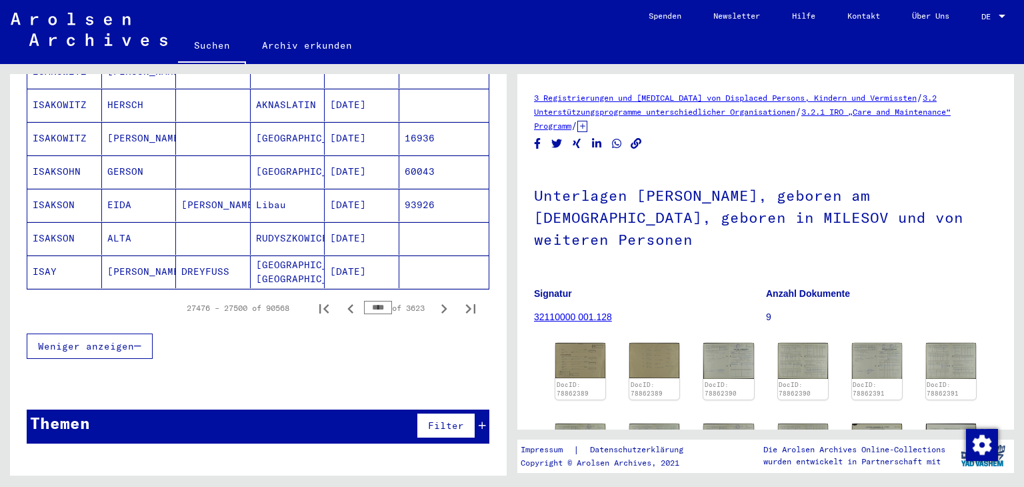
click at [377, 301] on input "****" at bounding box center [378, 307] width 28 height 13
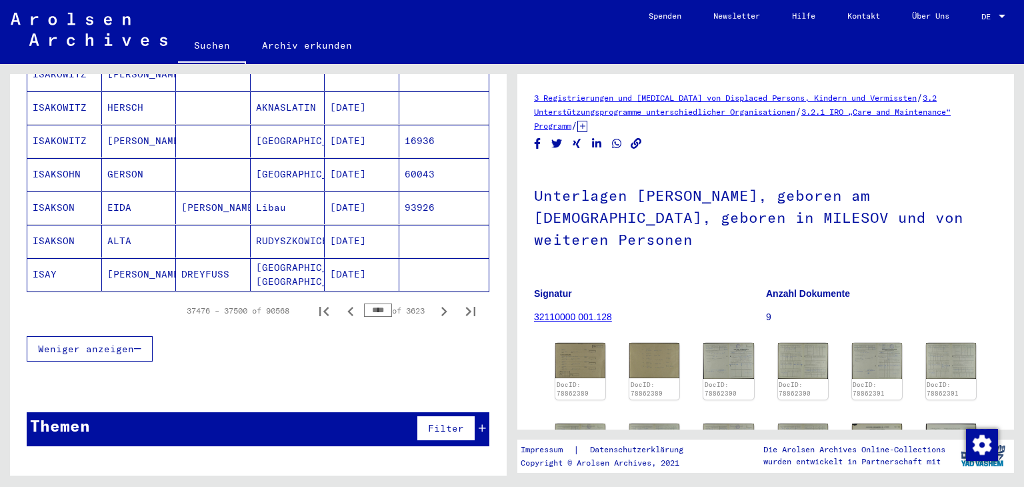
scroll to position [893, 0]
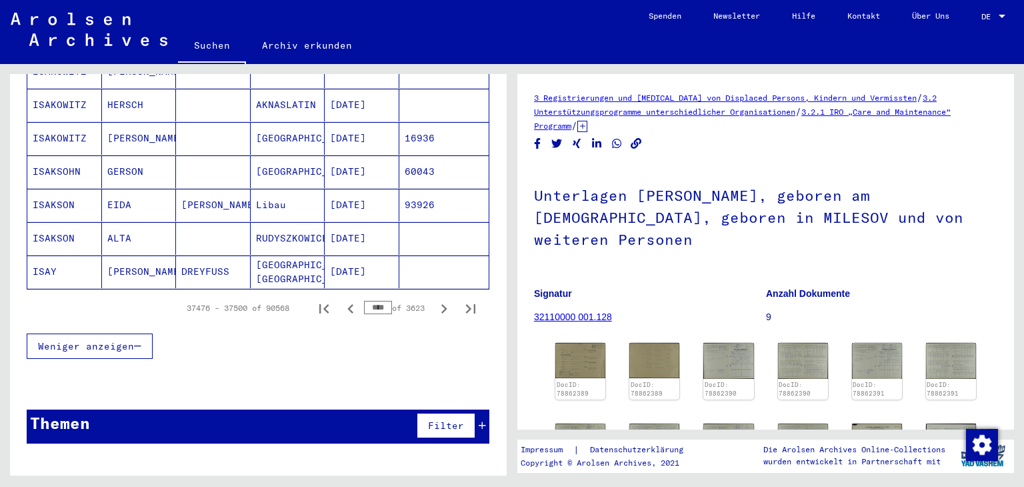
click at [335, 333] on div "Weniger anzeigen" at bounding box center [258, 346] width 463 height 39
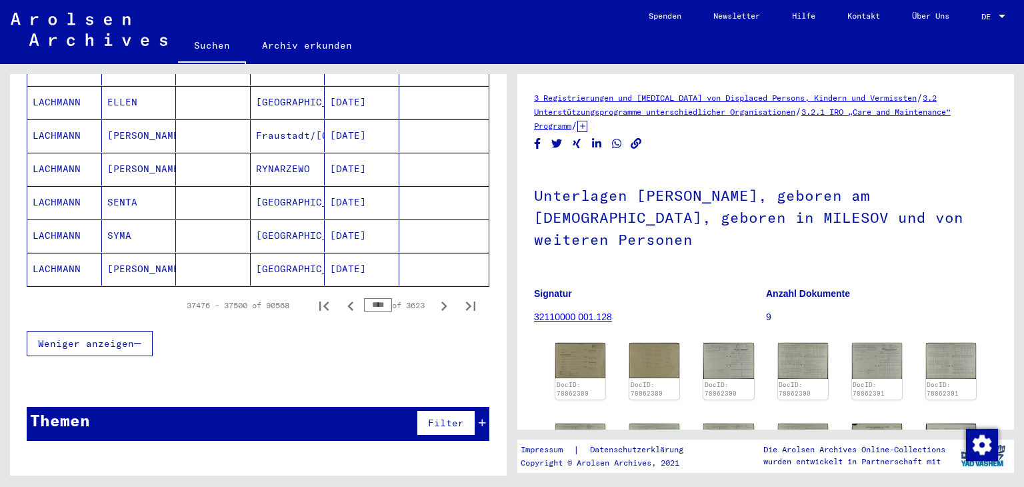
scroll to position [890, 0]
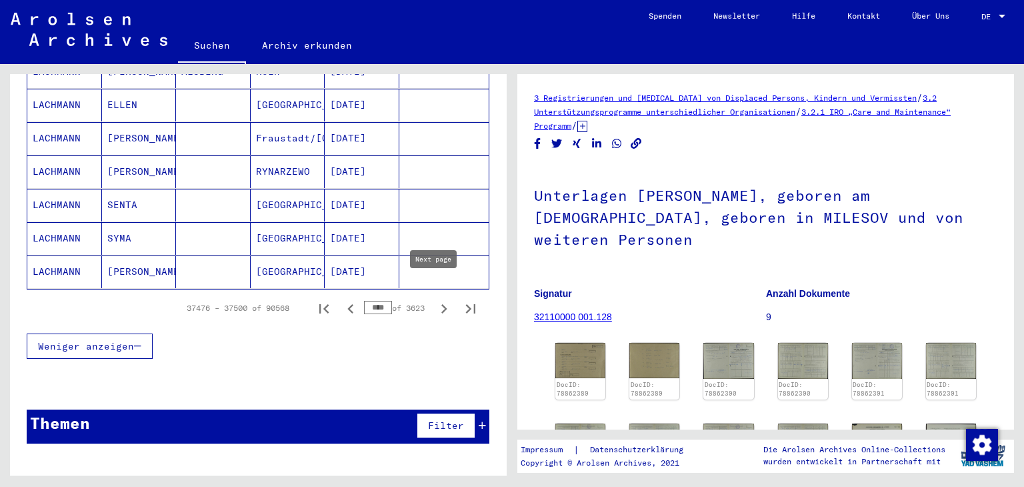
click at [437, 299] on icon "Next page" at bounding box center [444, 308] width 19 height 19
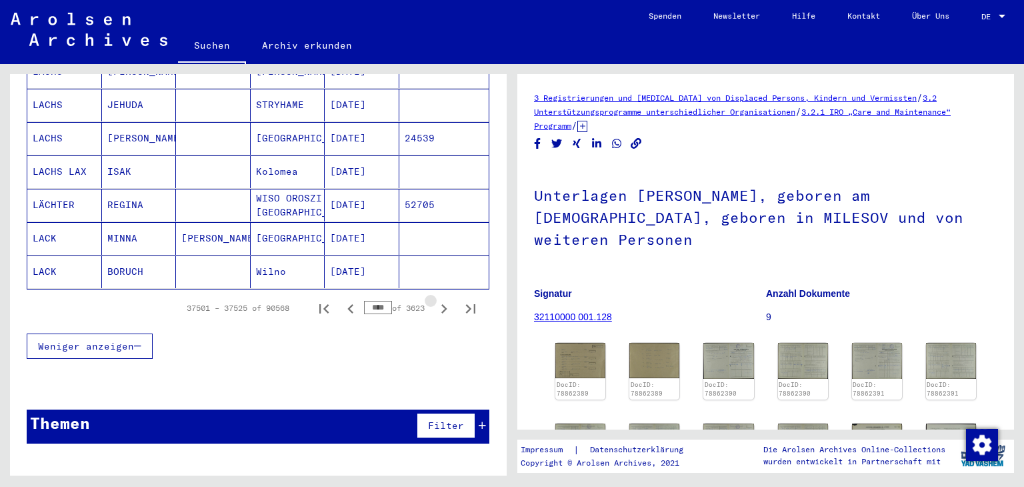
click at [437, 299] on icon "Next page" at bounding box center [444, 308] width 19 height 19
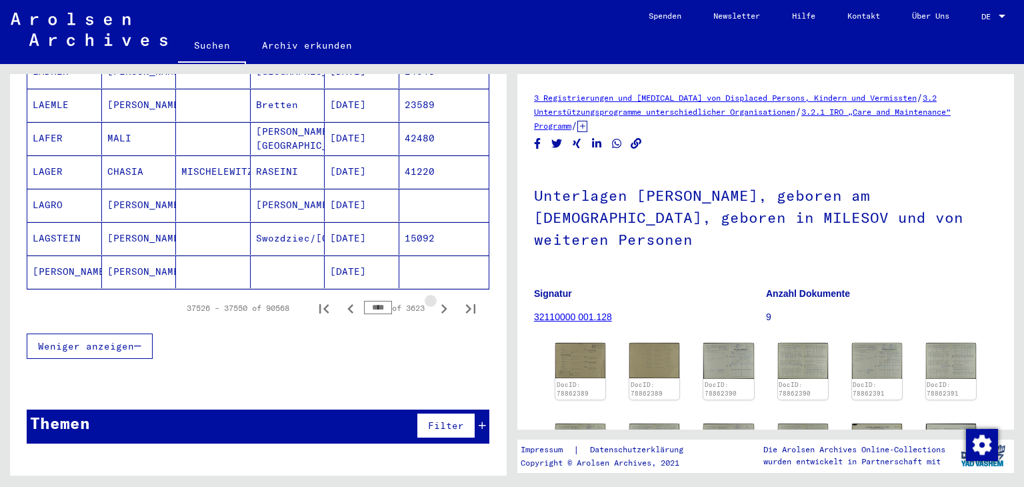
click at [437, 299] on icon "Next page" at bounding box center [444, 308] width 19 height 19
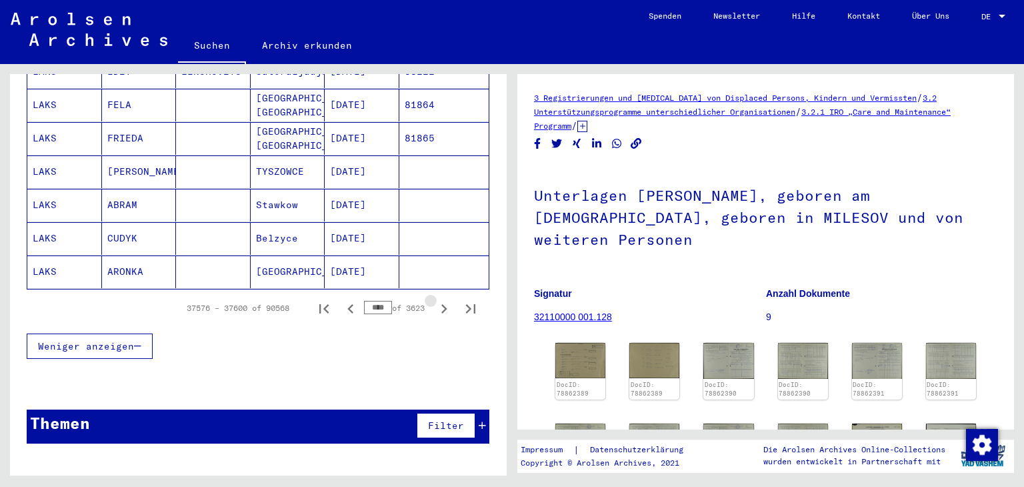
click at [437, 299] on icon "Next page" at bounding box center [444, 308] width 19 height 19
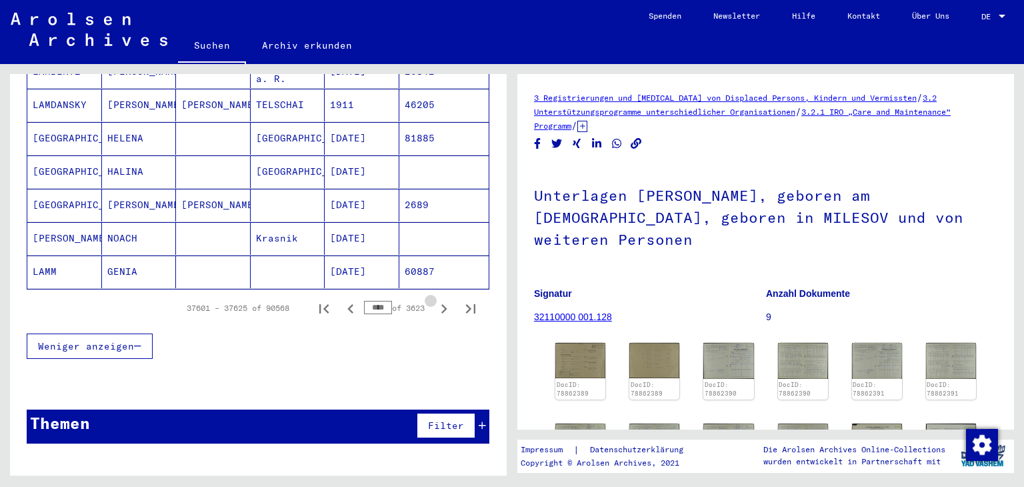
click at [437, 299] on icon "Next page" at bounding box center [444, 308] width 19 height 19
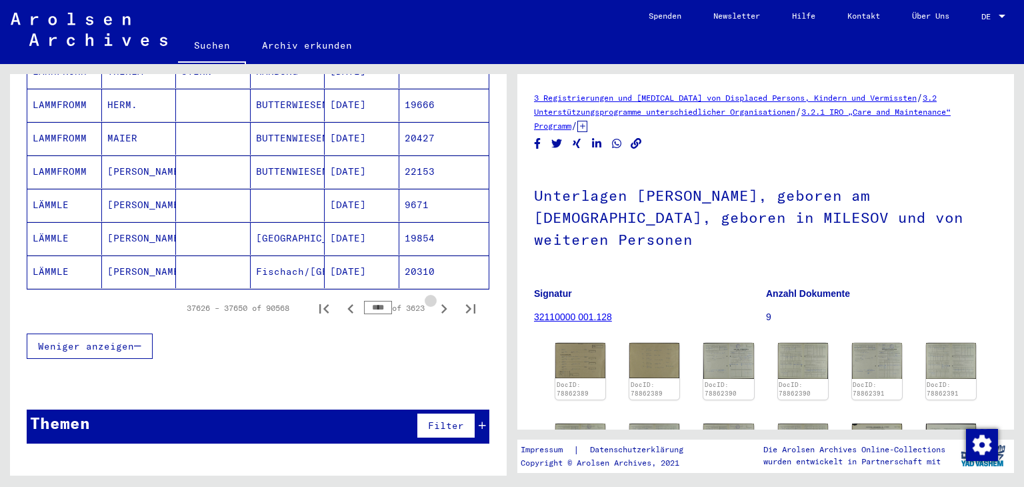
click at [437, 299] on icon "Next page" at bounding box center [444, 308] width 19 height 19
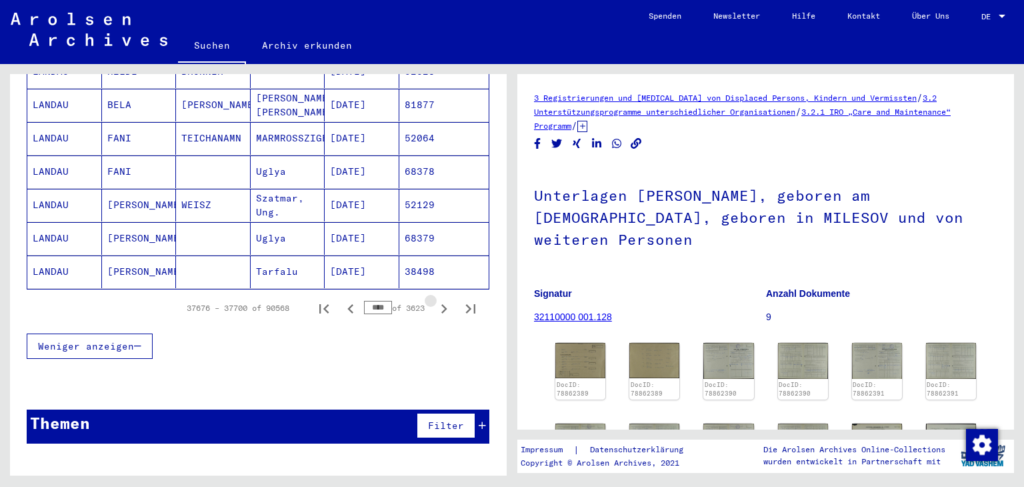
click at [437, 299] on icon "Next page" at bounding box center [444, 308] width 19 height 19
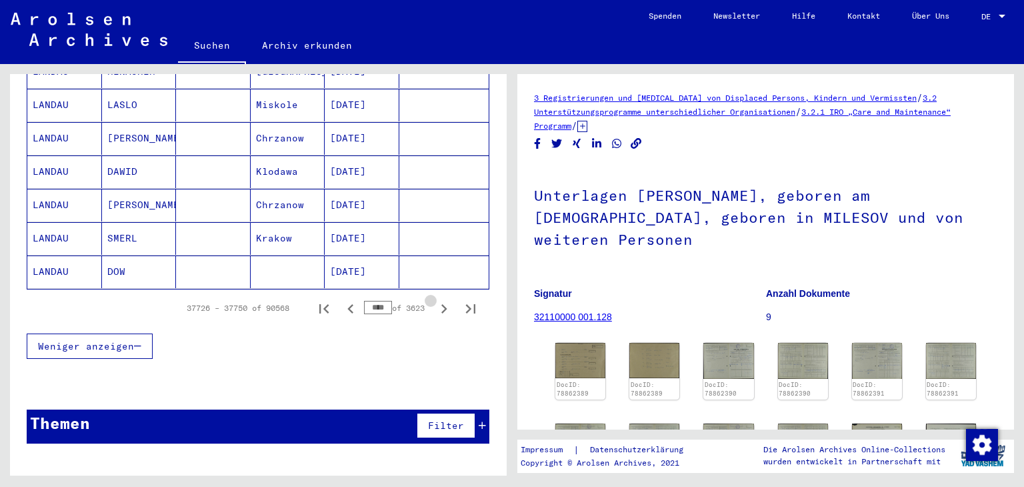
click at [437, 299] on icon "Next page" at bounding box center [444, 308] width 19 height 19
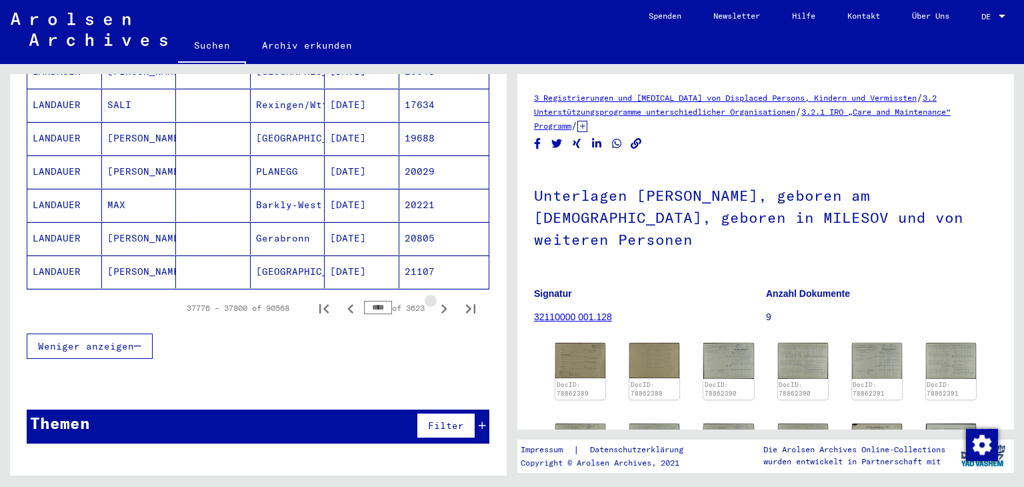
click at [437, 299] on icon "Next page" at bounding box center [444, 308] width 19 height 19
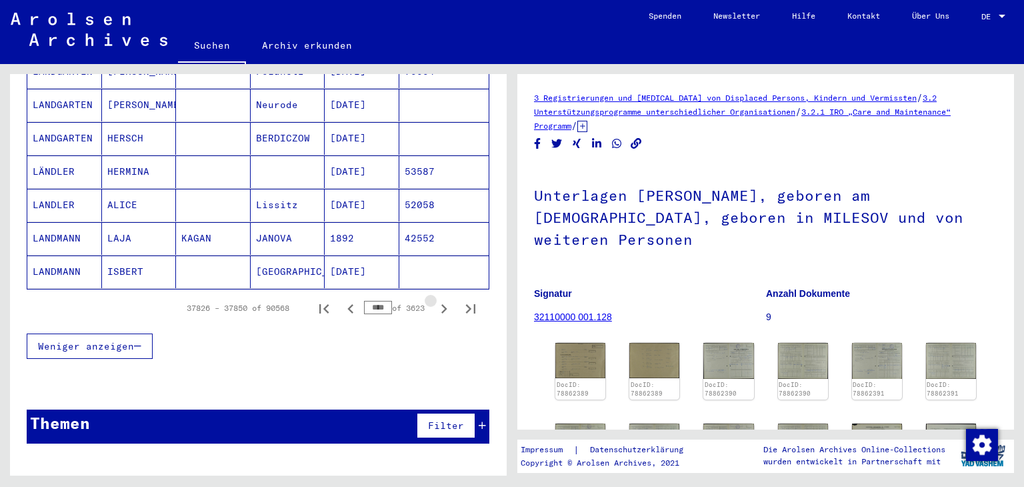
click at [437, 299] on icon "Next page" at bounding box center [444, 308] width 19 height 19
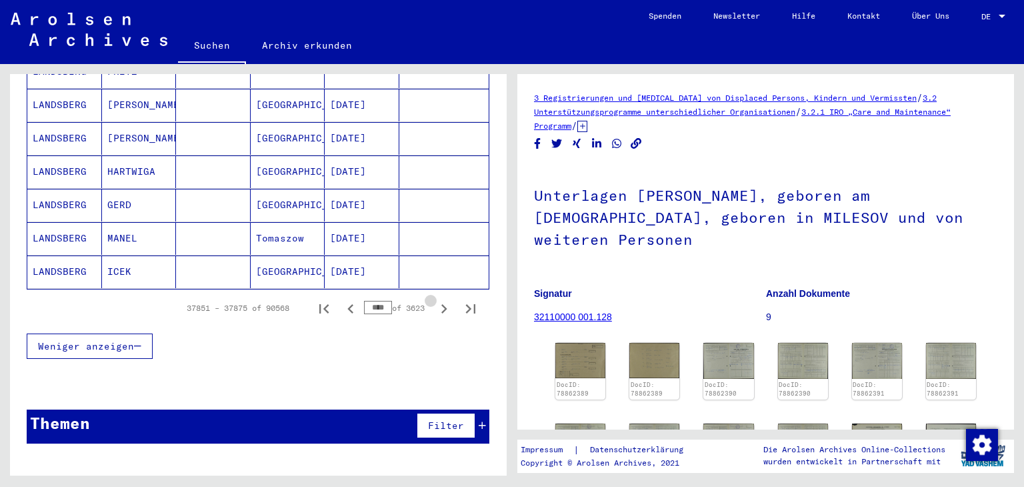
click at [437, 299] on icon "Next page" at bounding box center [444, 308] width 19 height 19
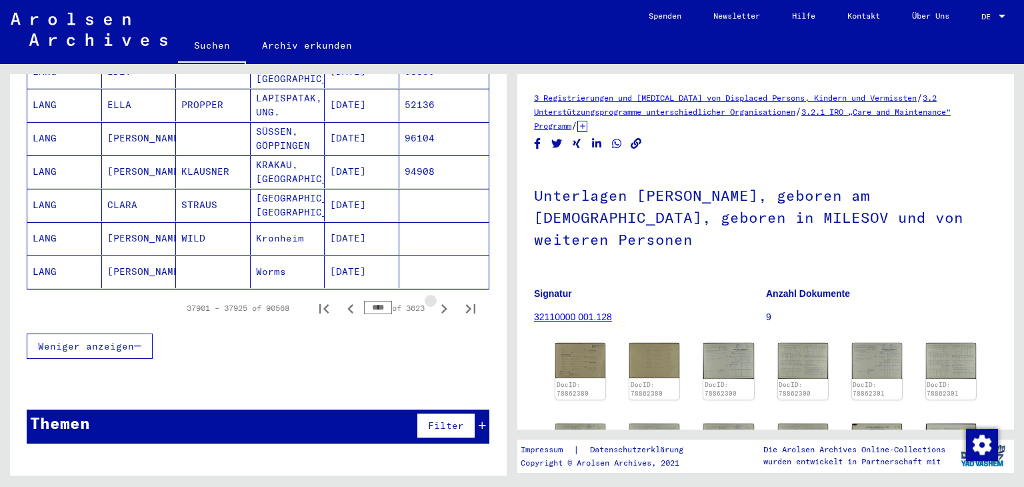
click at [437, 299] on icon "Next page" at bounding box center [444, 308] width 19 height 19
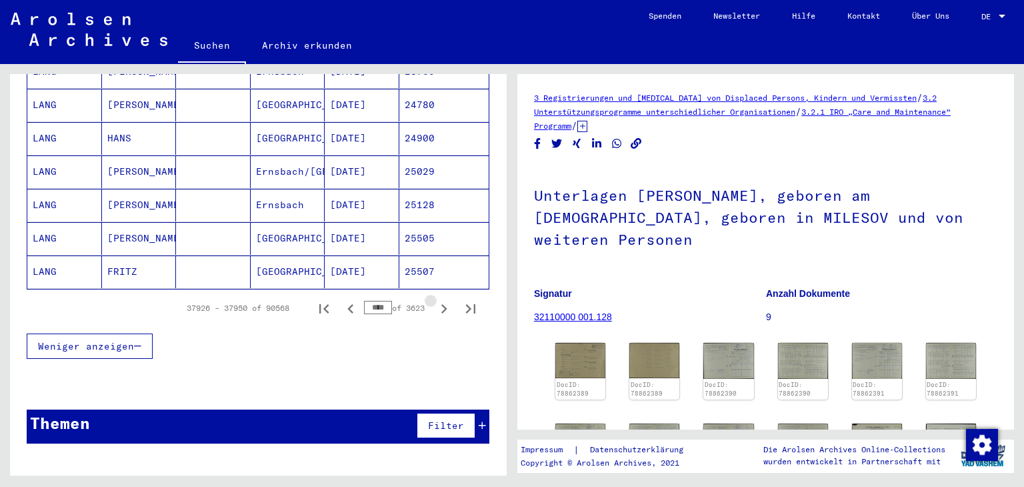
click at [437, 299] on icon "Next page" at bounding box center [444, 308] width 19 height 19
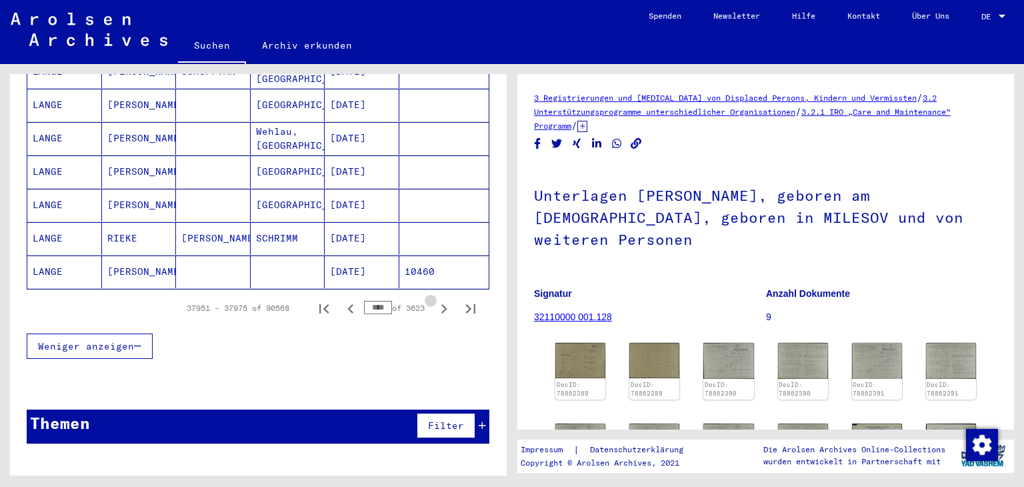
click at [437, 299] on icon "Next page" at bounding box center [444, 308] width 19 height 19
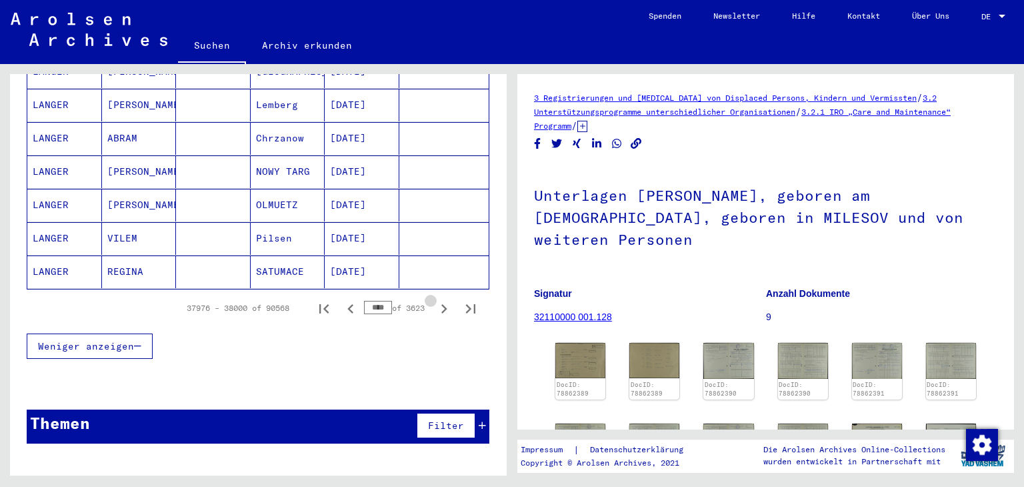
click at [437, 299] on icon "Next page" at bounding box center [444, 308] width 19 height 19
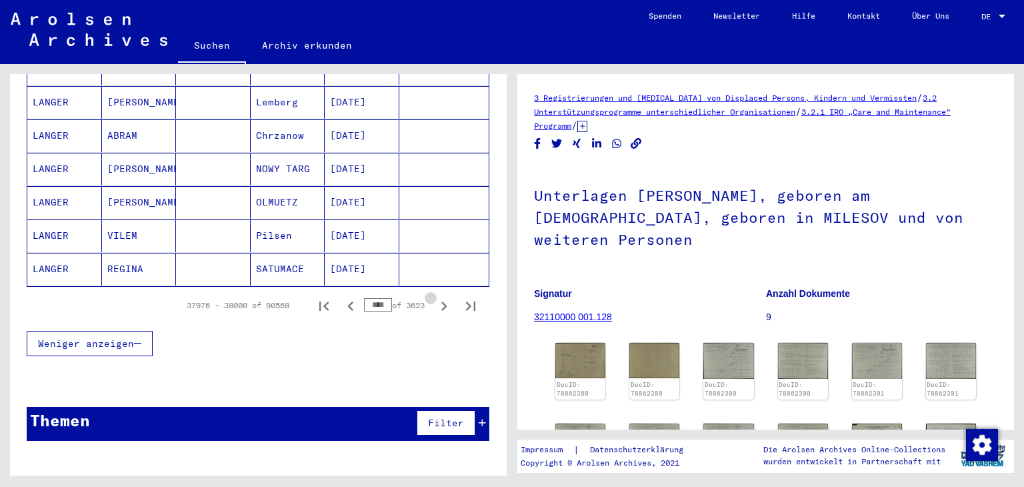
click at [437, 297] on icon "Next page" at bounding box center [444, 306] width 19 height 19
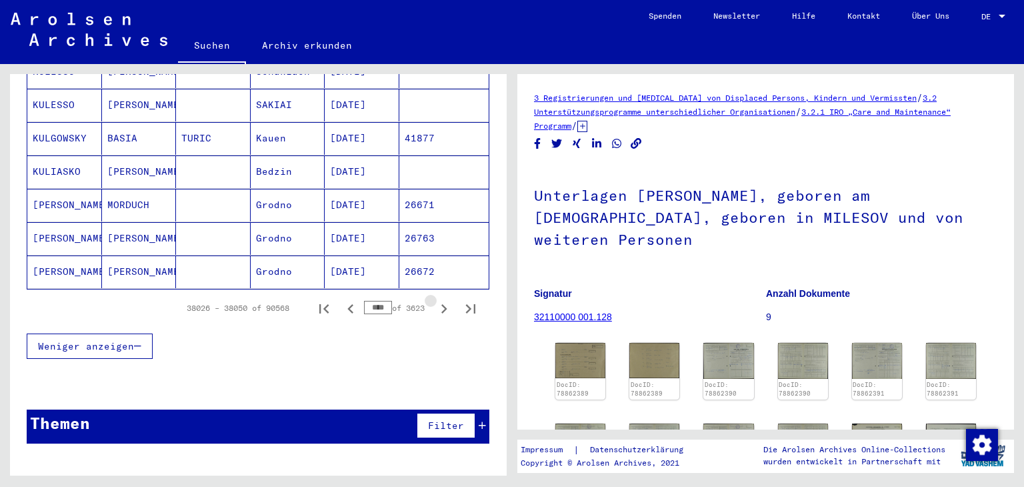
click at [437, 299] on icon "Next page" at bounding box center [444, 308] width 19 height 19
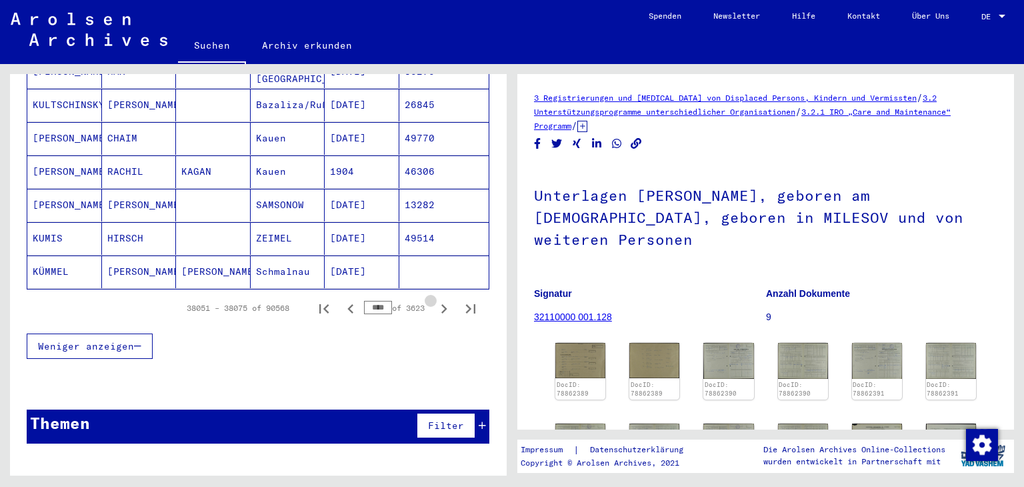
click at [437, 299] on icon "Next page" at bounding box center [444, 308] width 19 height 19
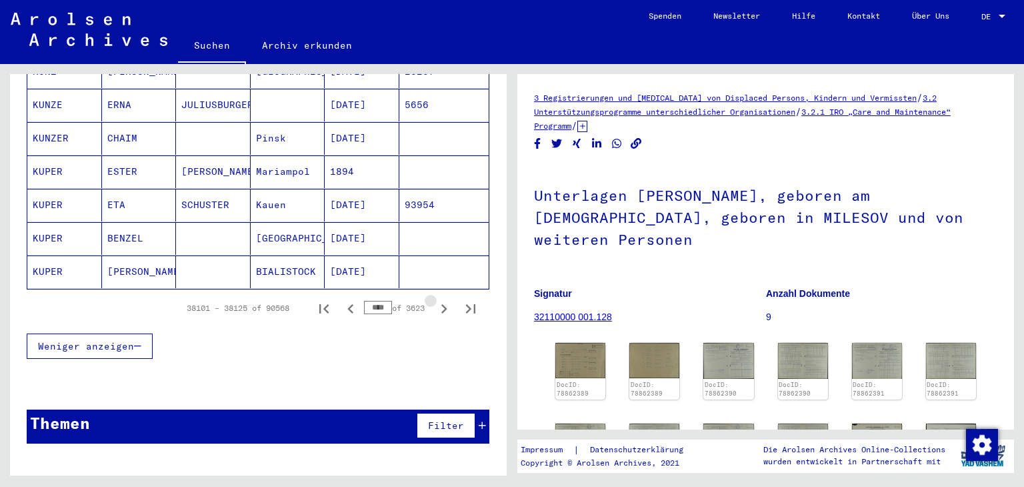
click at [437, 299] on icon "Next page" at bounding box center [444, 308] width 19 height 19
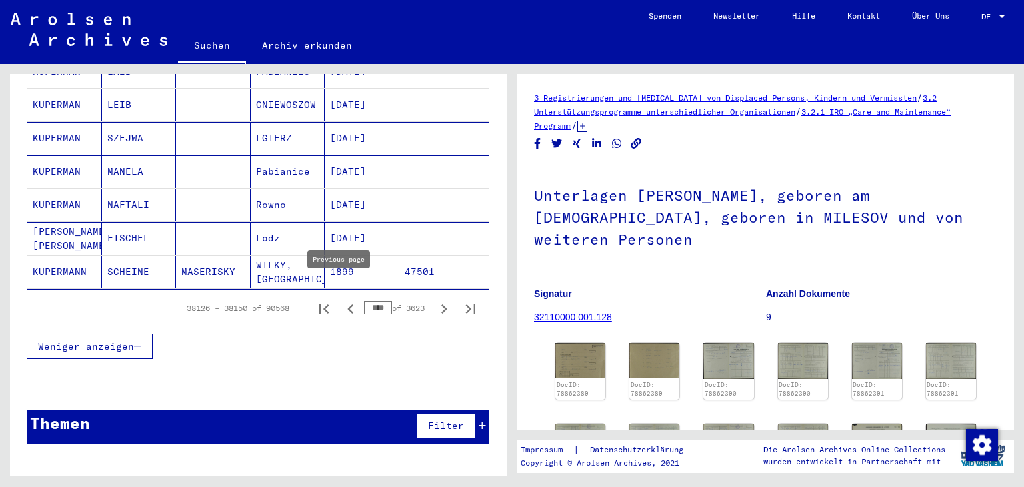
click at [341, 299] on icon "Previous page" at bounding box center [350, 308] width 19 height 19
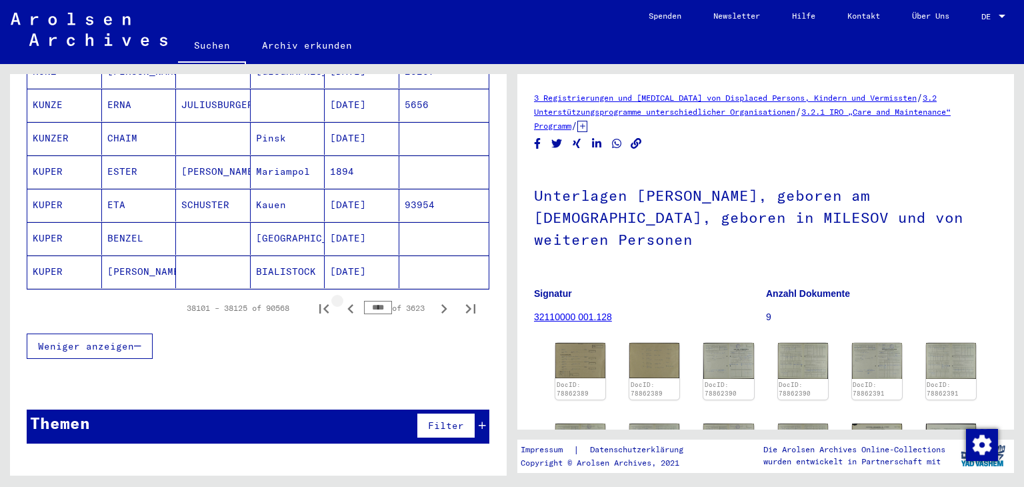
click at [341, 299] on icon "Previous page" at bounding box center [350, 308] width 19 height 19
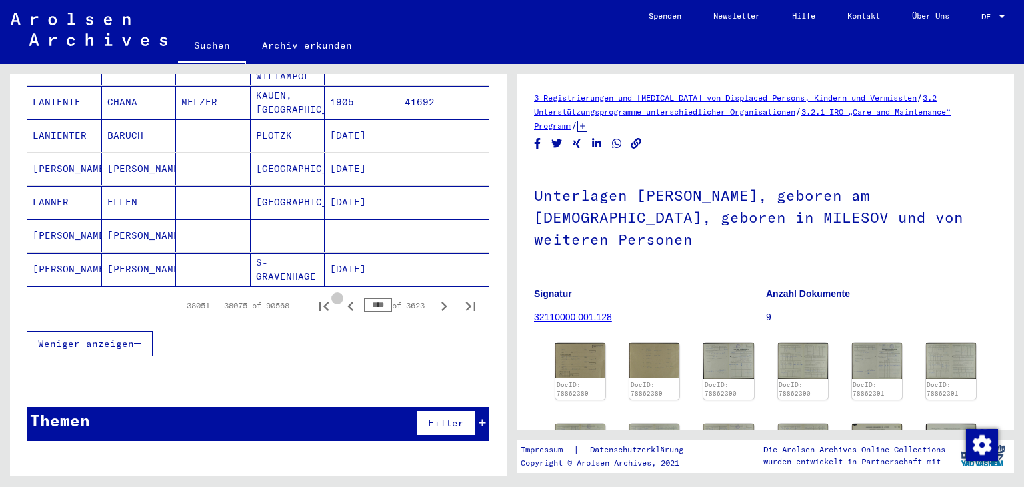
click at [341, 297] on icon "Previous page" at bounding box center [350, 306] width 19 height 19
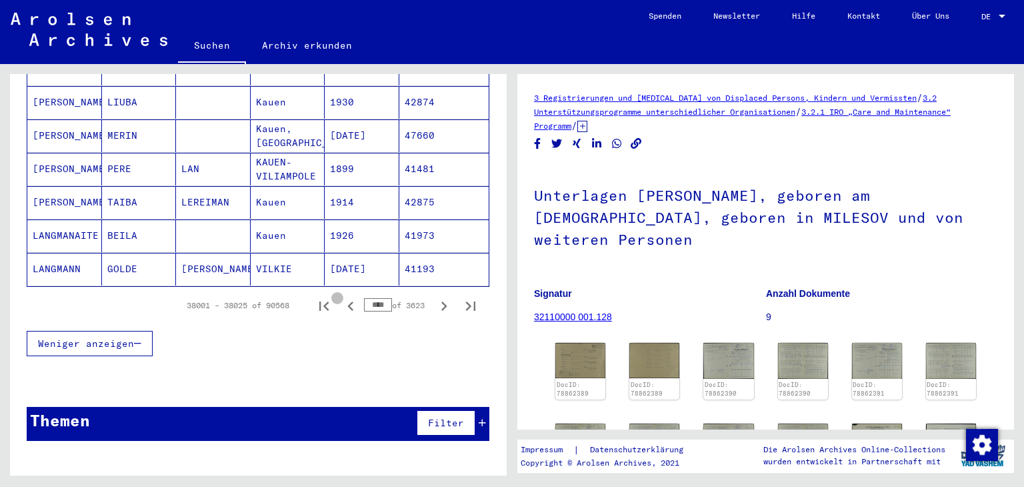
scroll to position [890, 0]
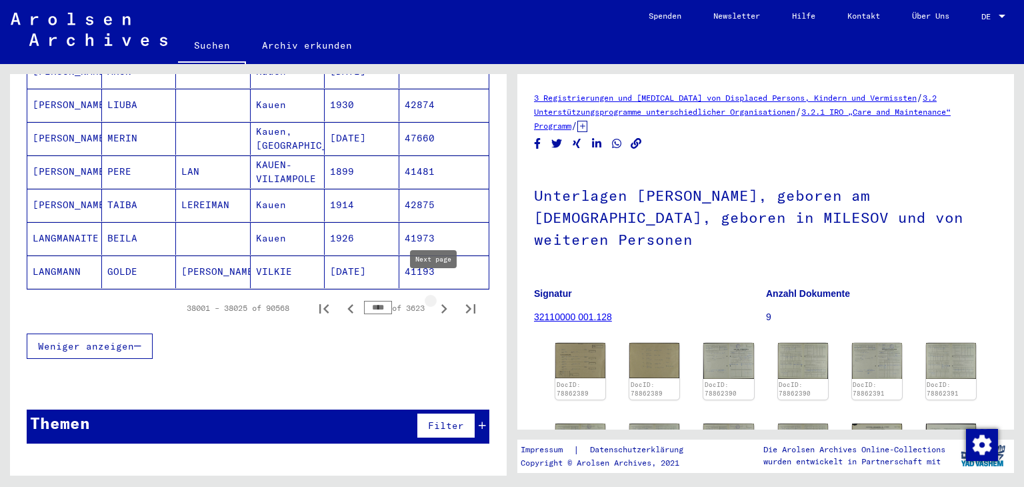
click at [441, 304] on icon "Next page" at bounding box center [444, 308] width 6 height 9
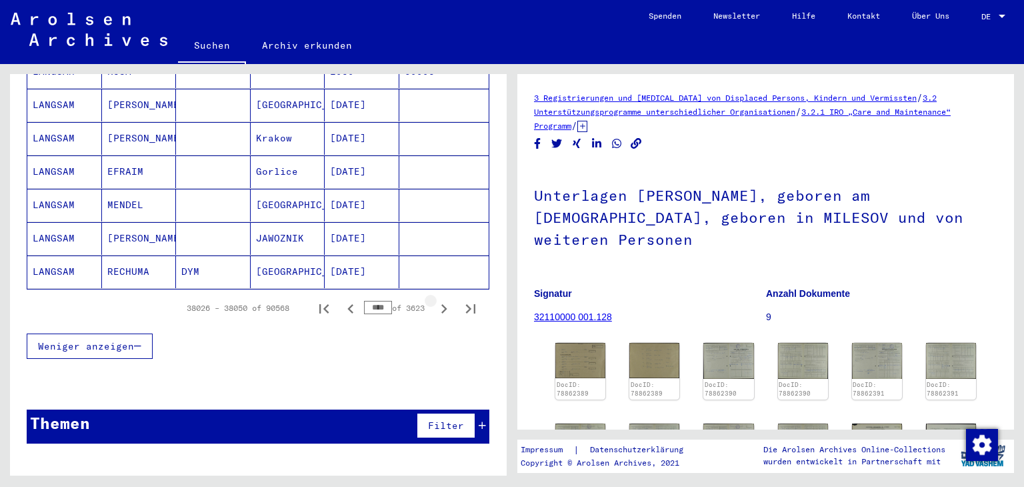
click at [441, 304] on icon "Next page" at bounding box center [444, 308] width 6 height 9
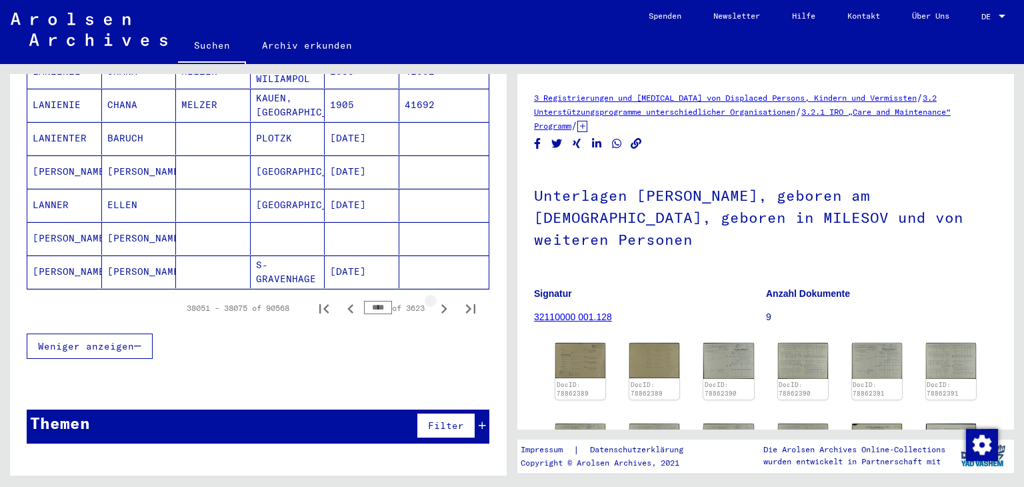
click at [441, 304] on icon "Next page" at bounding box center [444, 308] width 6 height 9
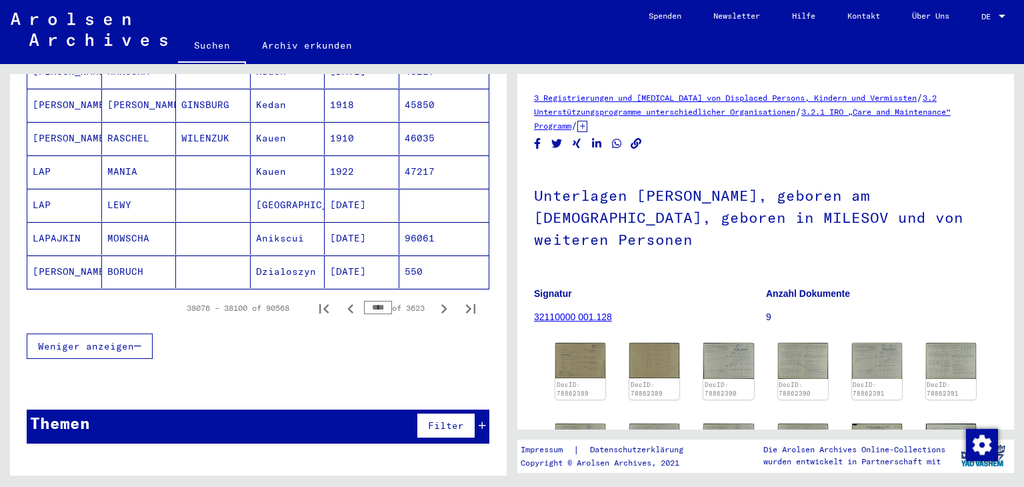
click at [435, 299] on icon "Next page" at bounding box center [444, 308] width 19 height 19
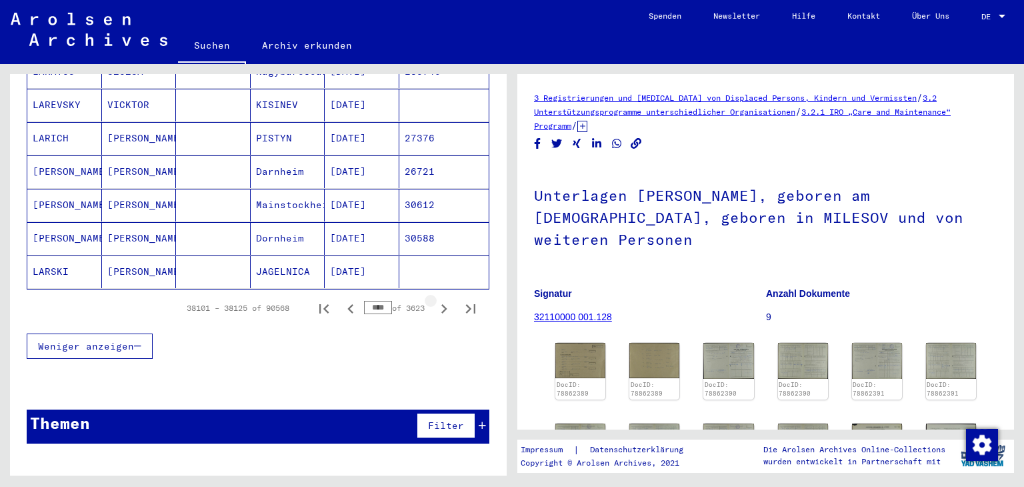
click at [435, 299] on icon "Next page" at bounding box center [444, 308] width 19 height 19
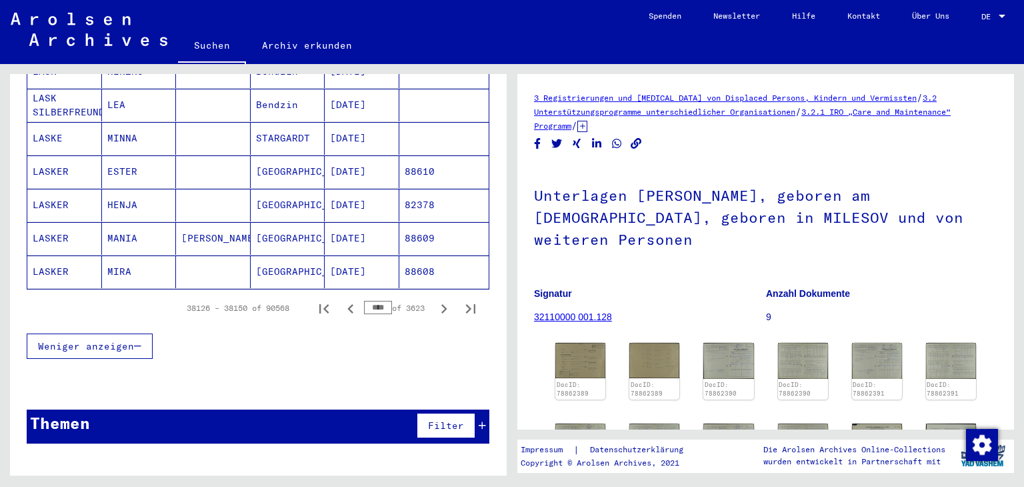
click at [435, 299] on icon "Next page" at bounding box center [444, 308] width 19 height 19
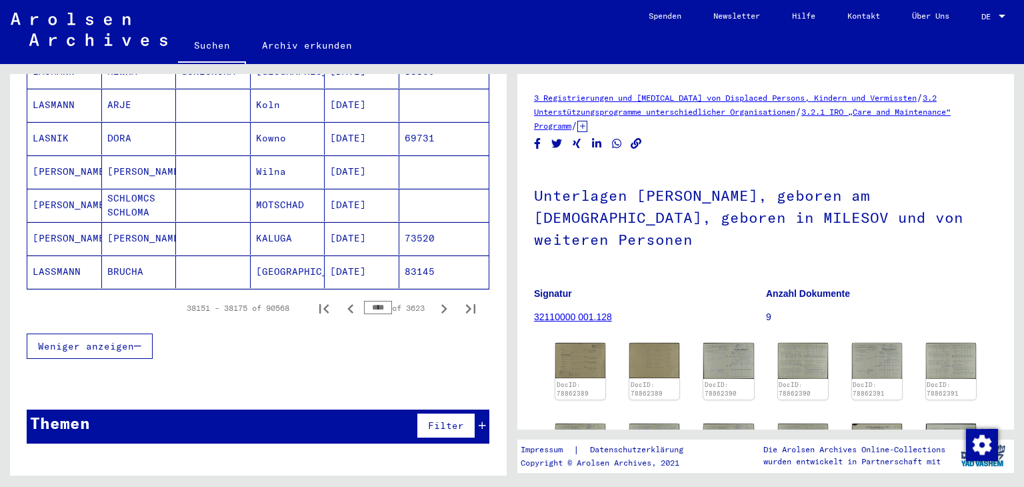
click at [435, 299] on icon "Next page" at bounding box center [444, 308] width 19 height 19
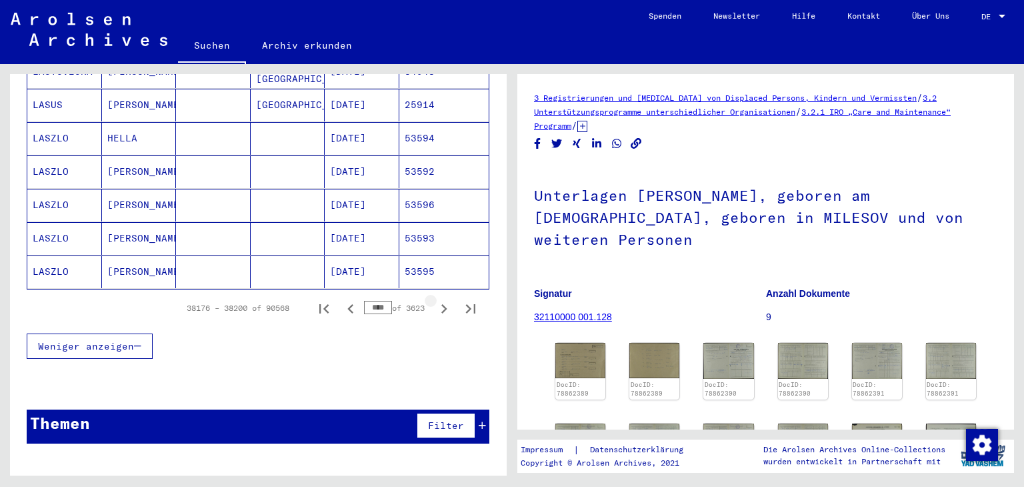
click at [435, 299] on icon "Next page" at bounding box center [444, 308] width 19 height 19
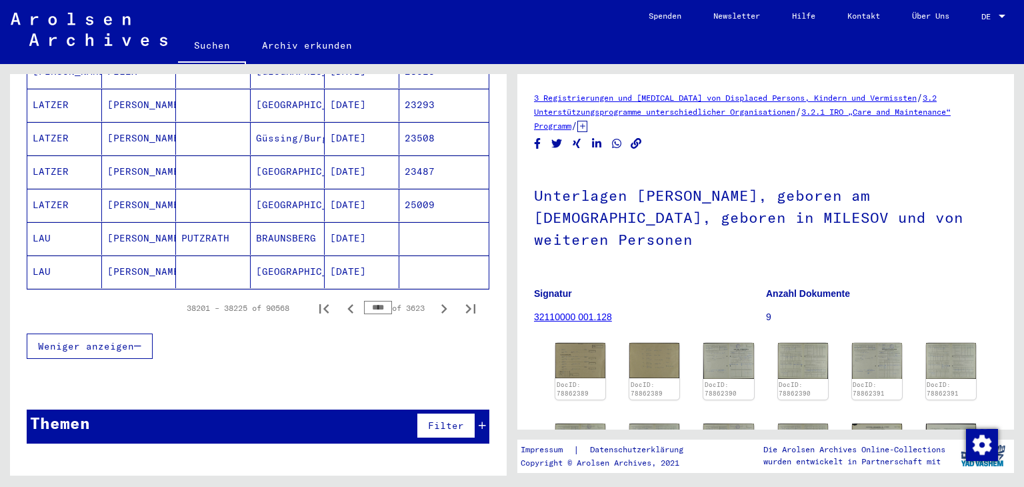
click at [435, 299] on icon "Next page" at bounding box center [444, 308] width 19 height 19
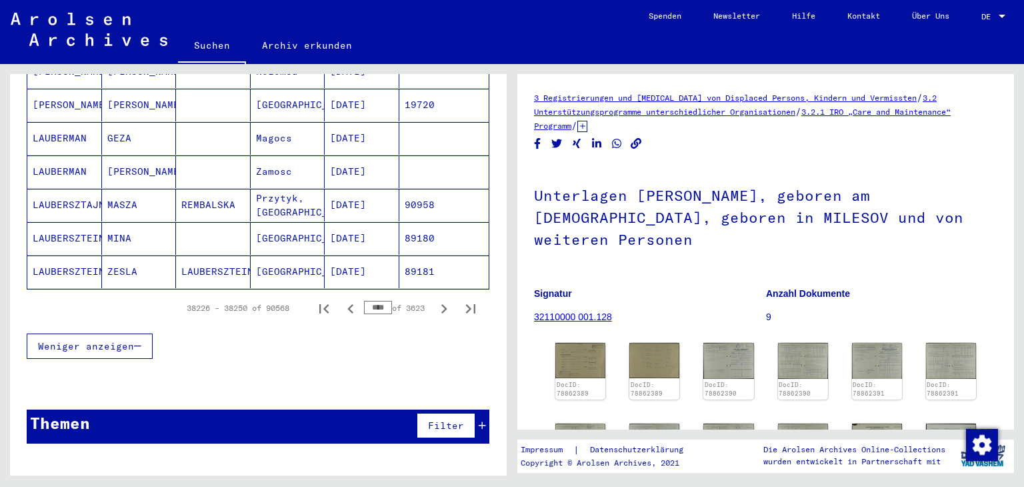
click at [435, 299] on icon "Next page" at bounding box center [444, 308] width 19 height 19
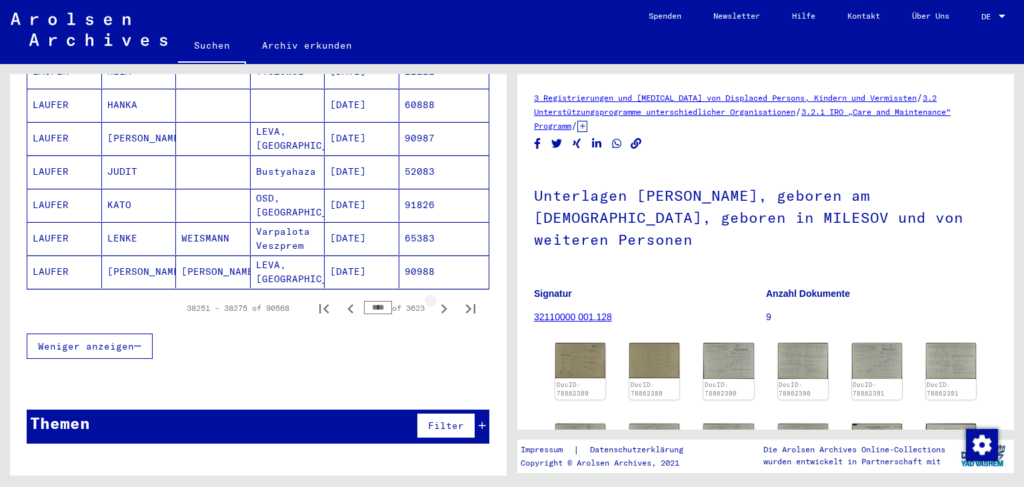
click at [435, 299] on icon "Next page" at bounding box center [444, 308] width 19 height 19
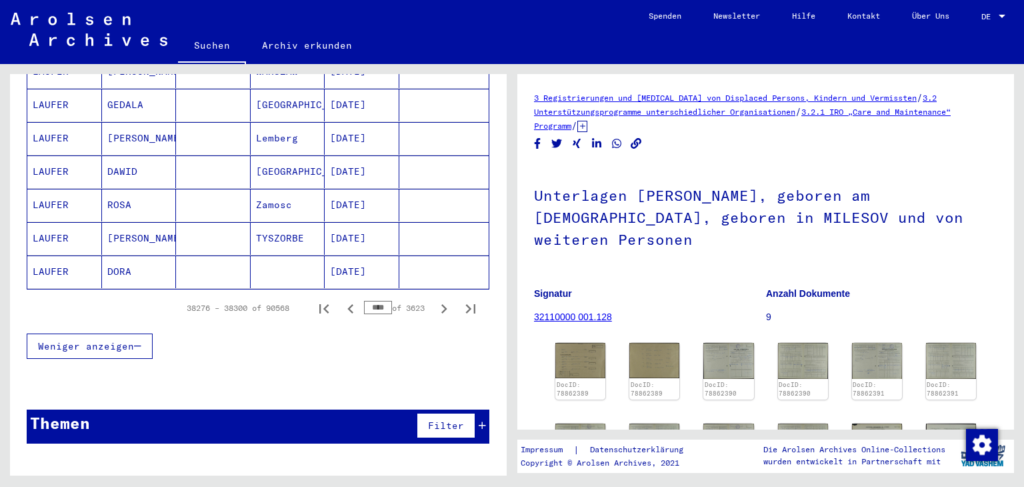
click at [435, 299] on icon "Next page" at bounding box center [444, 308] width 19 height 19
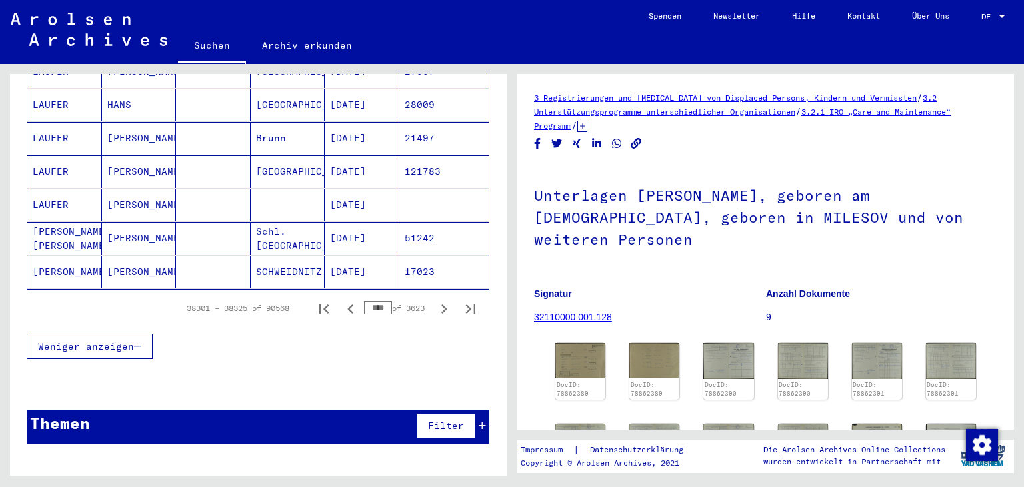
click at [435, 299] on icon "Next page" at bounding box center [444, 308] width 19 height 19
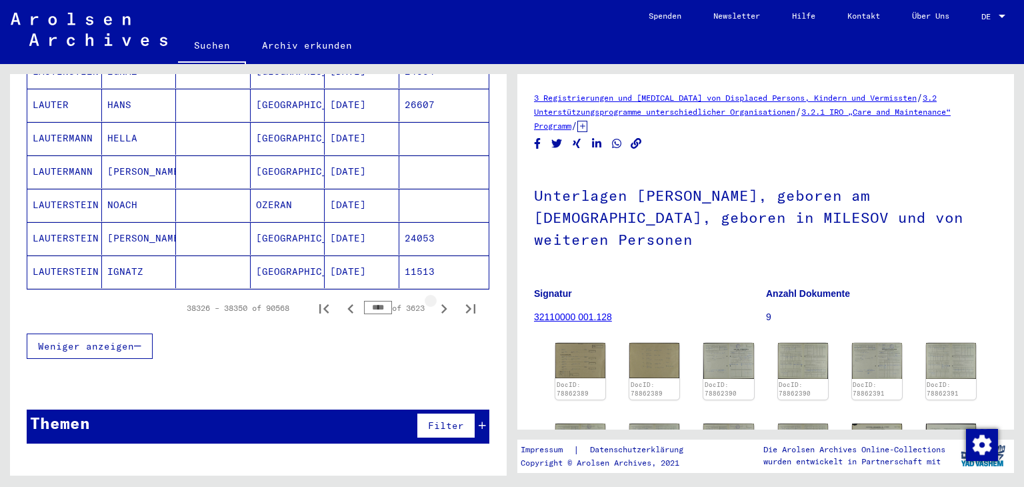
click at [435, 299] on icon "Next page" at bounding box center [444, 308] width 19 height 19
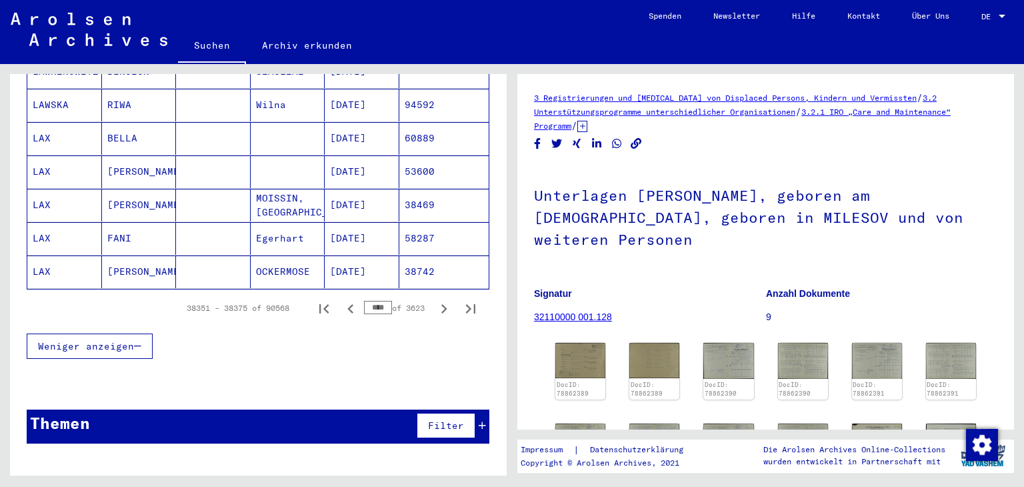
click at [435, 299] on icon "Next page" at bounding box center [444, 308] width 19 height 19
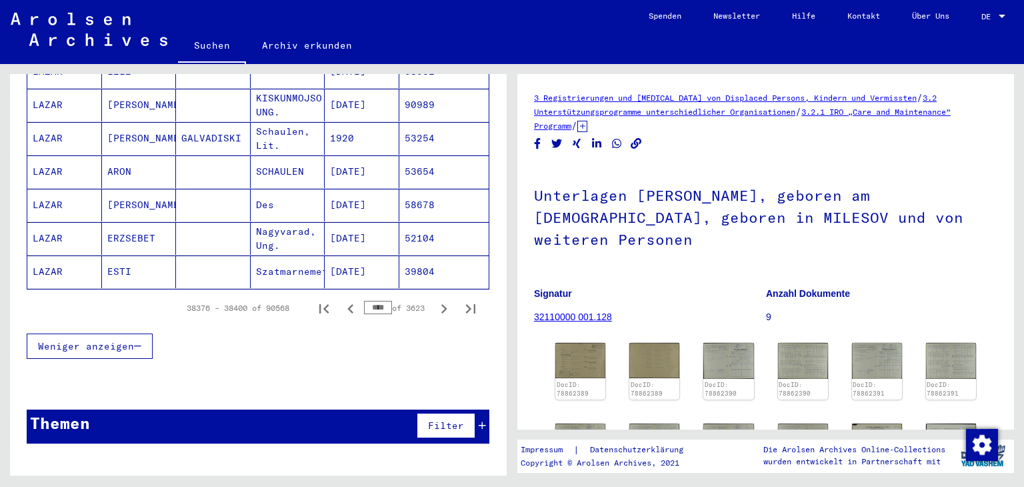
click at [435, 299] on icon "Next page" at bounding box center [444, 308] width 19 height 19
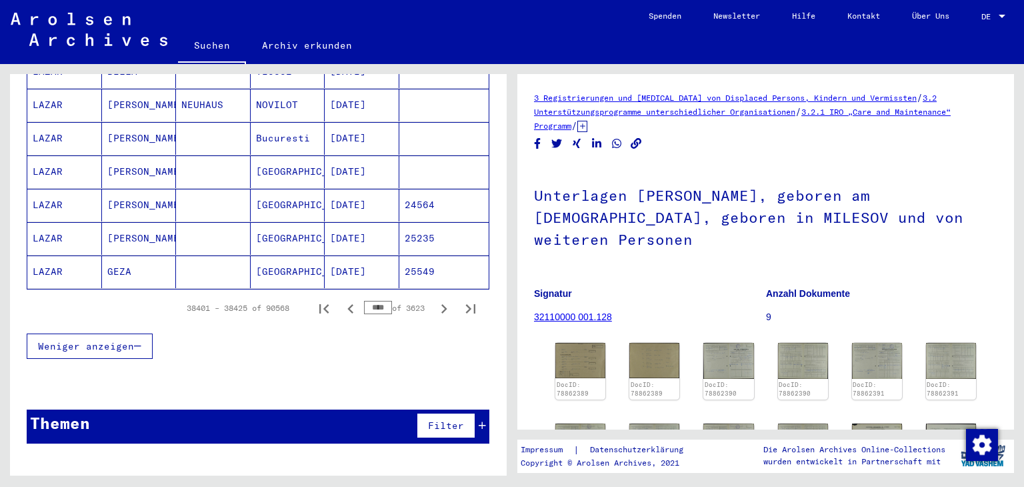
click at [435, 299] on icon "Next page" at bounding box center [444, 308] width 19 height 19
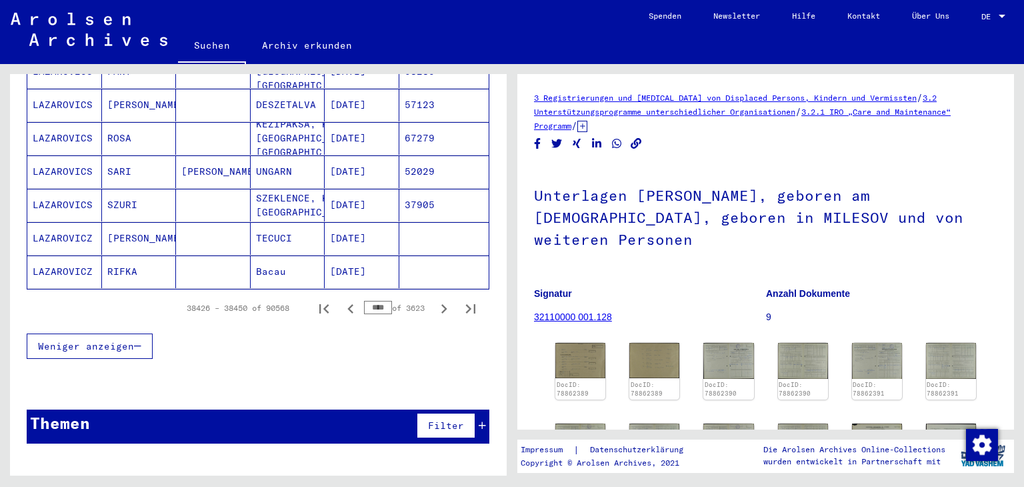
click at [435, 299] on icon "Next page" at bounding box center [444, 308] width 19 height 19
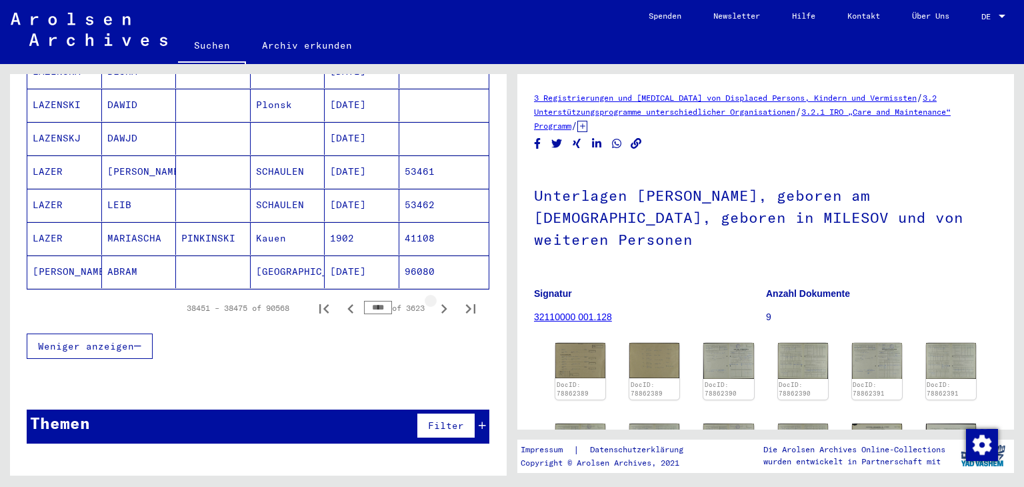
click at [435, 299] on icon "Next page" at bounding box center [444, 308] width 19 height 19
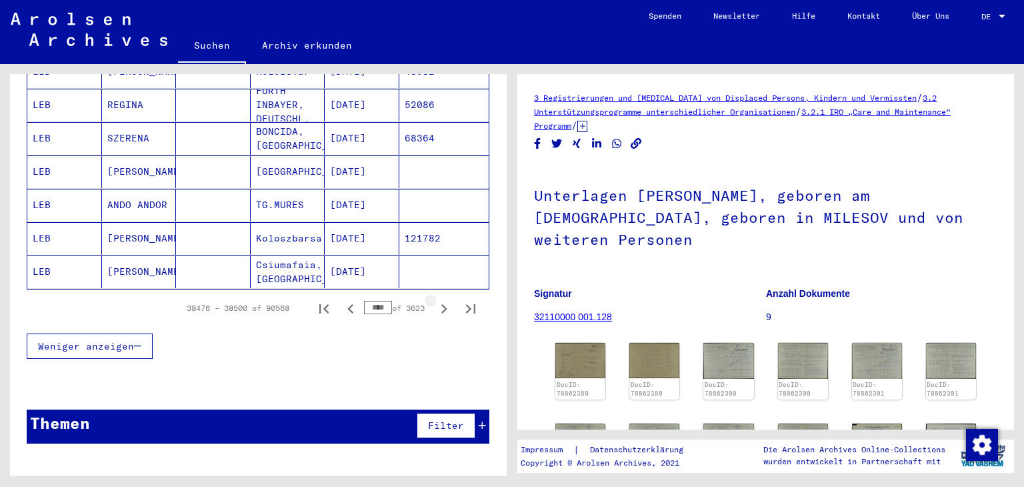
click at [435, 299] on icon "Next page" at bounding box center [444, 308] width 19 height 19
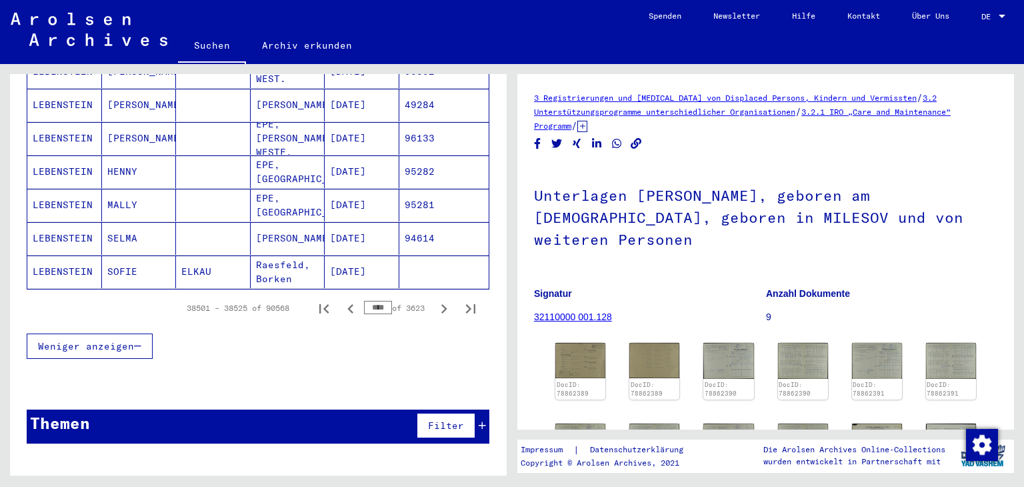
click at [435, 299] on icon "Next page" at bounding box center [444, 308] width 19 height 19
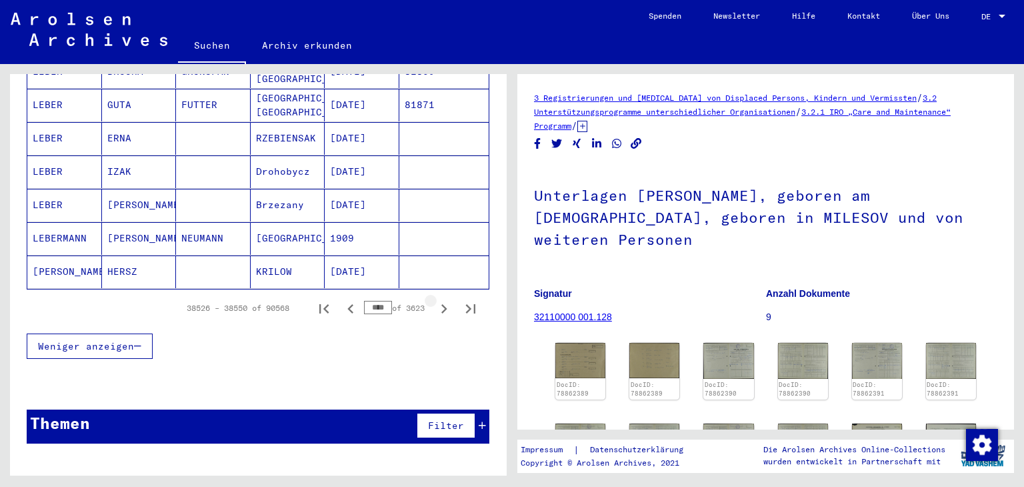
click at [435, 299] on icon "Next page" at bounding box center [444, 308] width 19 height 19
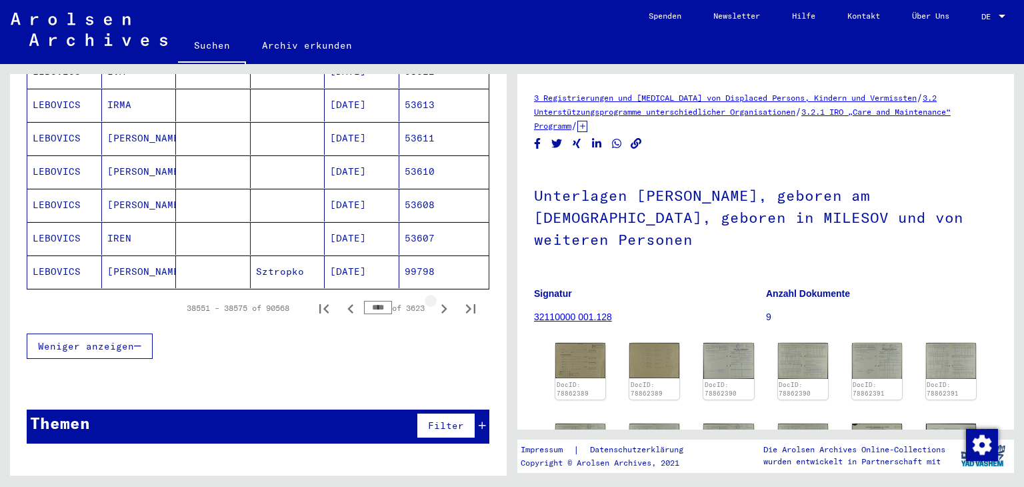
click at [435, 299] on icon "Next page" at bounding box center [444, 308] width 19 height 19
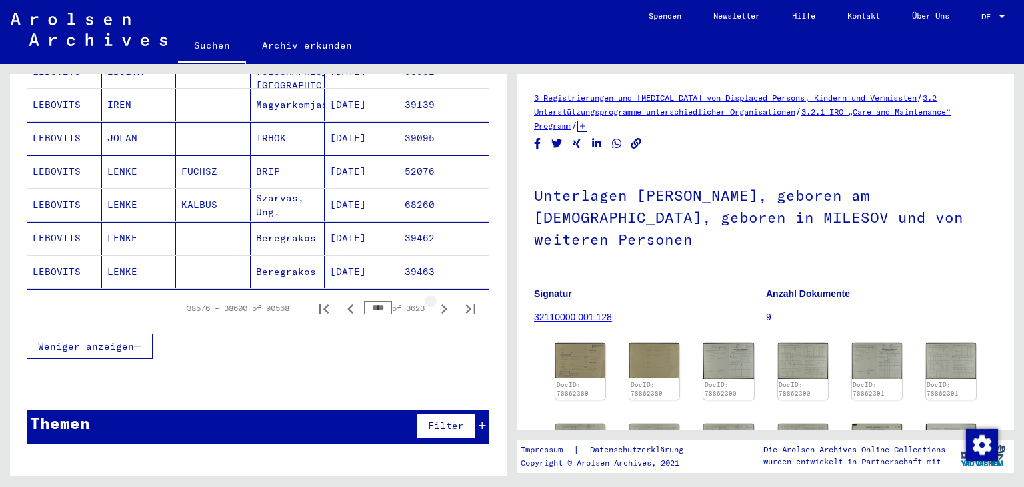
click at [435, 299] on icon "Next page" at bounding box center [444, 308] width 19 height 19
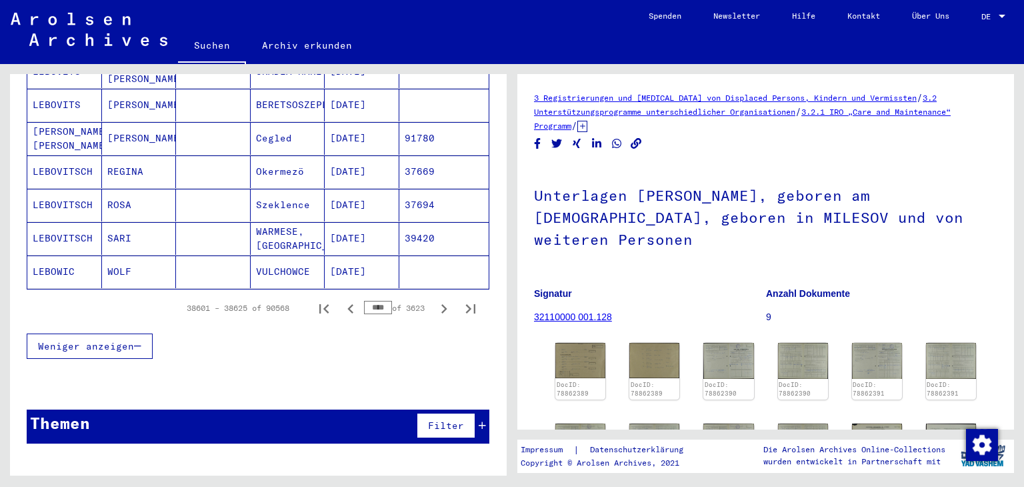
click at [435, 299] on icon "Next page" at bounding box center [444, 308] width 19 height 19
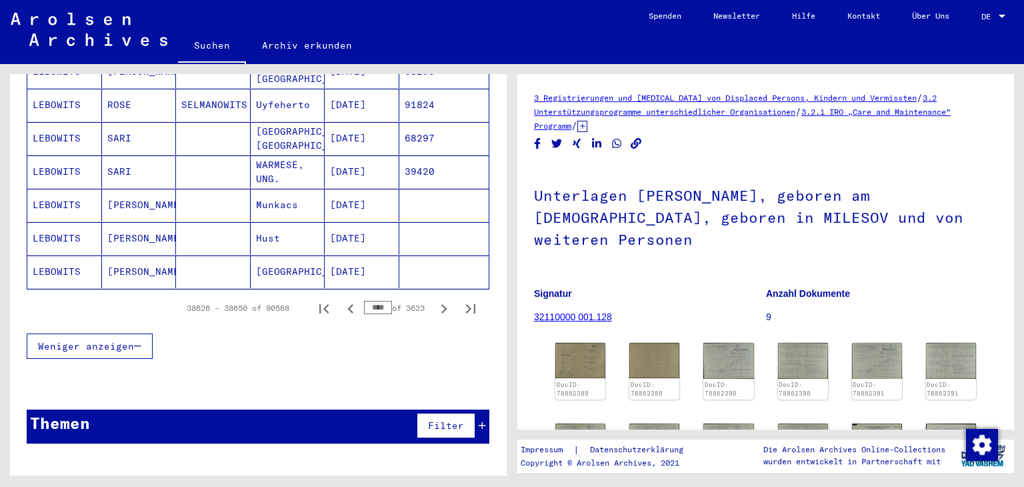
click at [435, 299] on icon "Next page" at bounding box center [444, 308] width 19 height 19
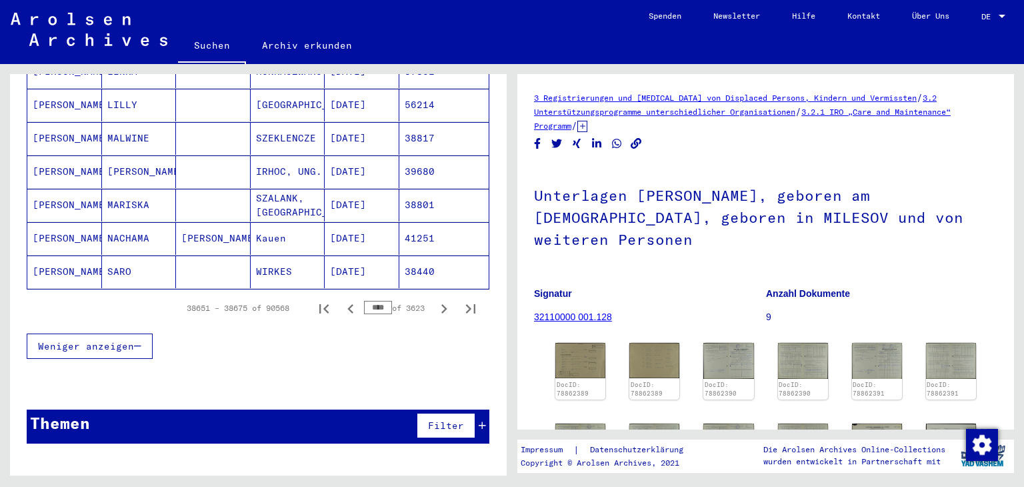
click at [435, 299] on icon "Next page" at bounding box center [444, 308] width 19 height 19
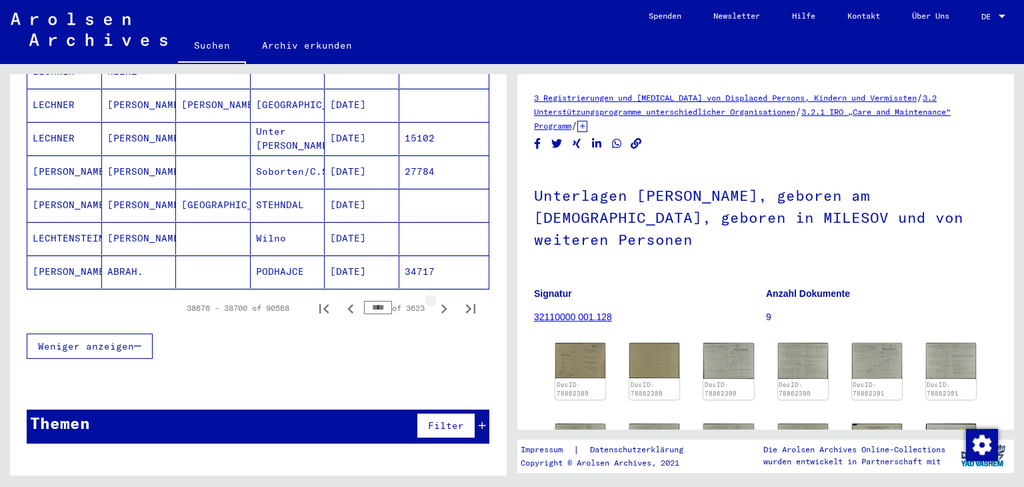
click at [441, 304] on icon "Next page" at bounding box center [444, 308] width 6 height 9
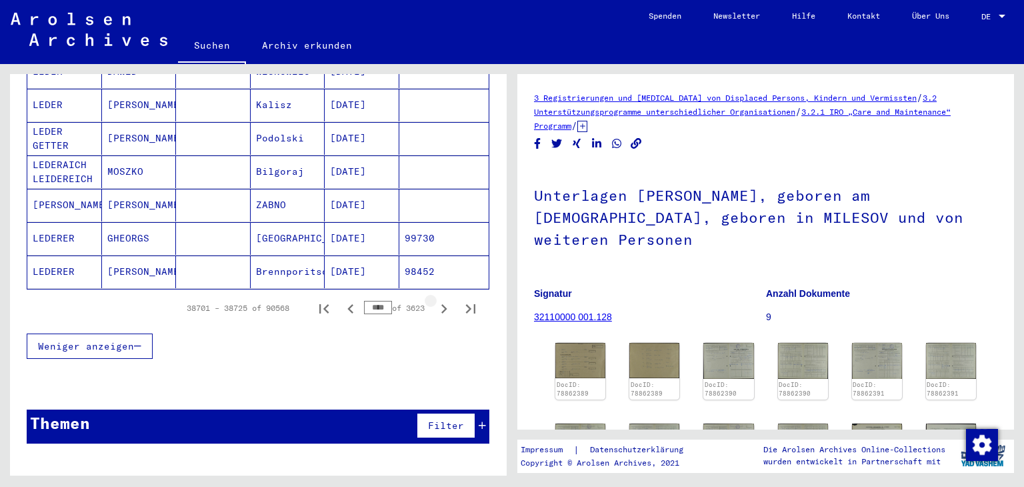
click at [435, 299] on icon "Next page" at bounding box center [444, 308] width 19 height 19
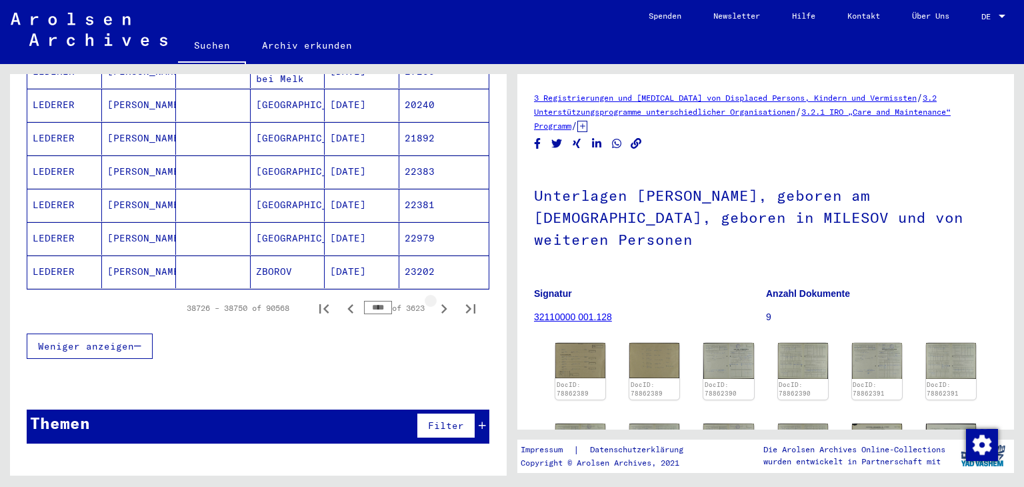
click at [435, 299] on icon "Next page" at bounding box center [444, 308] width 19 height 19
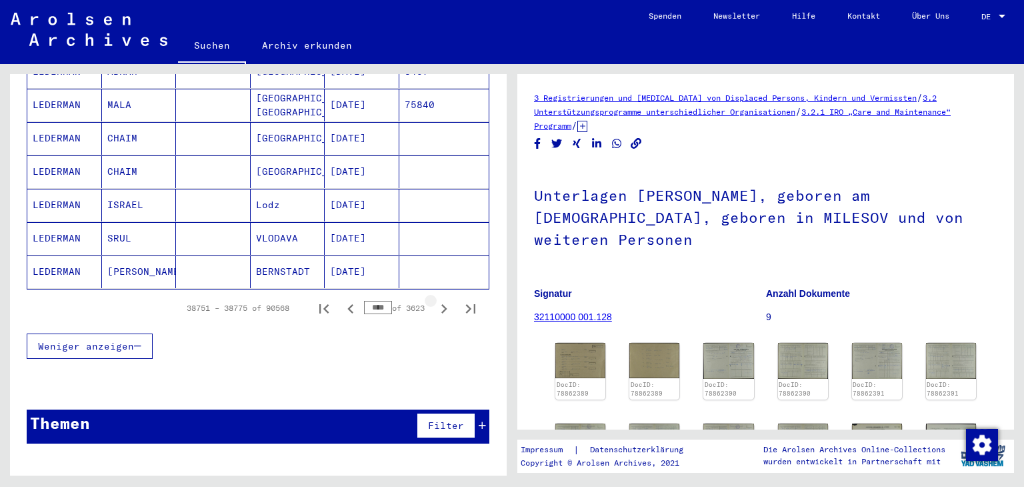
click at [435, 299] on icon "Next page" at bounding box center [444, 308] width 19 height 19
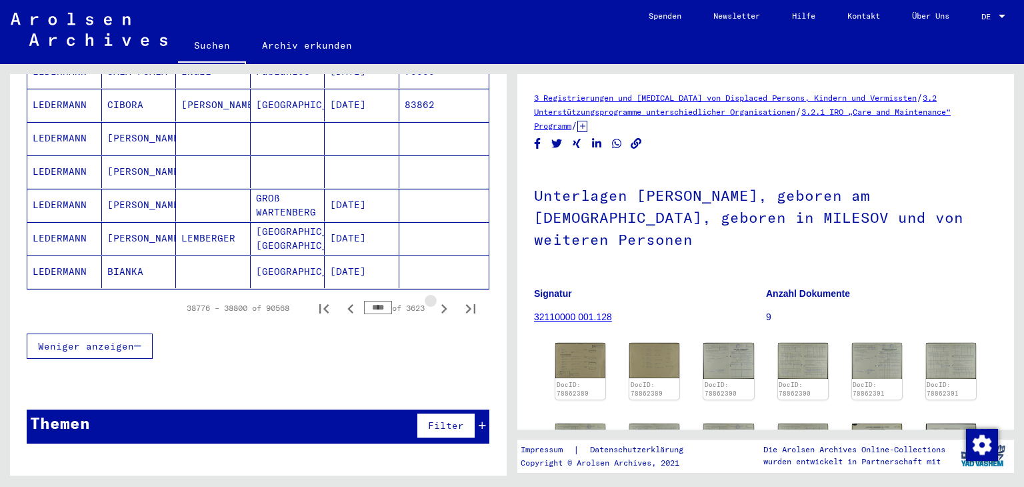
click at [435, 299] on icon "Next page" at bounding box center [444, 308] width 19 height 19
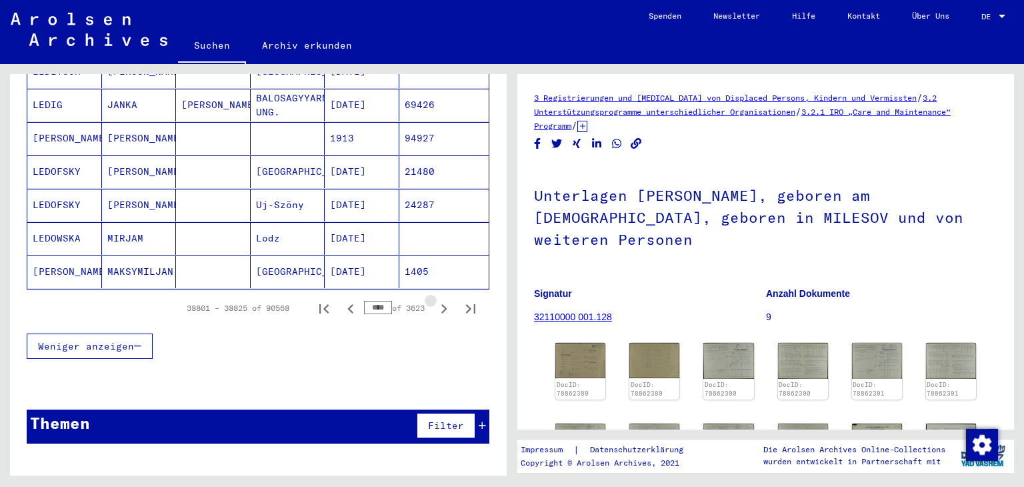
click at [435, 299] on icon "Next page" at bounding box center [444, 308] width 19 height 19
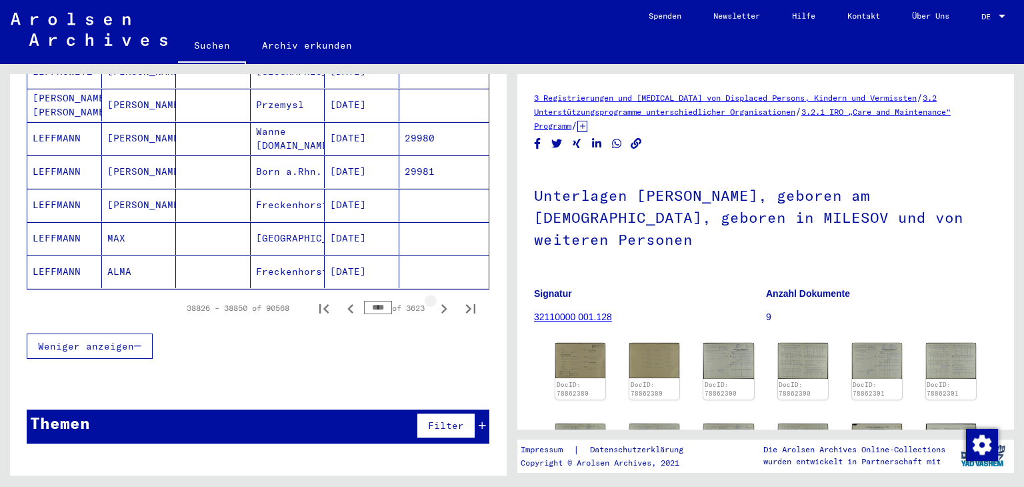
click at [435, 299] on icon "Next page" at bounding box center [444, 308] width 19 height 19
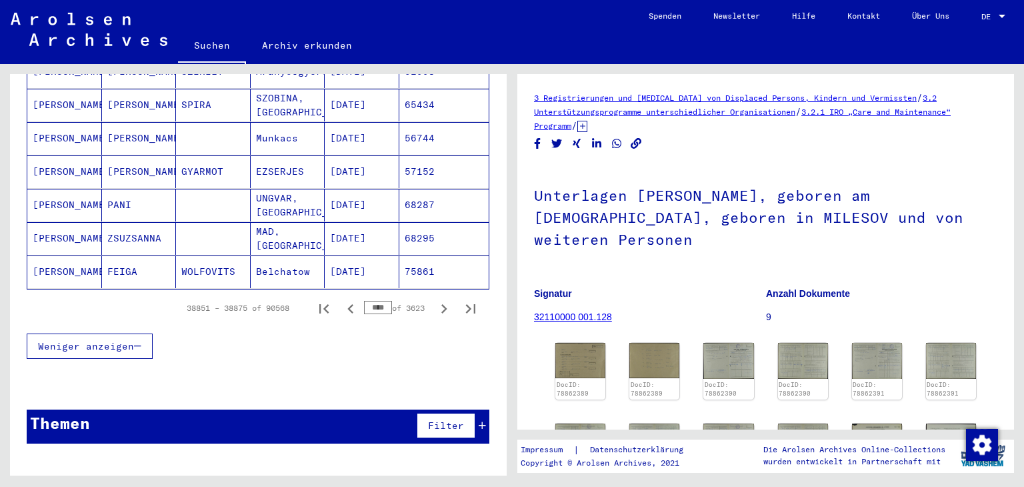
click at [435, 299] on icon "Next page" at bounding box center [444, 308] width 19 height 19
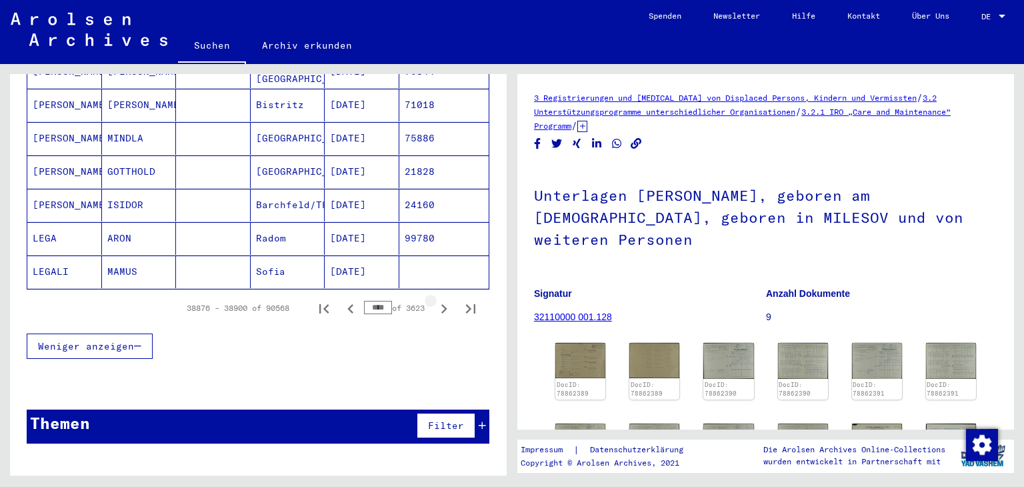
click at [435, 299] on icon "Next page" at bounding box center [444, 308] width 19 height 19
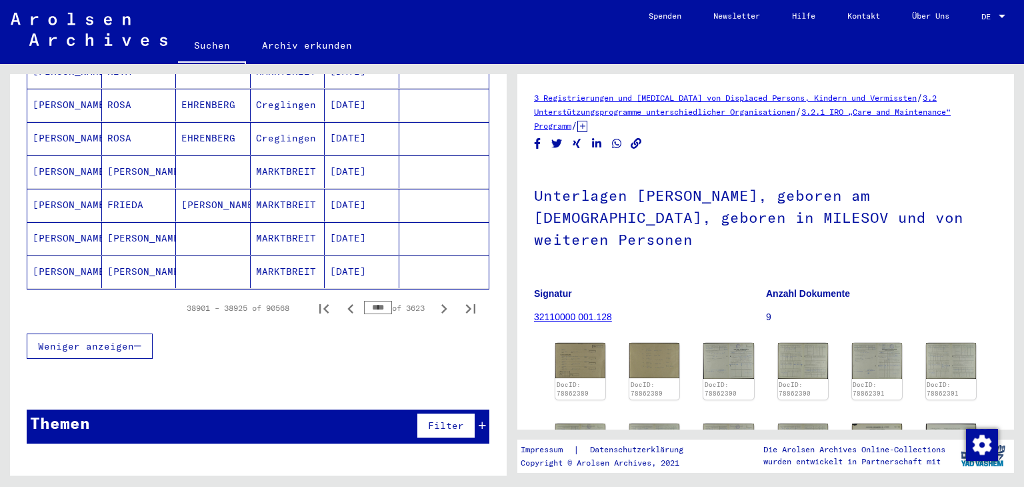
click at [435, 299] on icon "Next page" at bounding box center [444, 308] width 19 height 19
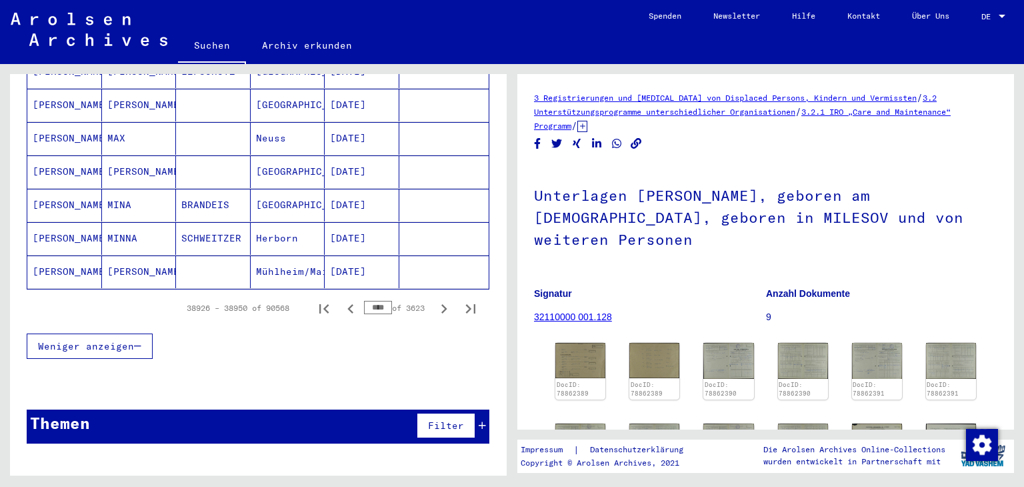
click at [435, 299] on icon "Next page" at bounding box center [444, 308] width 19 height 19
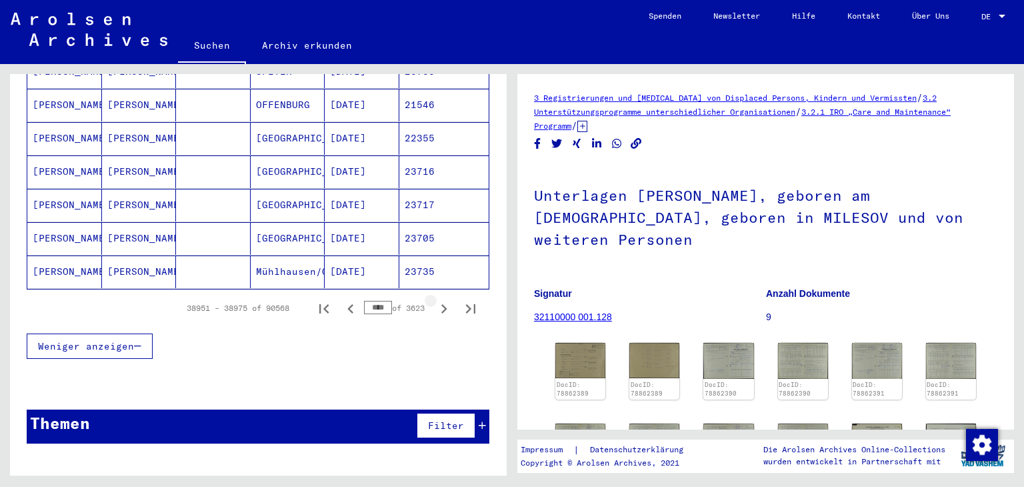
click at [435, 299] on icon "Next page" at bounding box center [444, 308] width 19 height 19
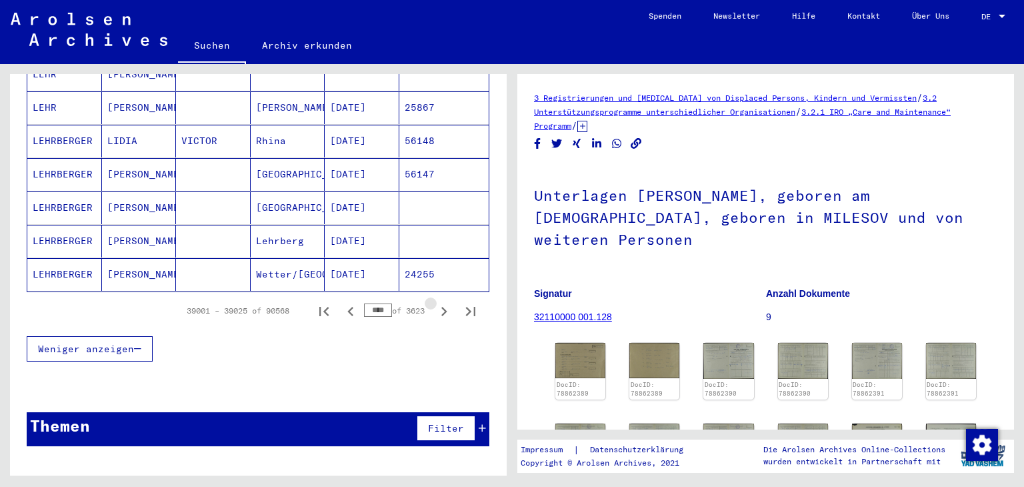
scroll to position [893, 0]
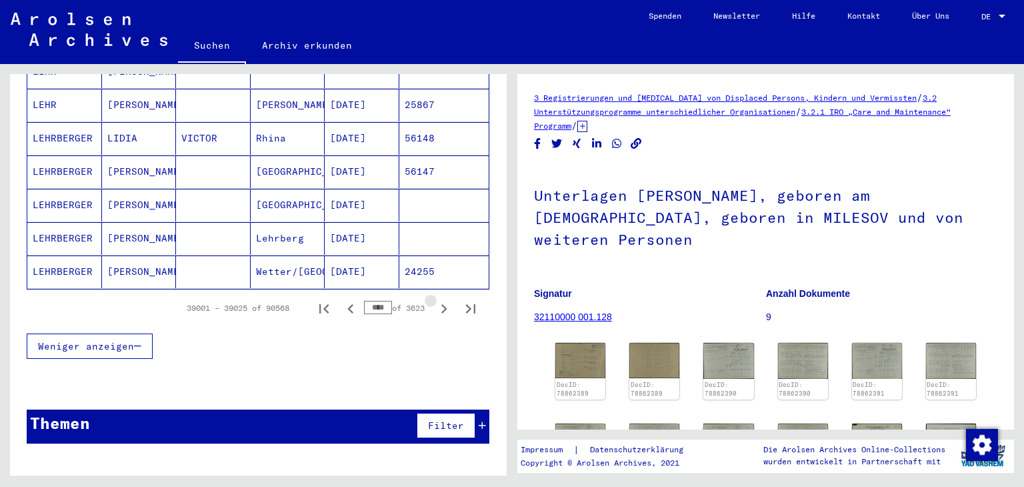
click at [435, 299] on icon "Next page" at bounding box center [444, 308] width 19 height 19
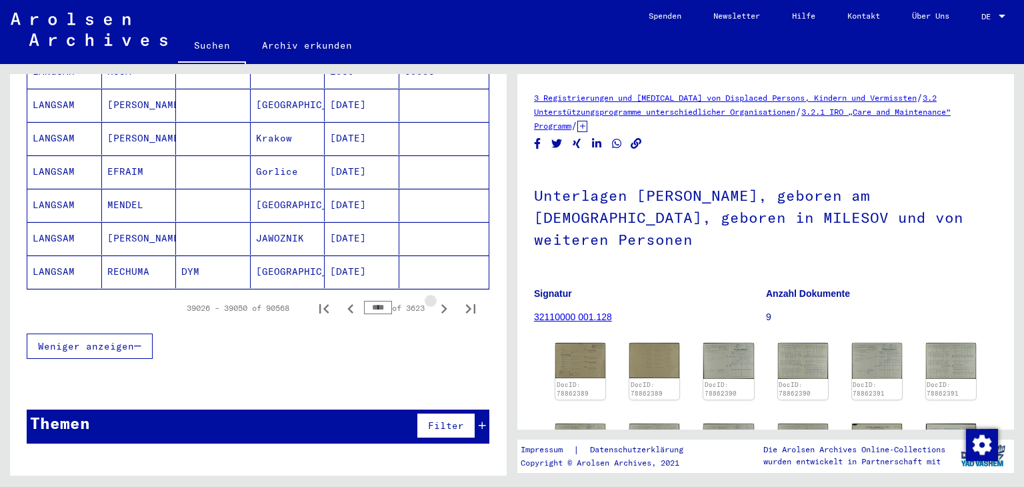
click at [435, 299] on icon "Next page" at bounding box center [444, 308] width 19 height 19
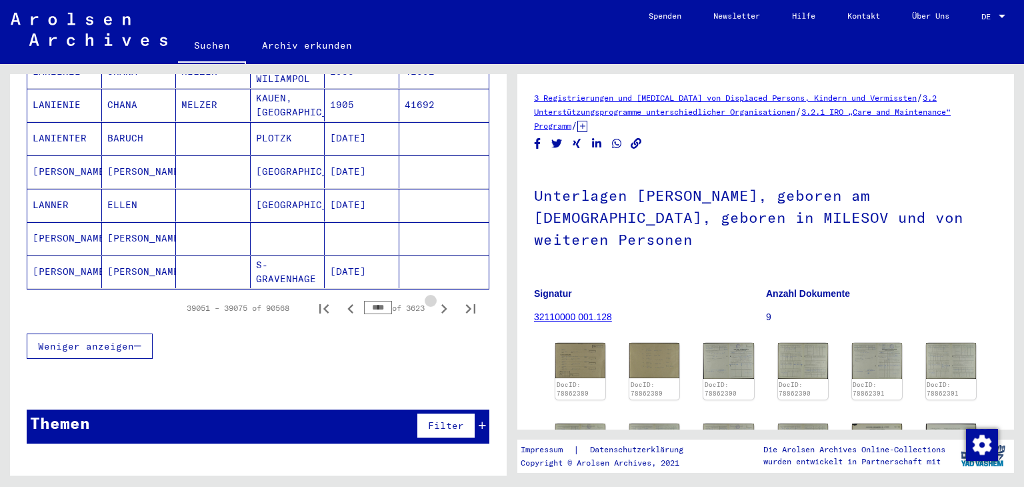
click at [435, 299] on icon "Next page" at bounding box center [444, 308] width 19 height 19
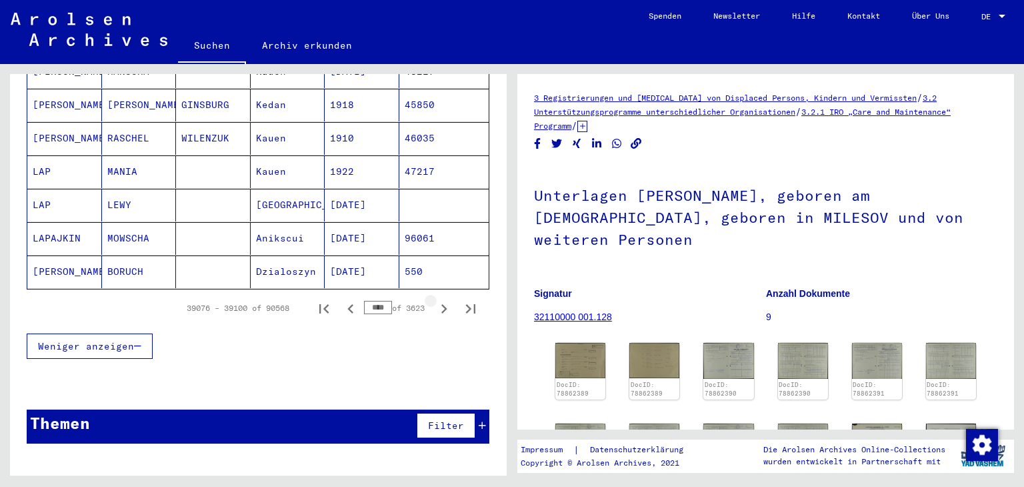
click at [435, 299] on icon "Next page" at bounding box center [444, 308] width 19 height 19
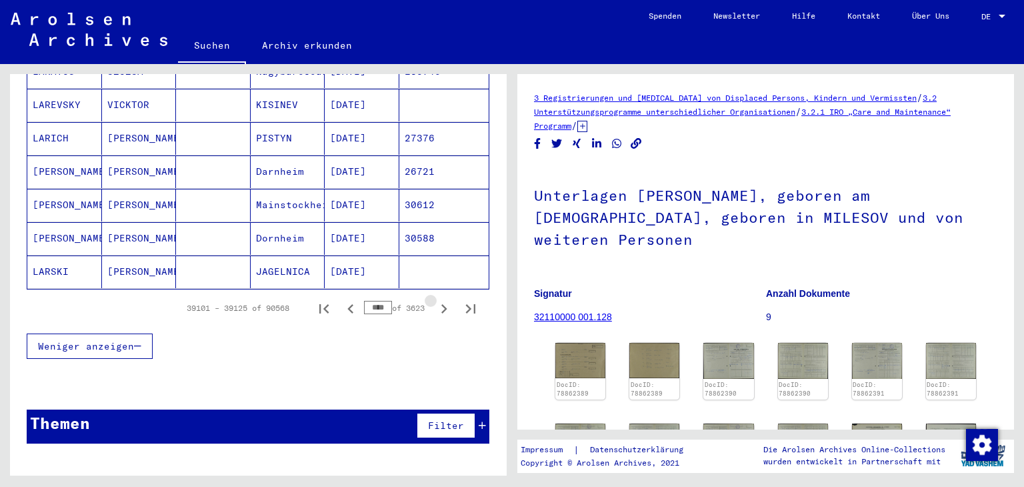
click at [435, 299] on icon "Next page" at bounding box center [444, 308] width 19 height 19
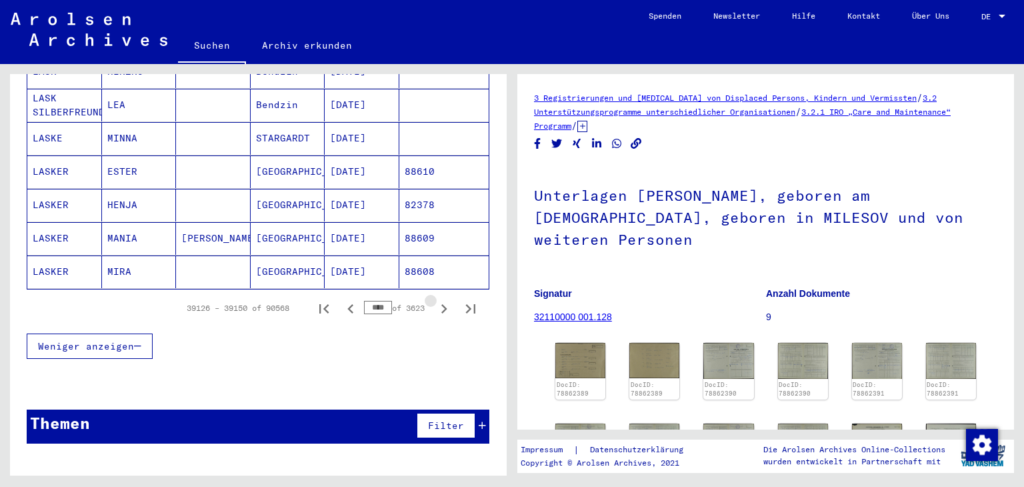
click at [435, 299] on icon "Next page" at bounding box center [444, 308] width 19 height 19
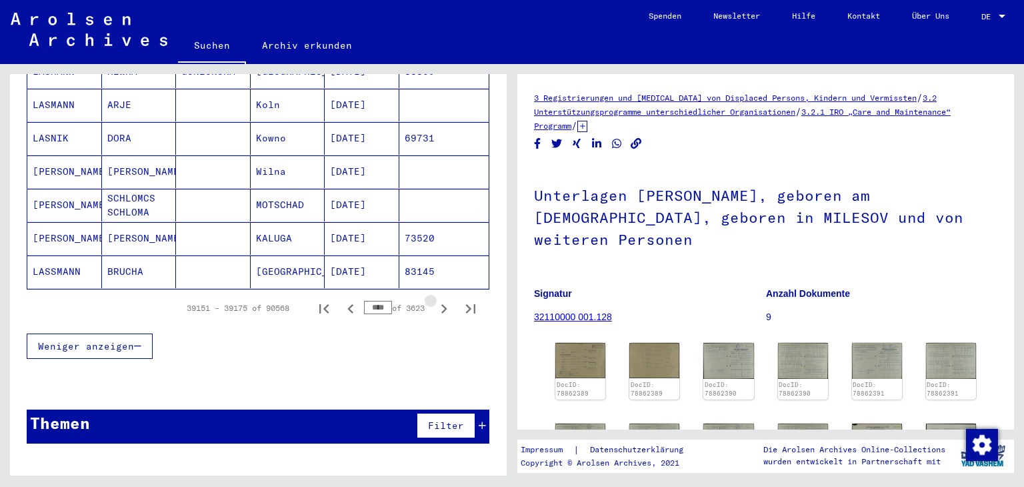
click at [435, 299] on icon "Next page" at bounding box center [444, 308] width 19 height 19
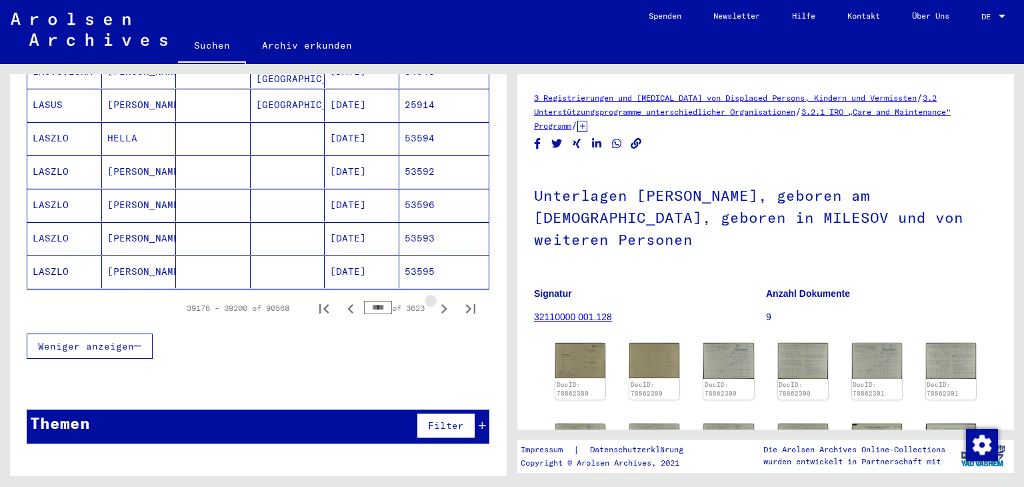
click at [435, 299] on icon "Next page" at bounding box center [444, 308] width 19 height 19
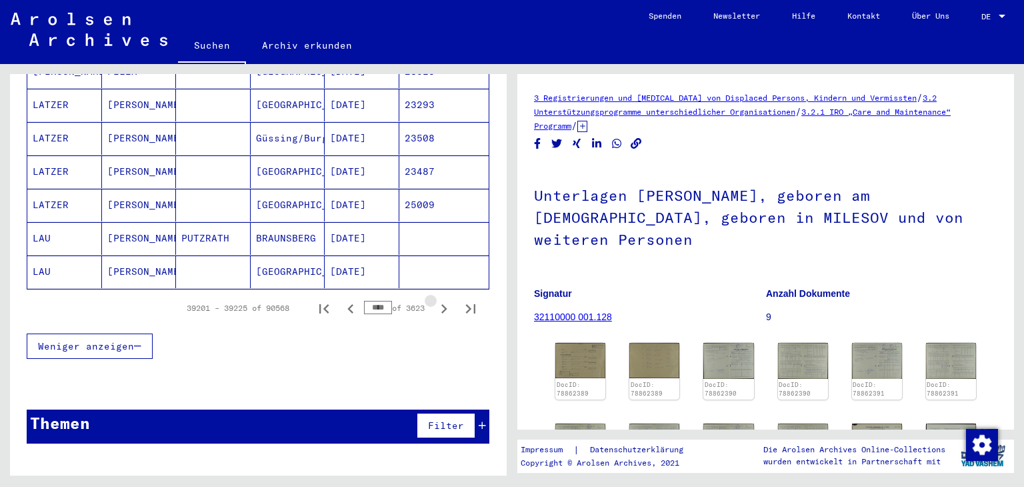
click at [435, 299] on icon "Next page" at bounding box center [444, 308] width 19 height 19
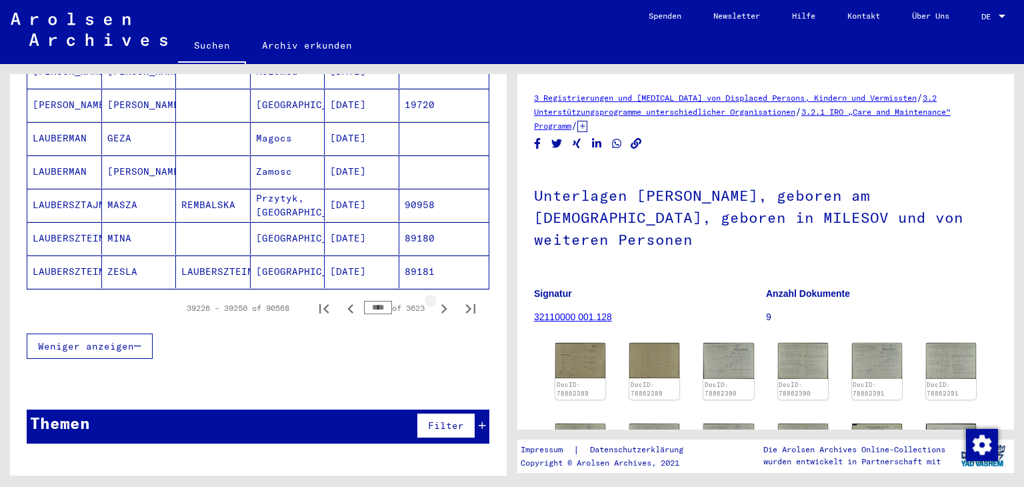
click at [435, 299] on icon "Next page" at bounding box center [444, 308] width 19 height 19
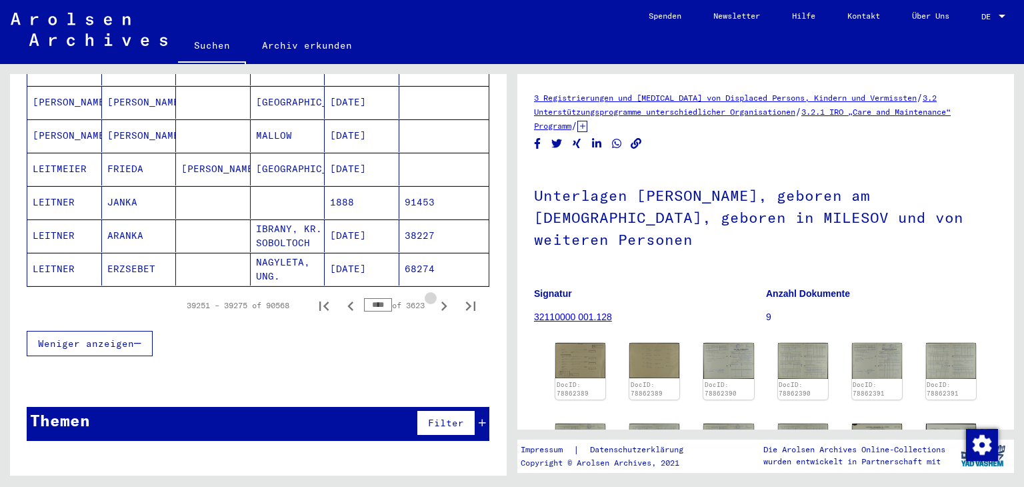
click at [435, 297] on icon "Next page" at bounding box center [444, 306] width 19 height 19
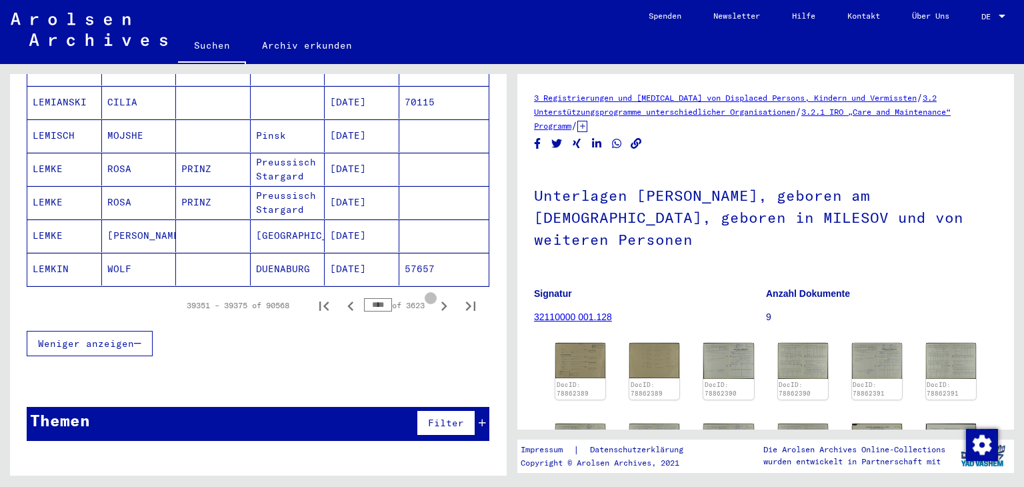
scroll to position [890, 0]
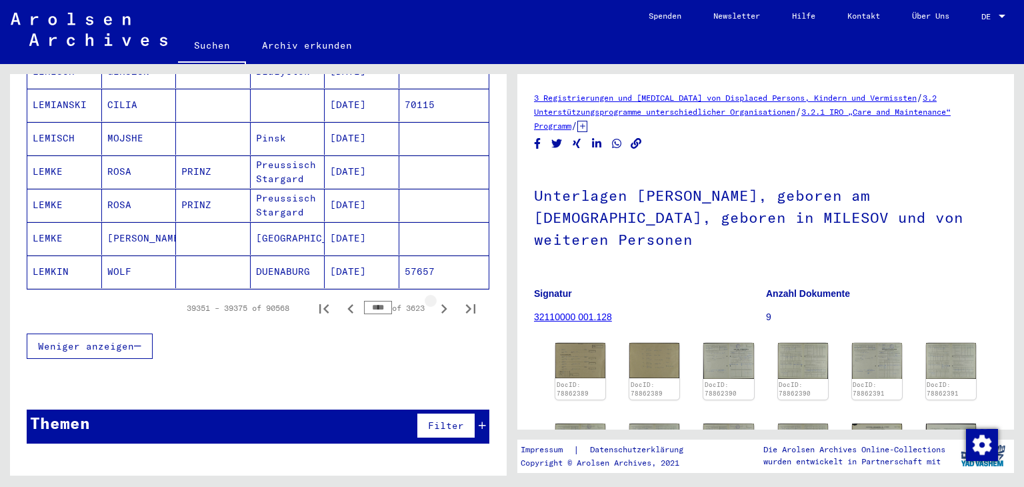
click at [435, 299] on icon "Next page" at bounding box center [444, 308] width 19 height 19
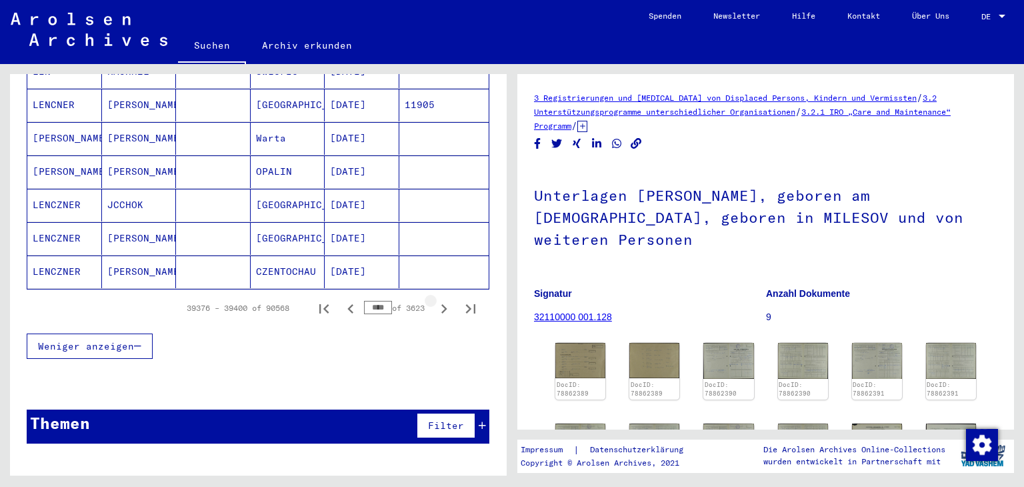
click at [435, 299] on icon "Next page" at bounding box center [444, 308] width 19 height 19
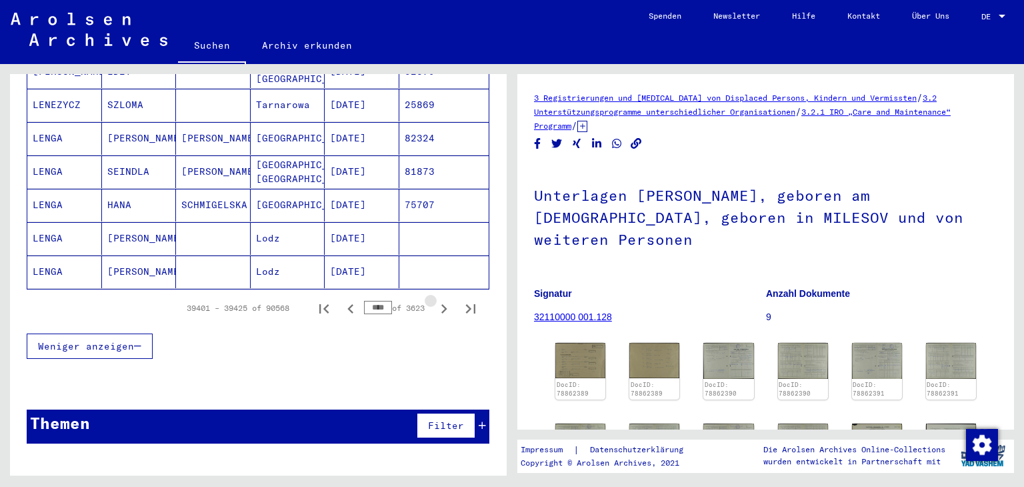
click at [435, 299] on icon "Next page" at bounding box center [444, 308] width 19 height 19
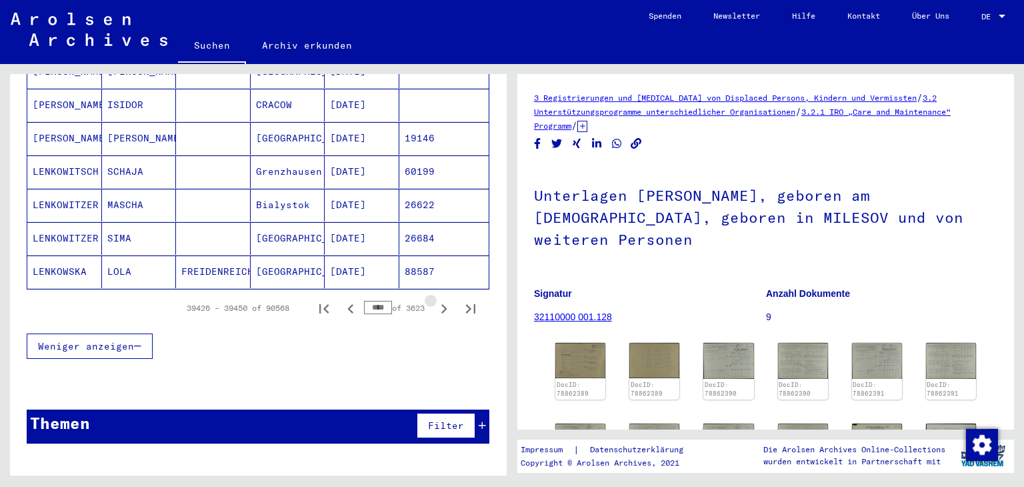
click at [435, 299] on icon "Next page" at bounding box center [444, 308] width 19 height 19
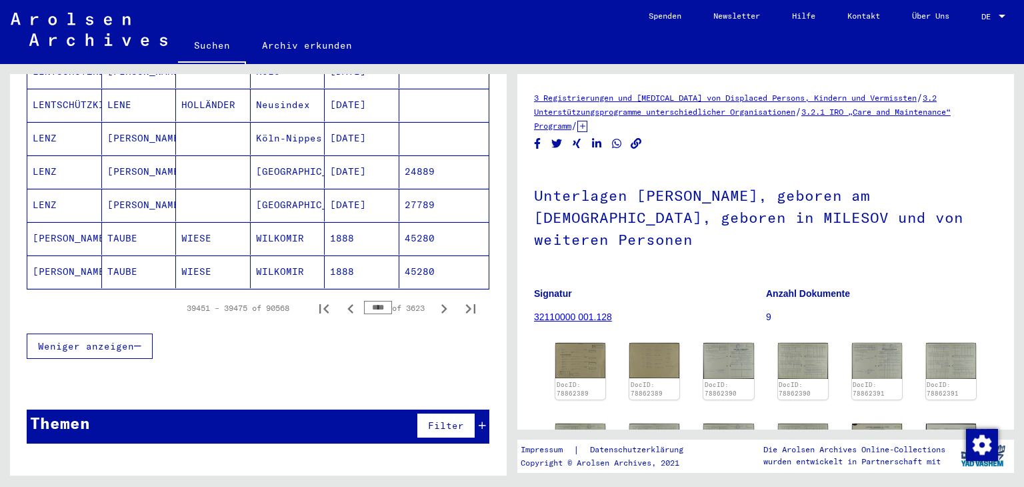
click at [435, 299] on icon "Next page" at bounding box center [444, 308] width 19 height 19
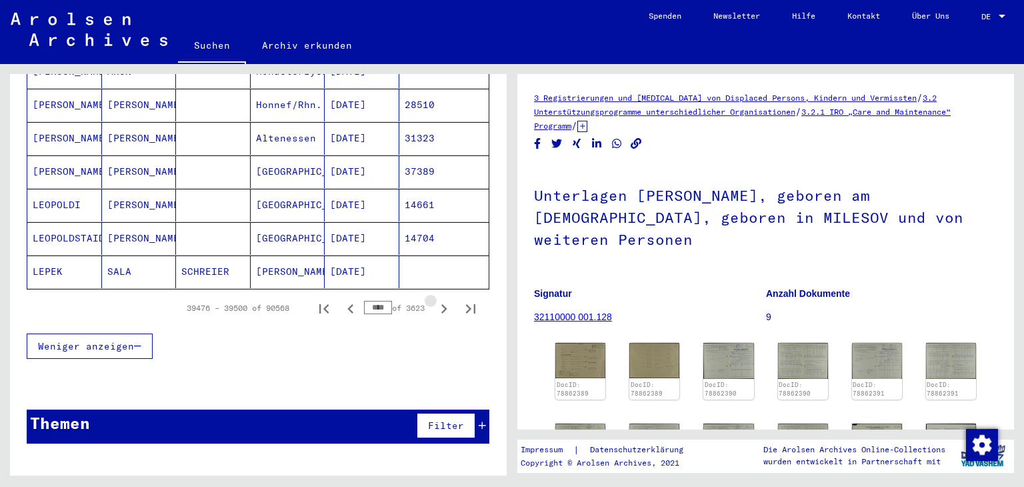
click at [435, 299] on icon "Next page" at bounding box center [444, 308] width 19 height 19
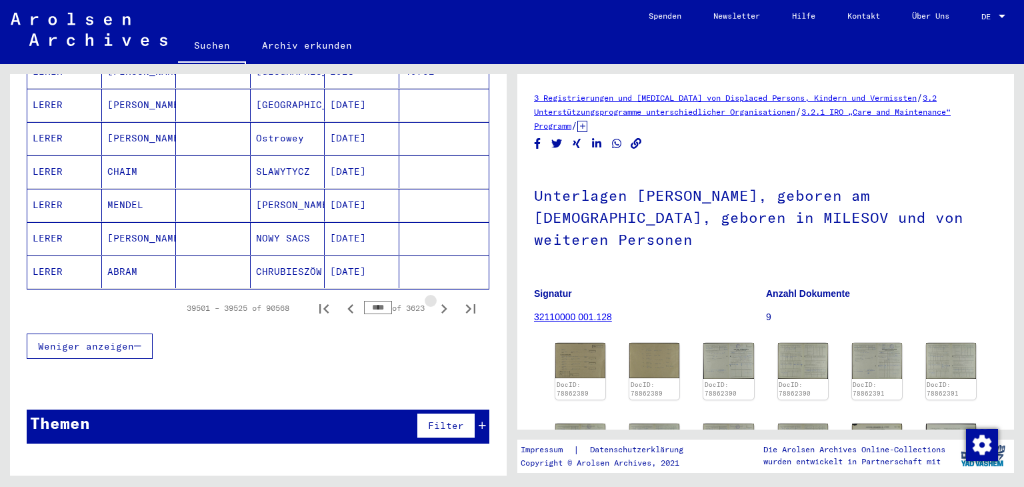
click at [435, 299] on icon "Next page" at bounding box center [444, 308] width 19 height 19
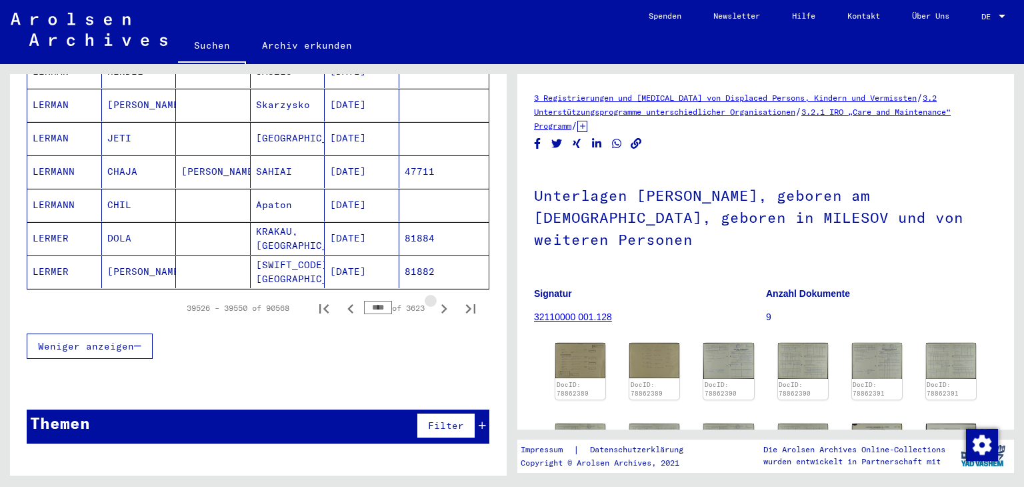
click at [435, 299] on icon "Next page" at bounding box center [444, 308] width 19 height 19
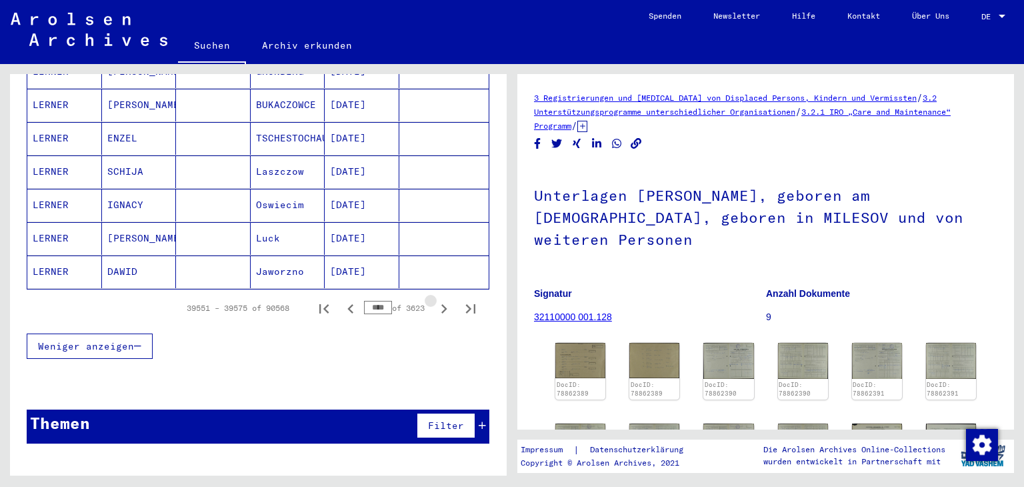
click at [435, 299] on icon "Next page" at bounding box center [444, 308] width 19 height 19
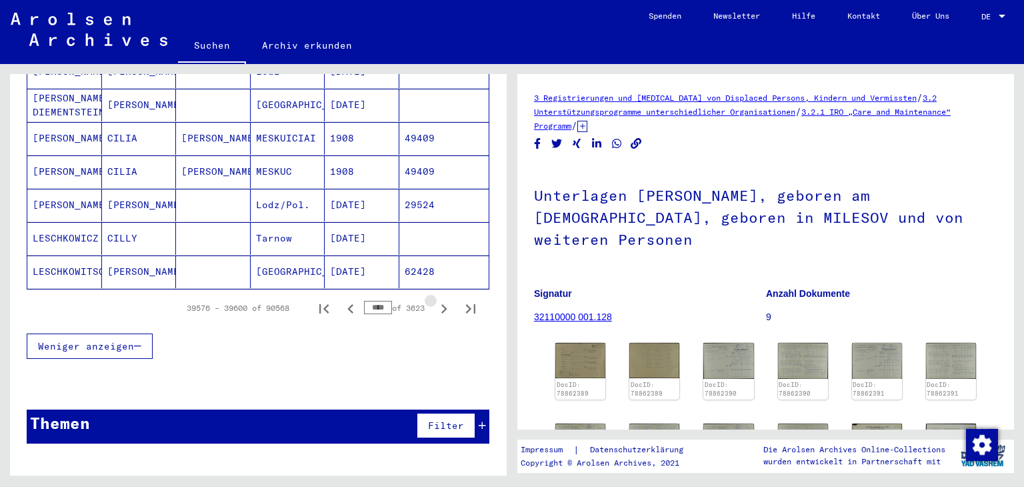
click at [435, 299] on icon "Next page" at bounding box center [444, 308] width 19 height 19
click at [441, 304] on icon "Next page" at bounding box center [444, 308] width 6 height 9
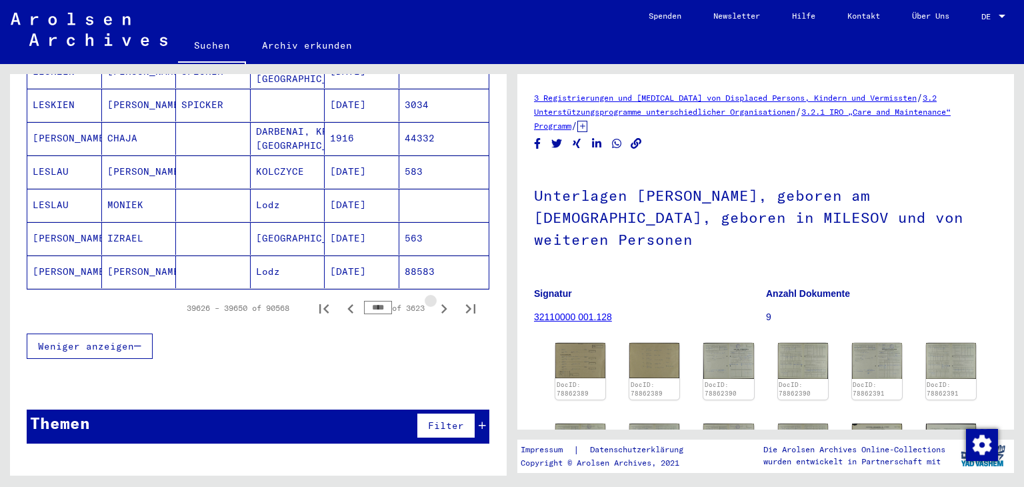
click at [441, 304] on icon "Next page" at bounding box center [444, 308] width 6 height 9
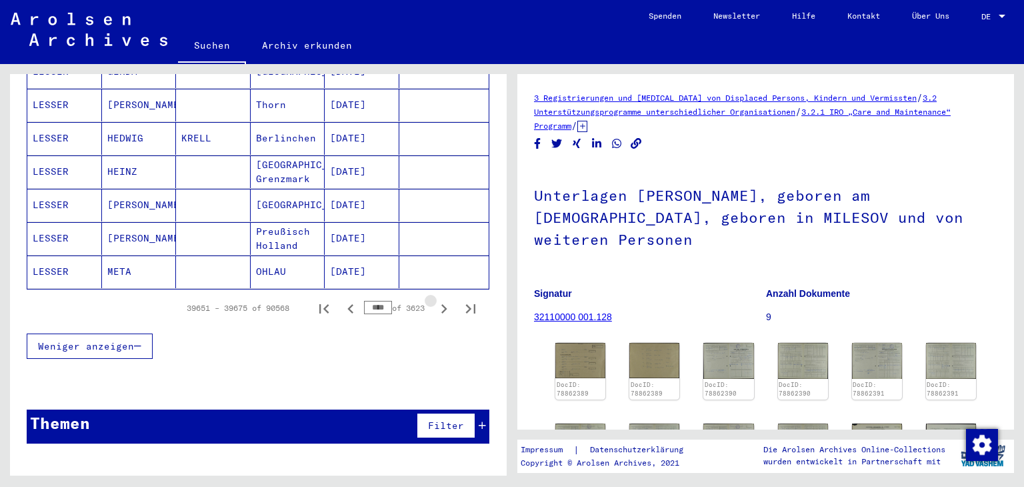
click at [441, 304] on icon "Next page" at bounding box center [444, 308] width 6 height 9
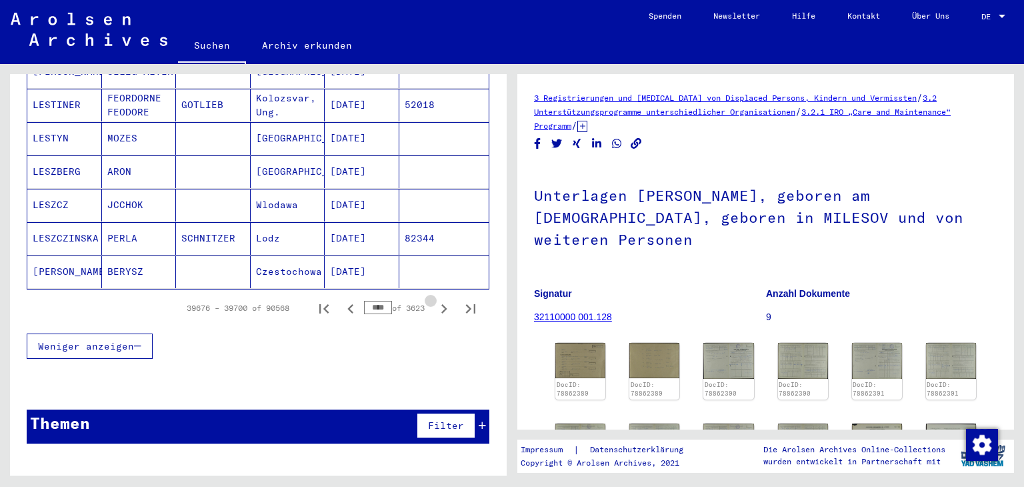
click at [441, 304] on icon "Next page" at bounding box center [444, 308] width 6 height 9
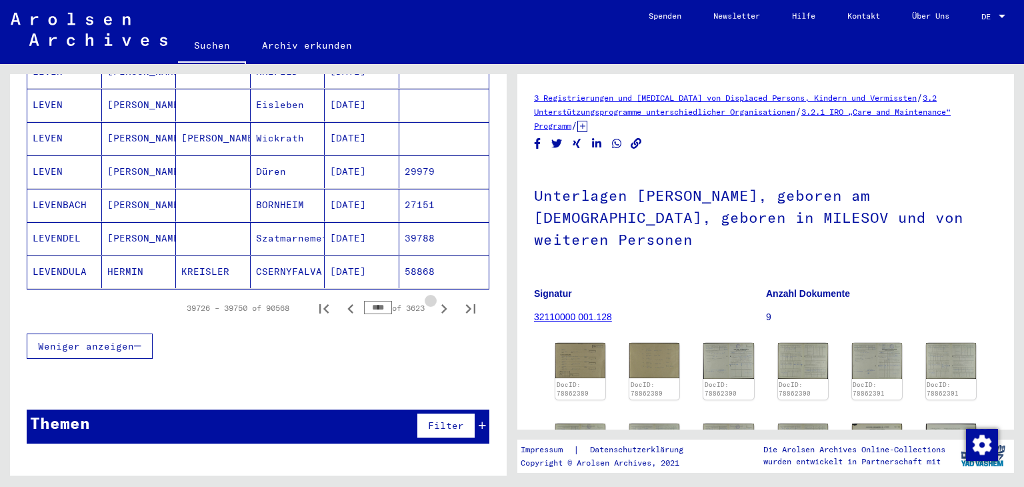
click at [441, 304] on icon "Next page" at bounding box center [444, 308] width 6 height 9
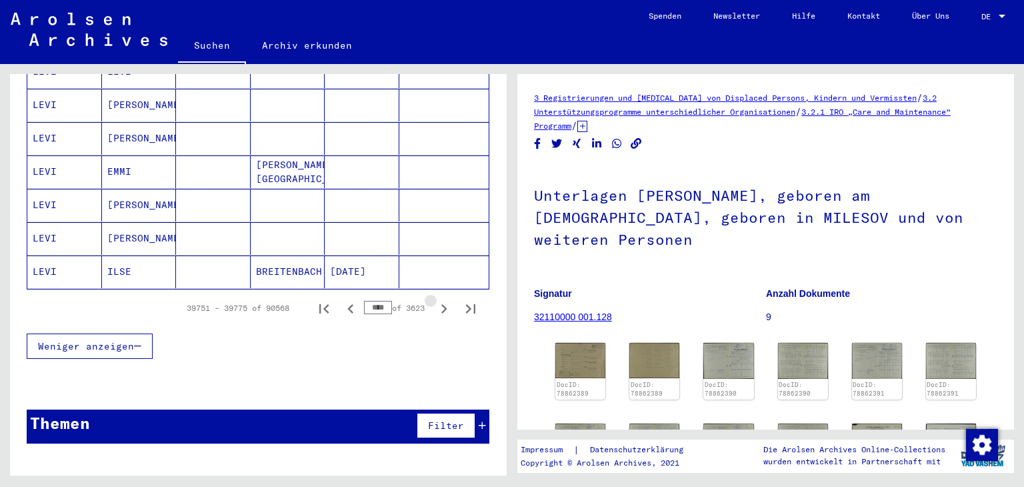
click at [441, 304] on icon "Next page" at bounding box center [444, 308] width 6 height 9
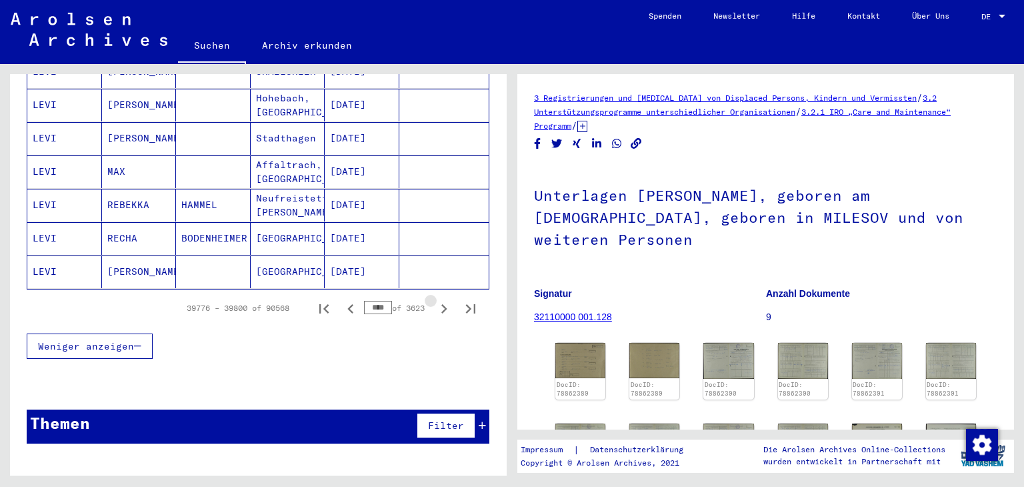
click at [441, 304] on icon "Next page" at bounding box center [444, 308] width 6 height 9
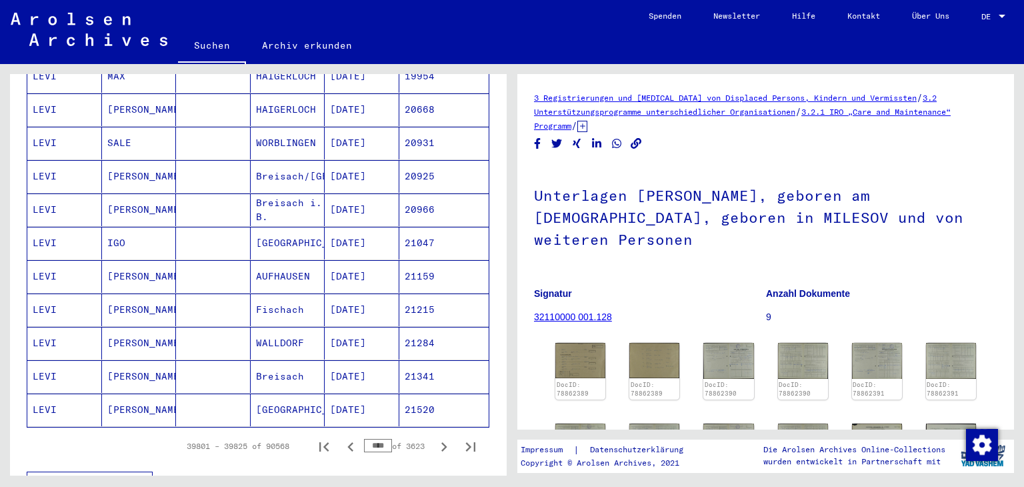
scroll to position [757, 0]
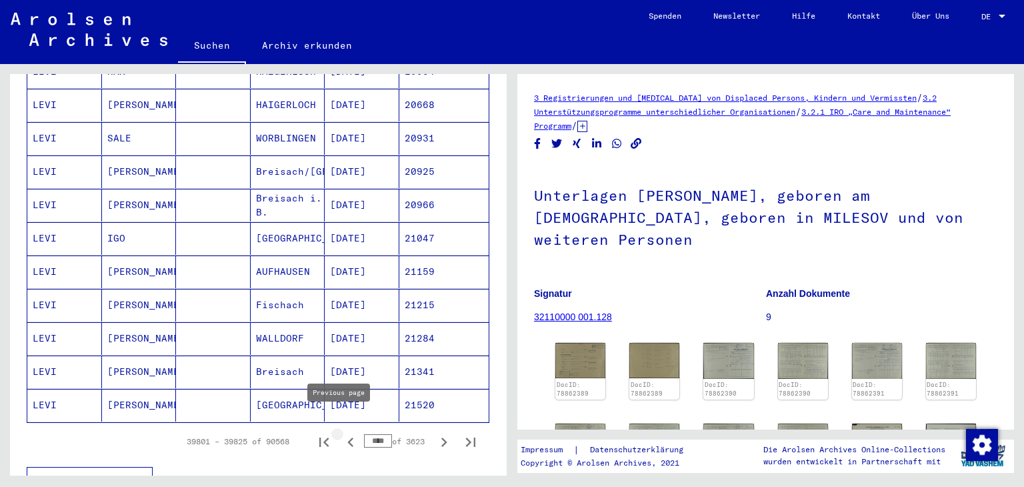
click at [341, 433] on icon "Previous page" at bounding box center [350, 442] width 19 height 19
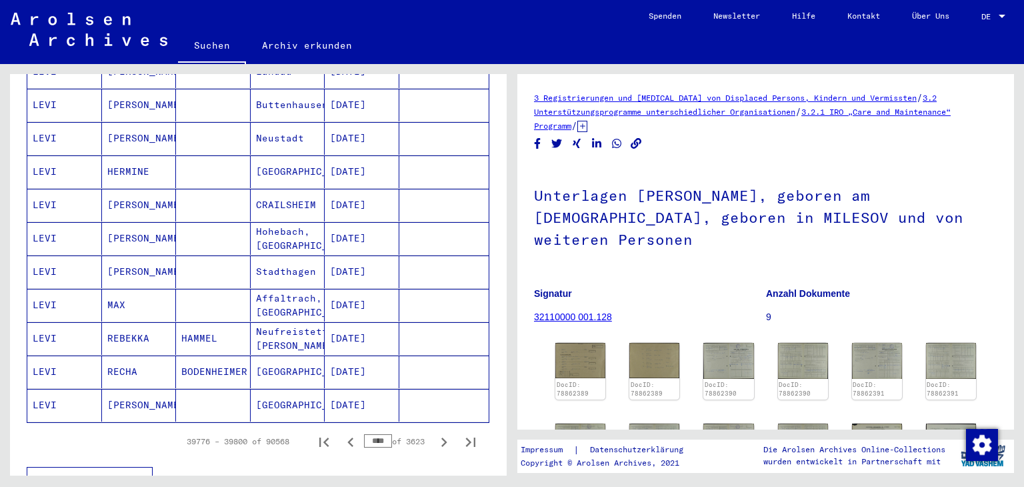
click at [341, 433] on icon "Previous page" at bounding box center [350, 442] width 19 height 19
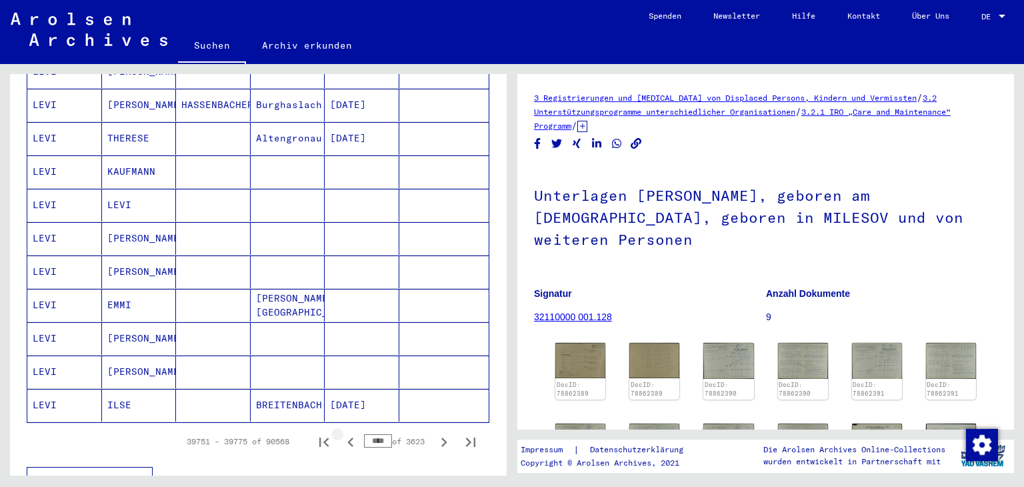
click at [341, 433] on icon "Previous page" at bounding box center [350, 442] width 19 height 19
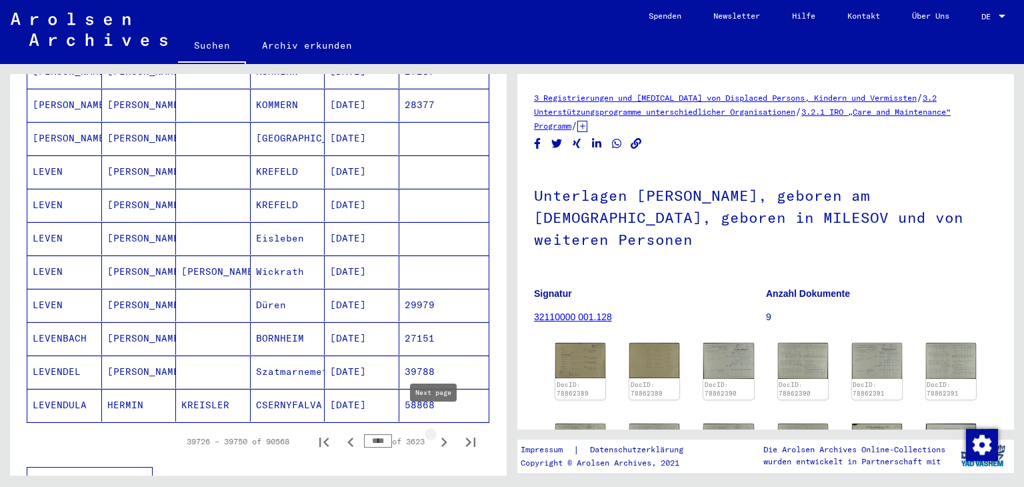
click at [441, 437] on icon "Next page" at bounding box center [444, 441] width 6 height 9
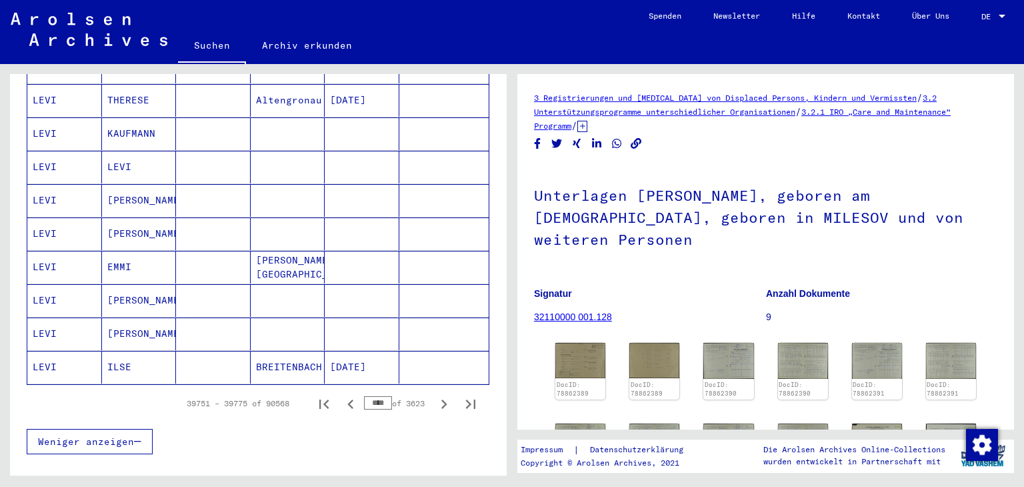
scroll to position [823, 0]
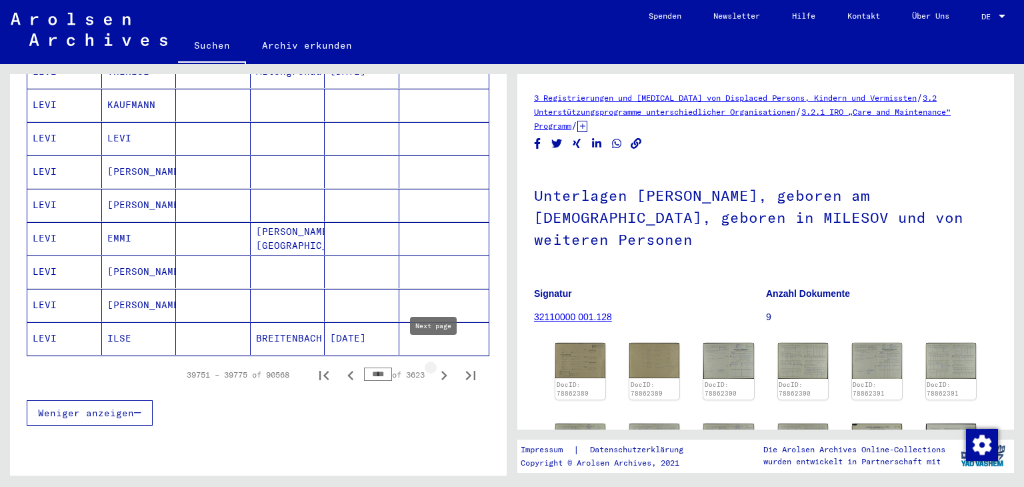
click at [435, 366] on icon "Next page" at bounding box center [444, 375] width 19 height 19
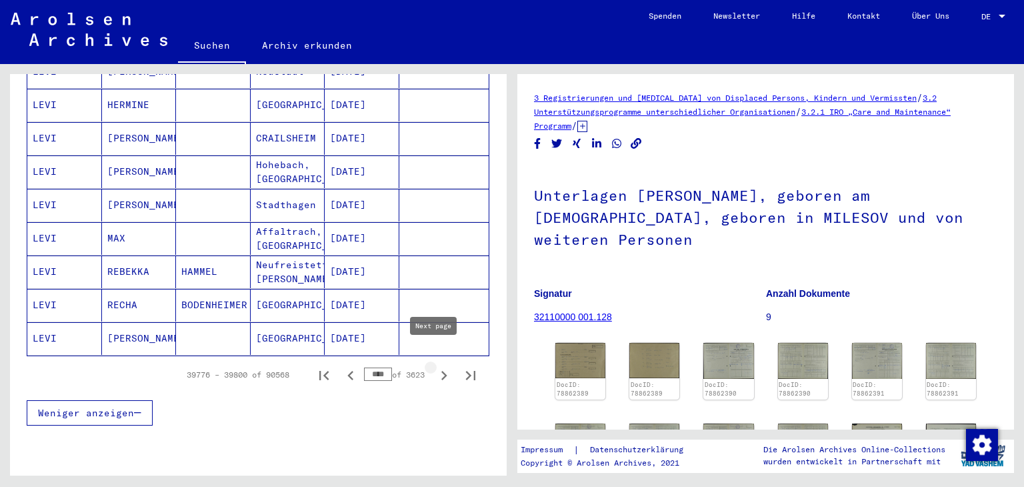
click at [441, 371] on icon "Next page" at bounding box center [444, 375] width 6 height 9
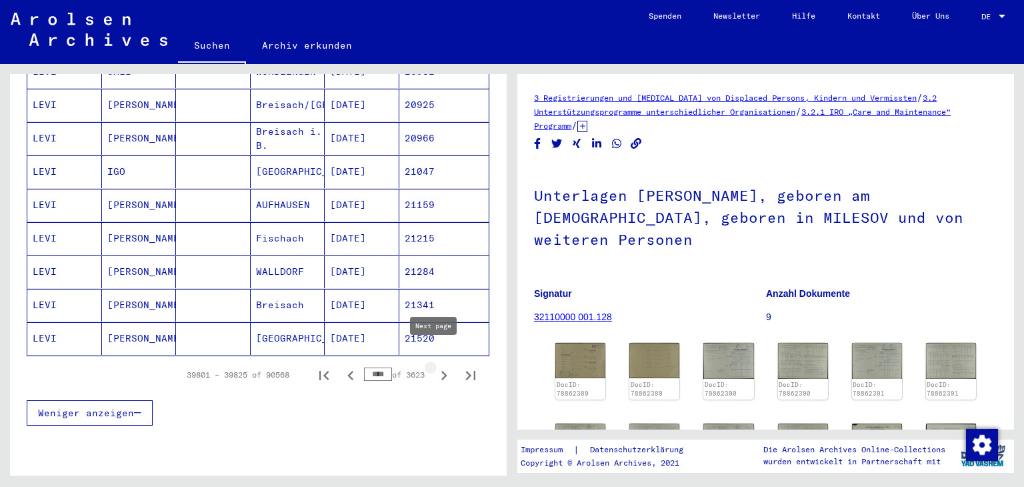
click at [435, 366] on icon "Next page" at bounding box center [444, 375] width 19 height 19
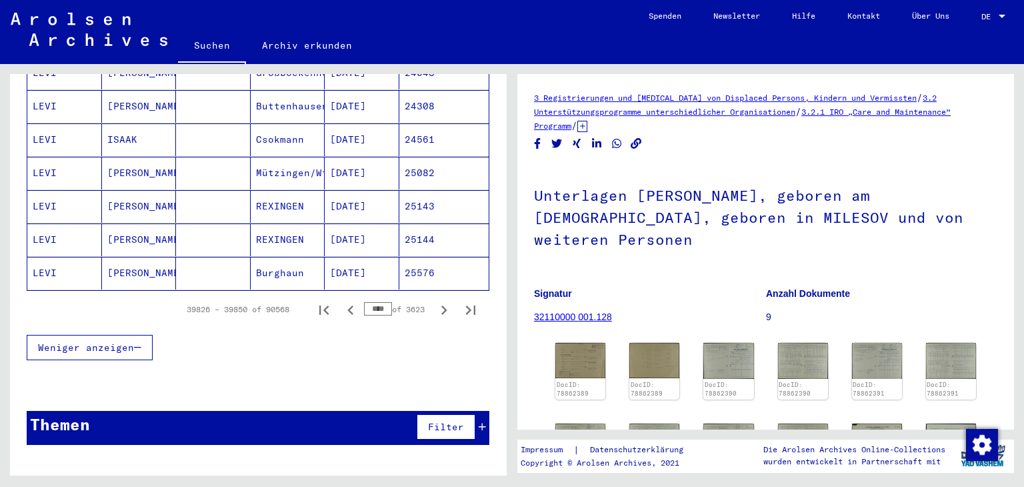
scroll to position [890, 0]
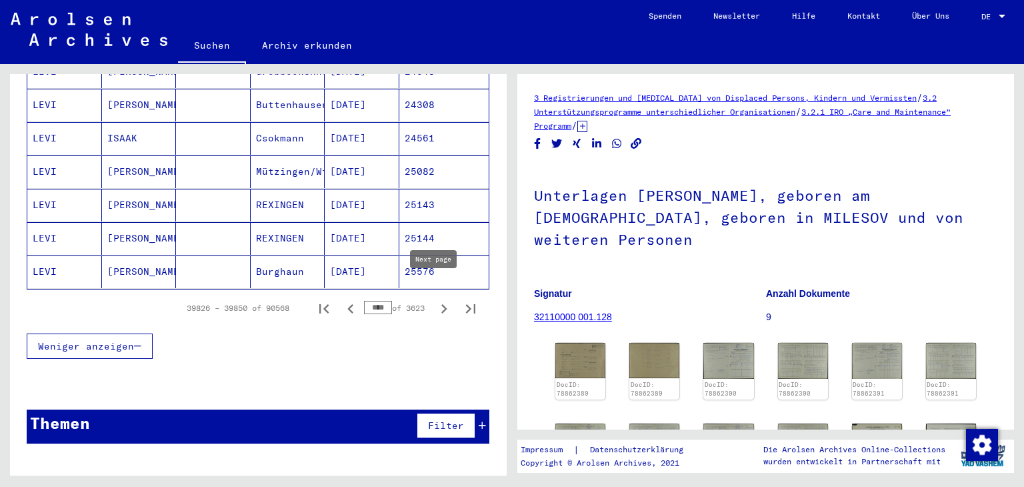
click at [441, 304] on icon "Next page" at bounding box center [444, 308] width 6 height 9
type input "****"
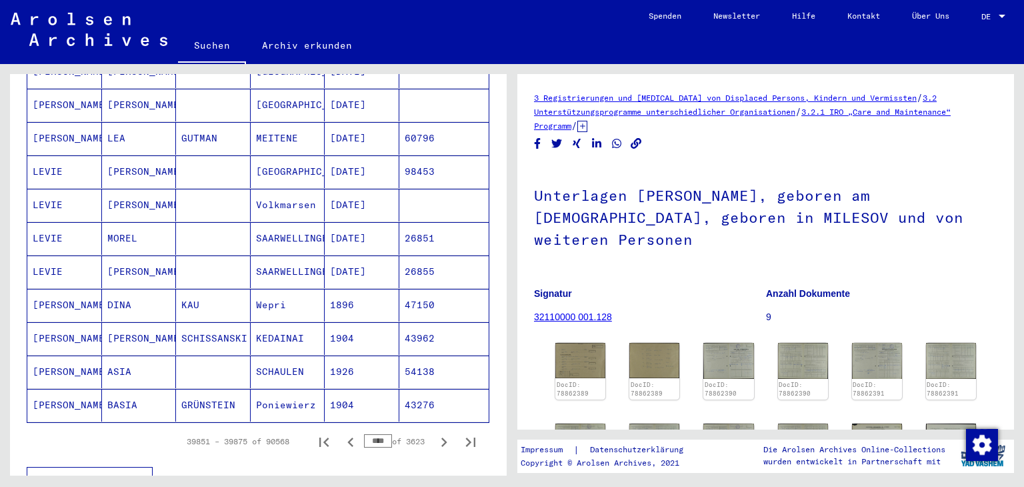
scroll to position [690, 0]
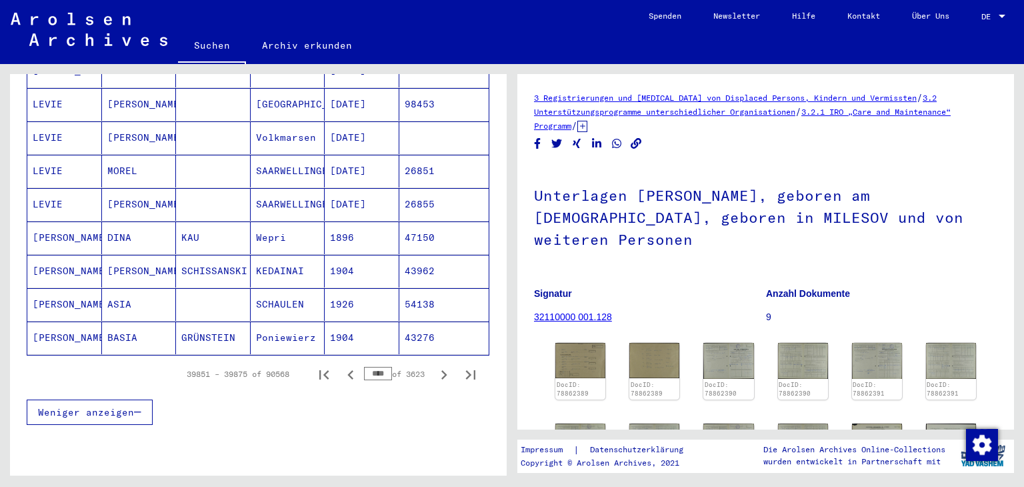
scroll to position [890, 0]
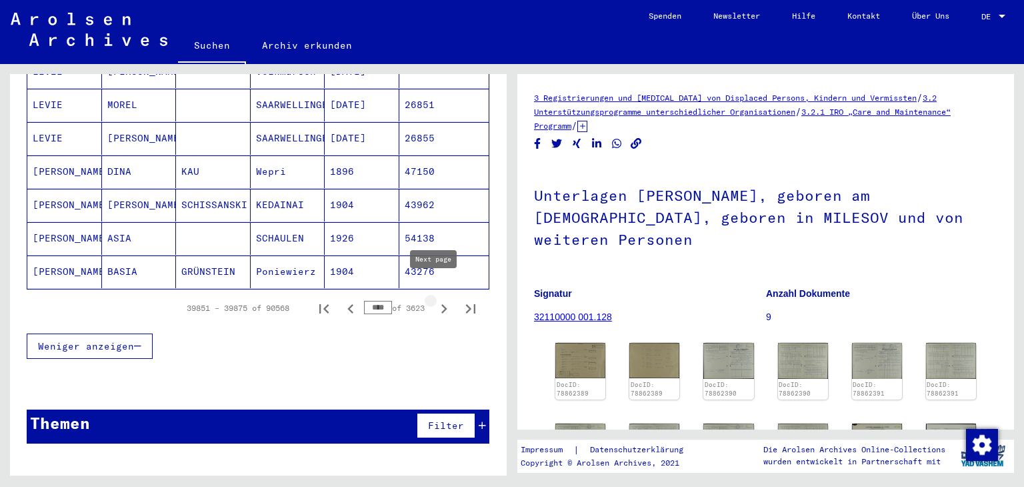
click at [435, 299] on icon "Next page" at bounding box center [444, 308] width 19 height 19
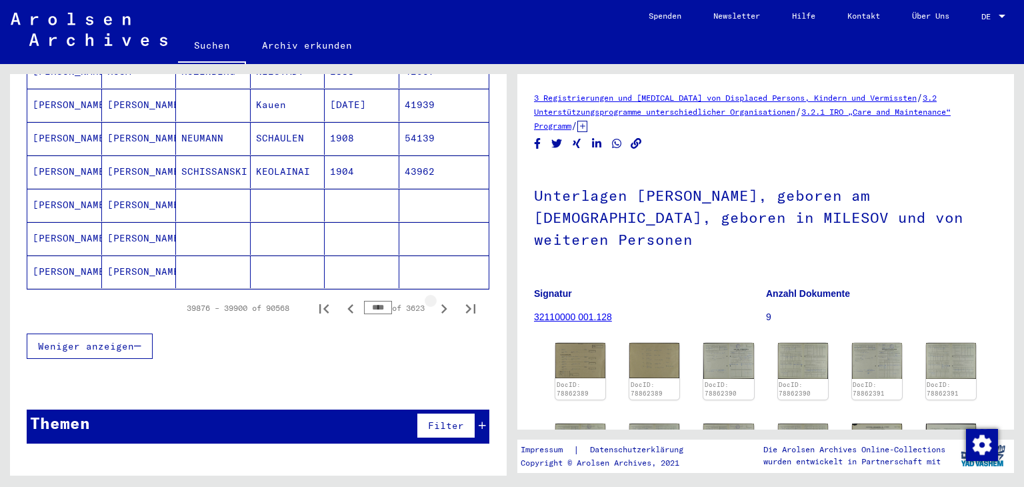
click at [435, 299] on icon "Next page" at bounding box center [444, 308] width 19 height 19
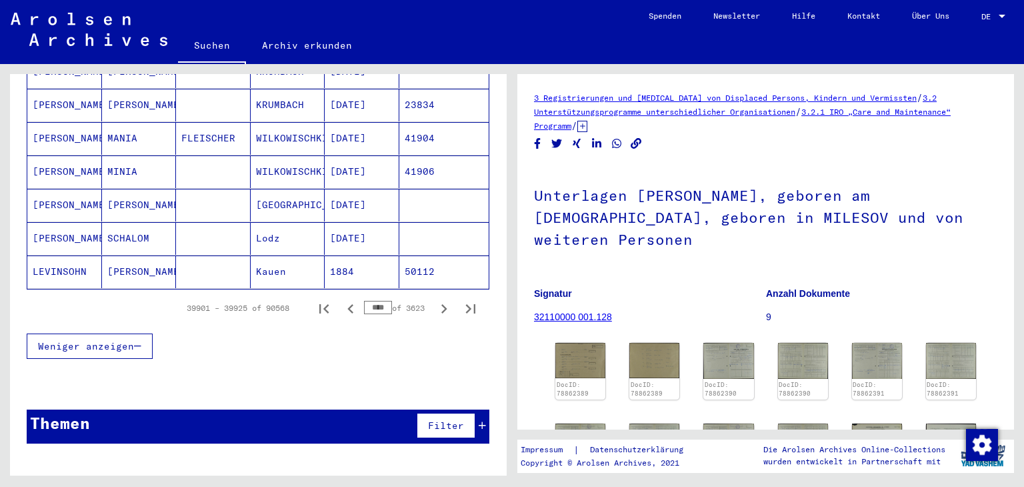
click at [435, 299] on icon "Next page" at bounding box center [444, 308] width 19 height 19
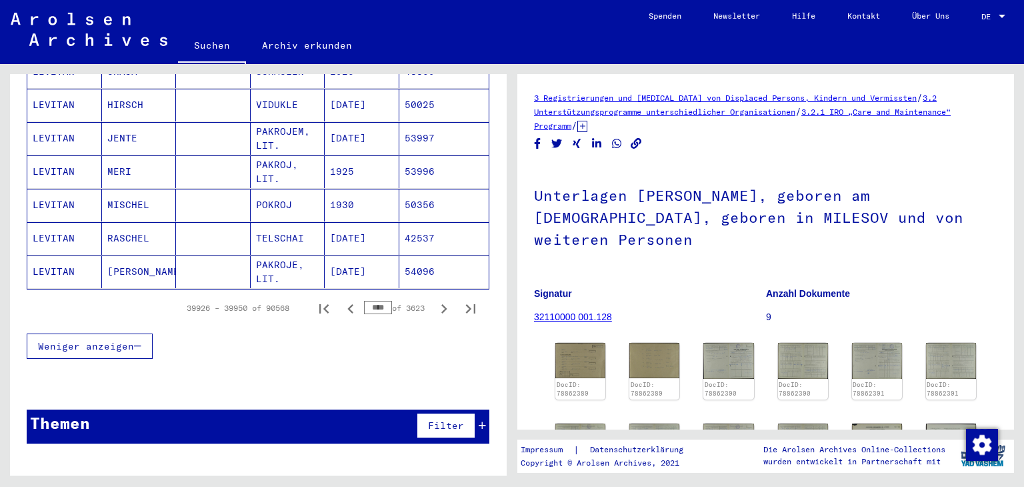
click at [435, 299] on icon "Next page" at bounding box center [444, 308] width 19 height 19
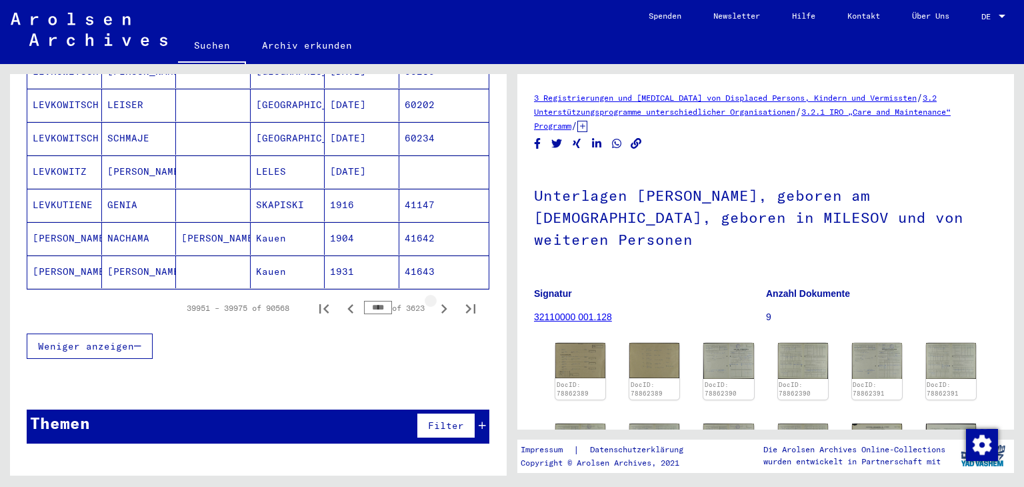
click at [435, 299] on icon "Next page" at bounding box center [444, 308] width 19 height 19
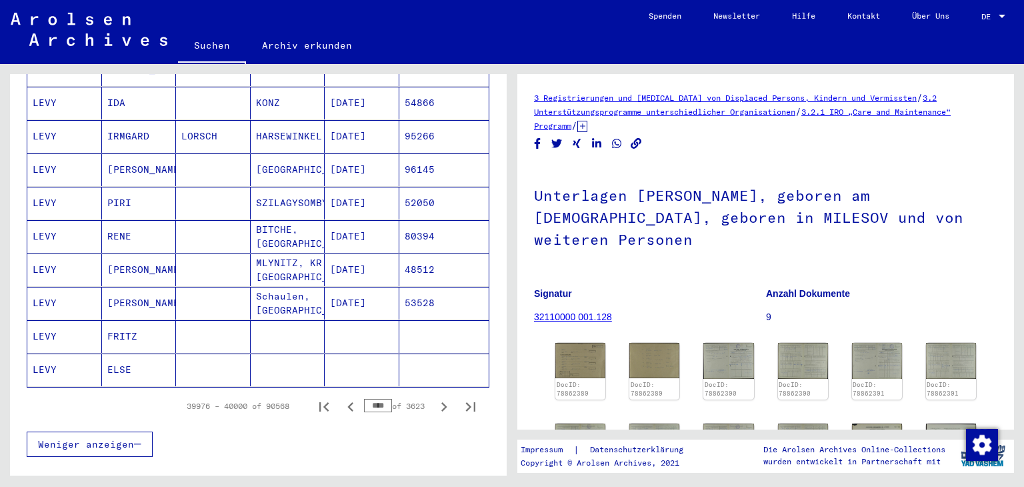
scroll to position [823, 0]
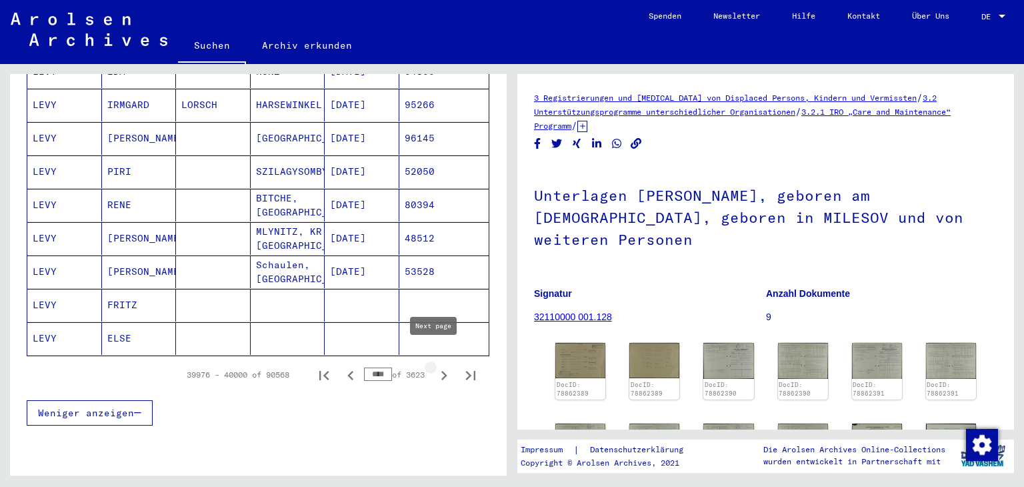
click at [435, 366] on icon "Next page" at bounding box center [444, 375] width 19 height 19
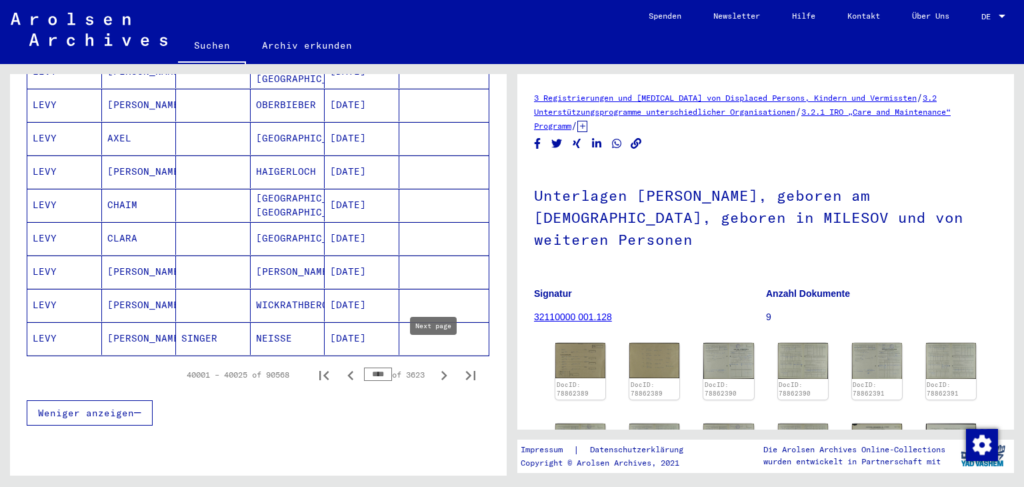
click at [435, 366] on icon "Next page" at bounding box center [444, 375] width 19 height 19
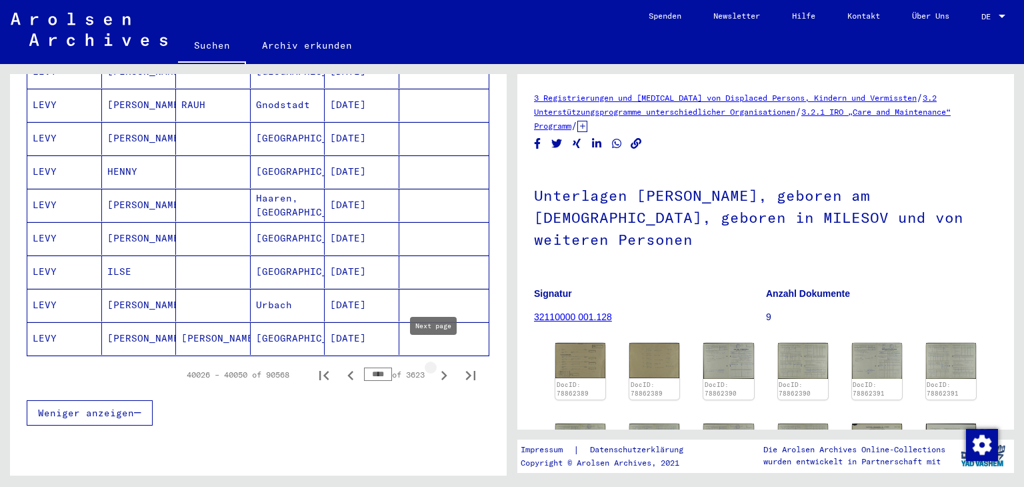
click at [441, 371] on icon "Next page" at bounding box center [444, 375] width 6 height 9
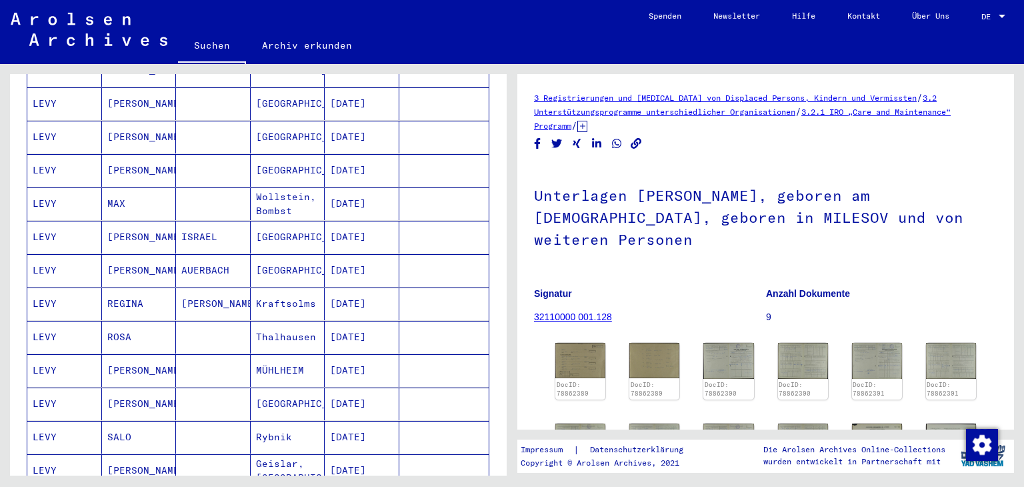
scroll to position [890, 0]
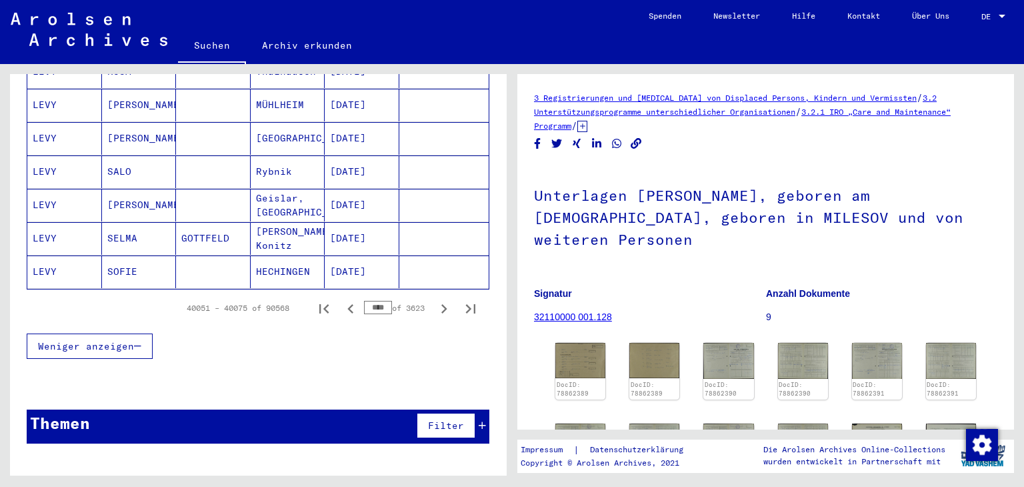
click at [371, 301] on input "****" at bounding box center [378, 307] width 28 height 13
click at [341, 299] on icon "Previous page" at bounding box center [350, 308] width 19 height 19
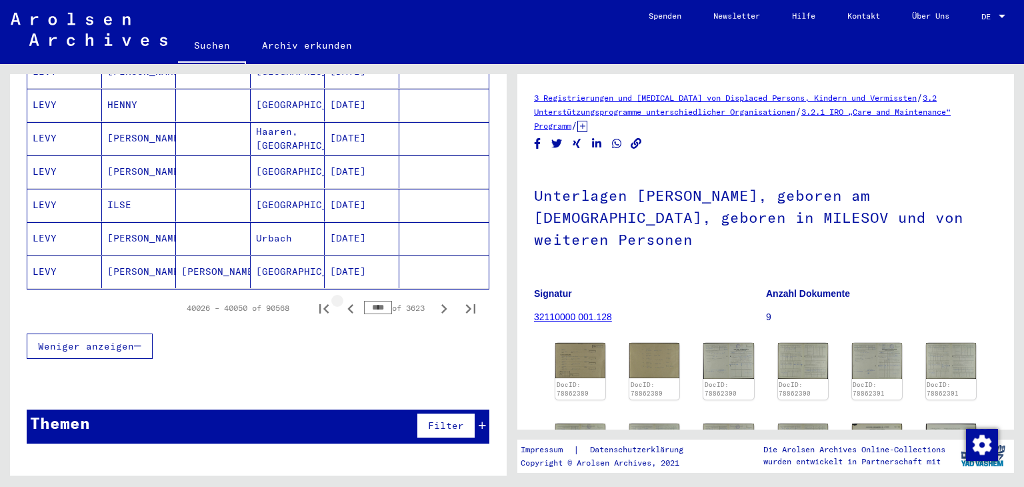
click at [347, 304] on icon "Previous page" at bounding box center [350, 308] width 6 height 9
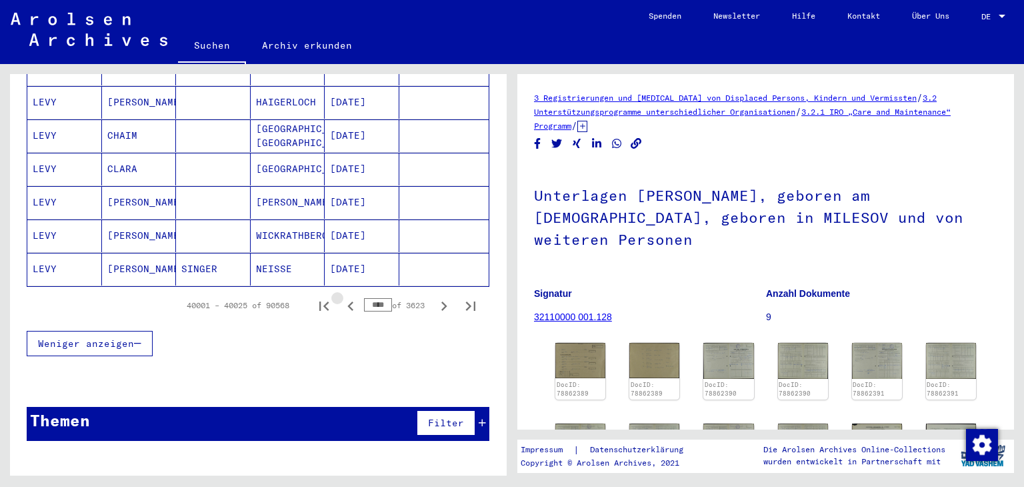
click at [347, 301] on icon "Previous page" at bounding box center [350, 305] width 6 height 9
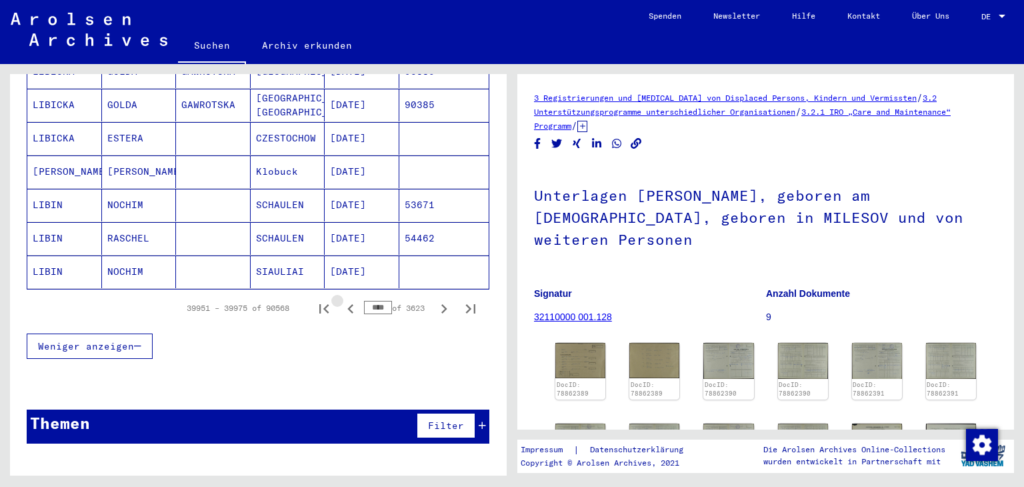
click at [347, 304] on icon "Previous page" at bounding box center [350, 308] width 6 height 9
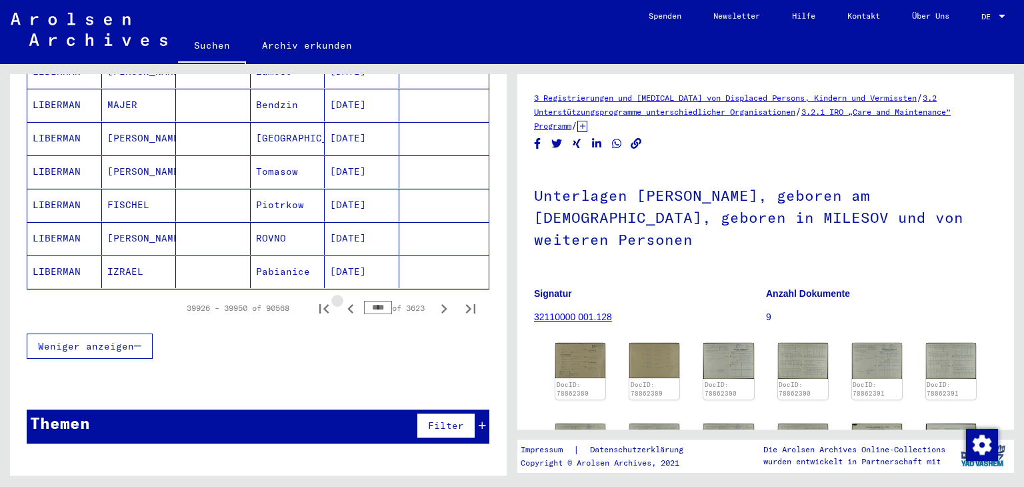
click at [347, 304] on icon "Previous page" at bounding box center [350, 308] width 6 height 9
type input "****"
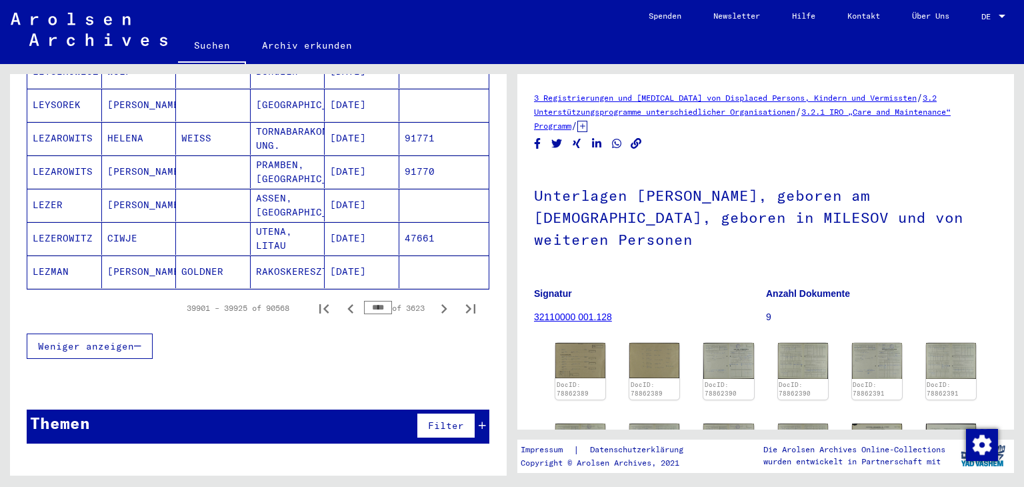
click at [408, 222] on mat-cell "47661" at bounding box center [444, 238] width 90 height 33
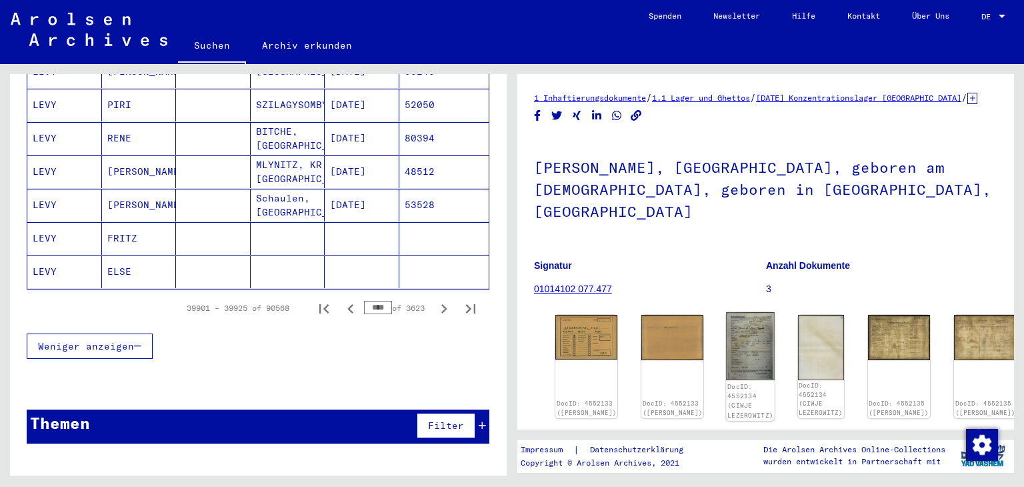
click at [727, 342] on img at bounding box center [751, 346] width 49 height 68
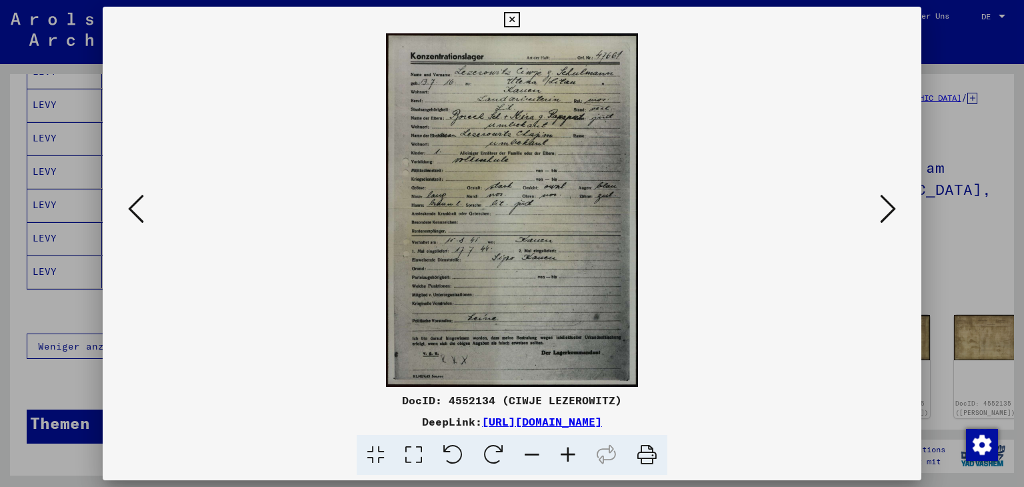
click at [509, 16] on icon at bounding box center [511, 20] width 15 height 16
